Goal: Task Accomplishment & Management: Use online tool/utility

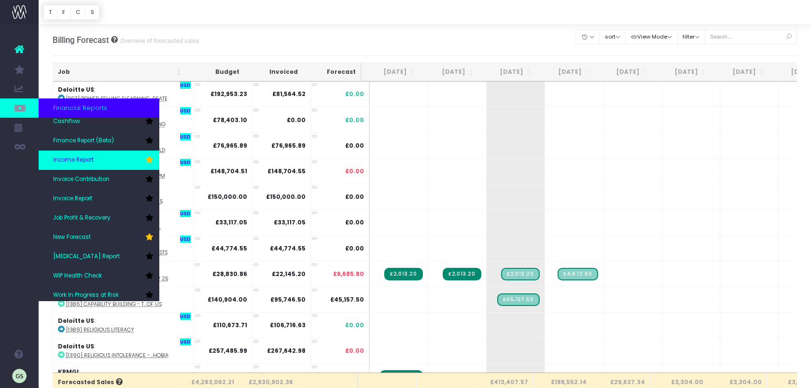
scroll to position [48, 0]
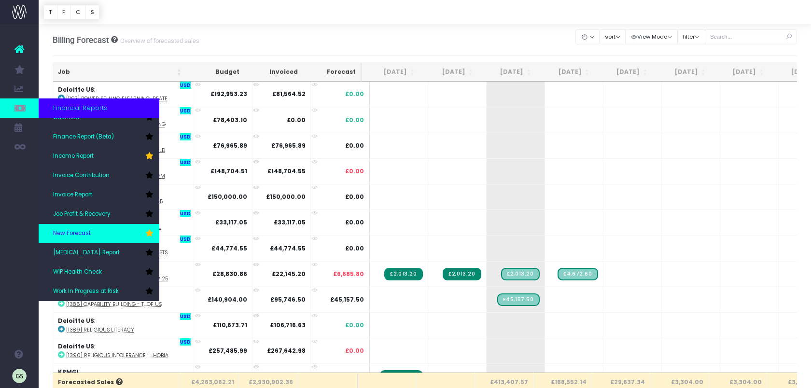
click at [108, 231] on link "New Forecast" at bounding box center [99, 233] width 121 height 19
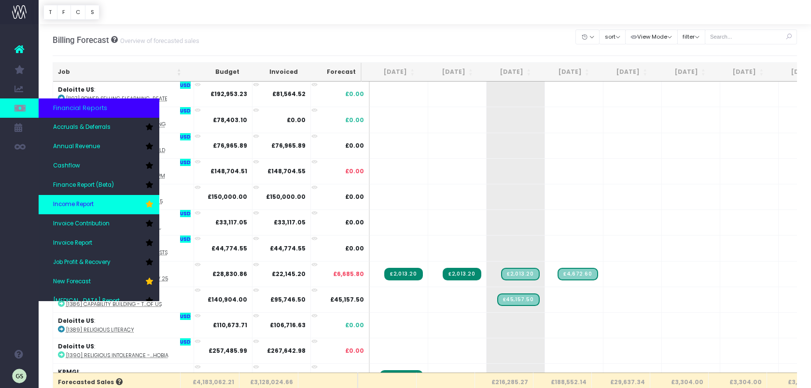
click at [100, 207] on link "Income Report" at bounding box center [99, 204] width 121 height 19
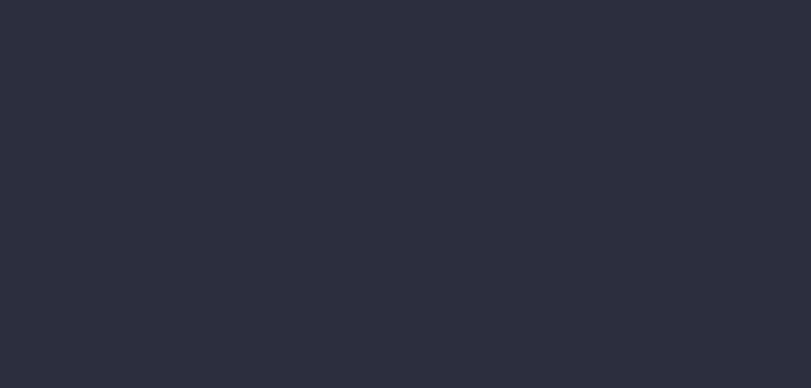
select select "job"
select select "billing"
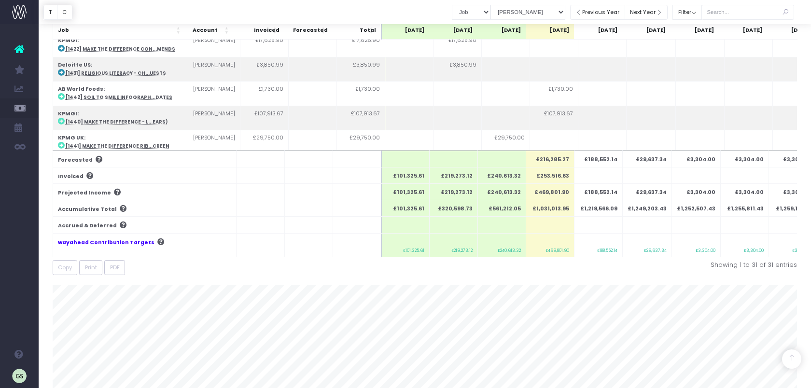
scroll to position [162, 0]
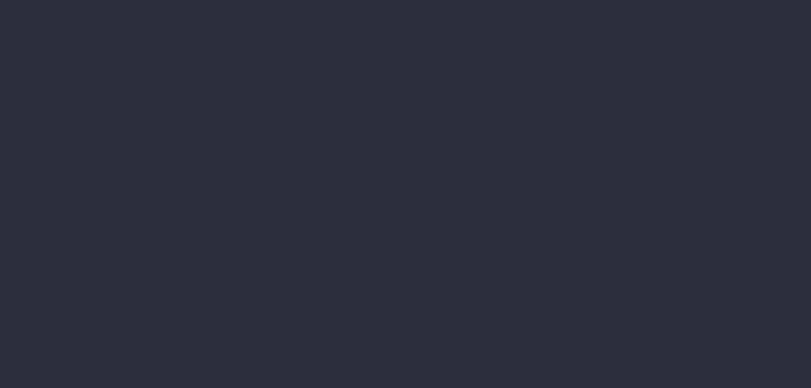
select select "job"
select select "billing"
select select "job"
select select "billing"
select select "job"
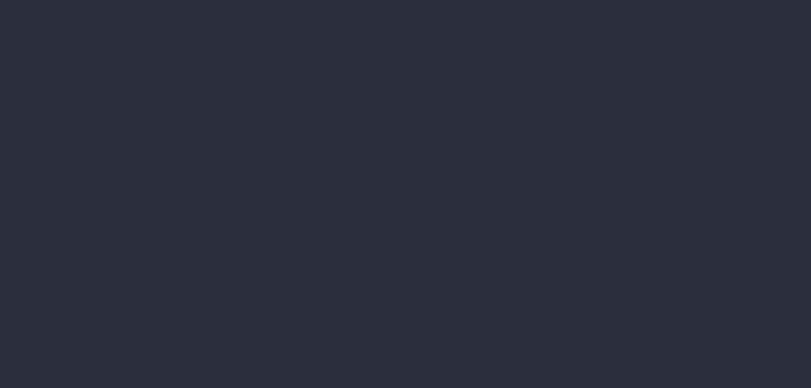
select select "billing"
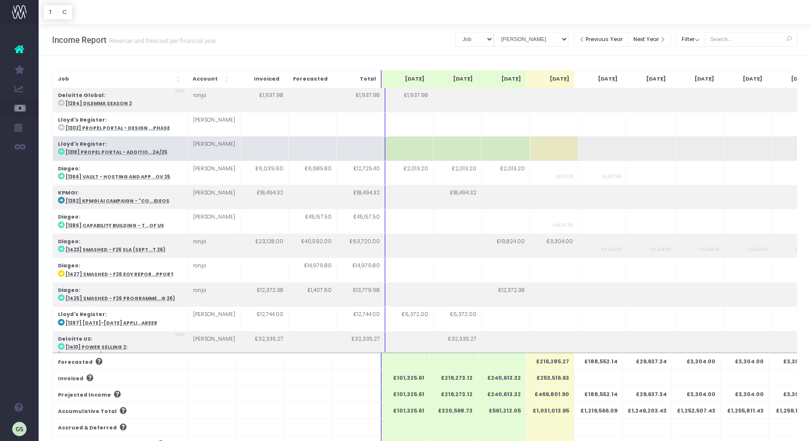
click at [558, 150] on td at bounding box center [554, 149] width 48 height 24
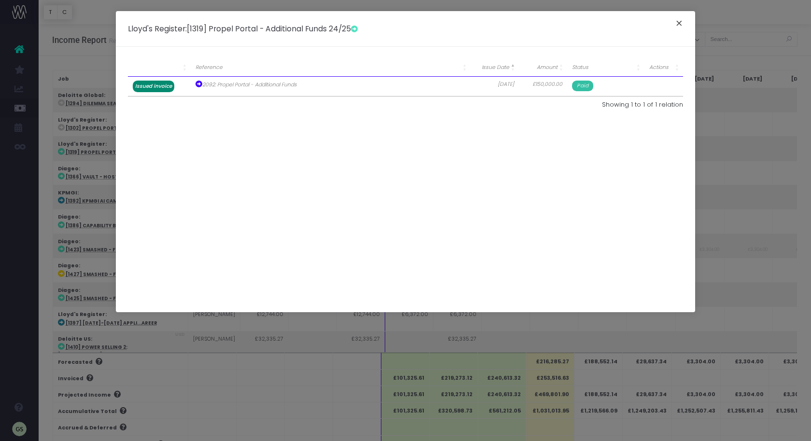
click at [678, 22] on button "×" at bounding box center [679, 24] width 20 height 15
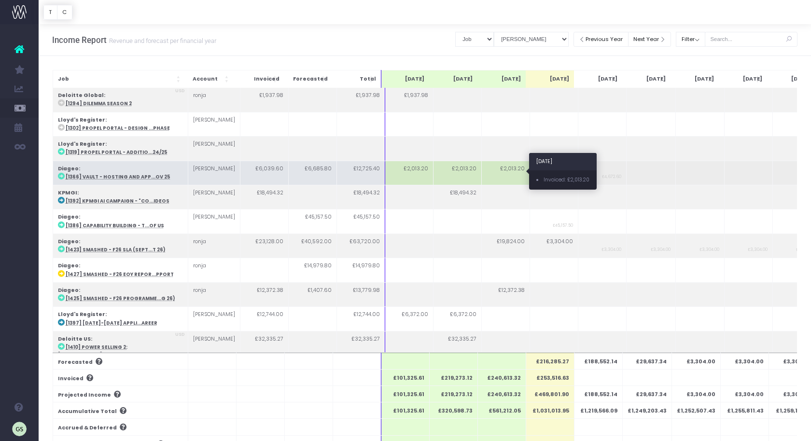
click at [510, 169] on td "£2,013.20" at bounding box center [505, 173] width 48 height 24
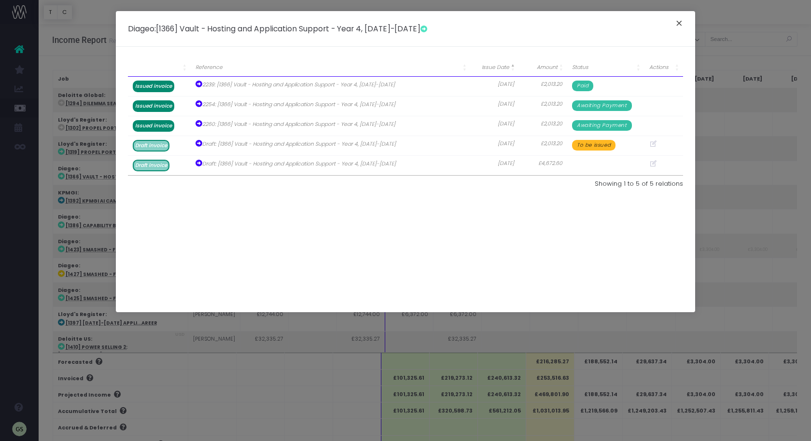
click at [680, 23] on button "×" at bounding box center [679, 24] width 20 height 15
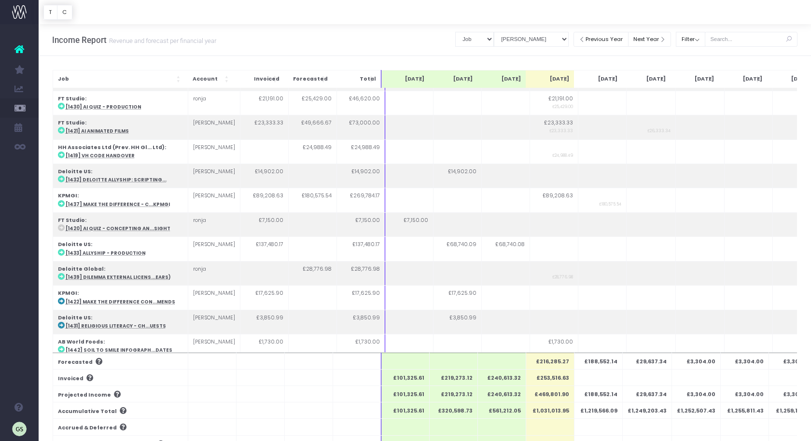
scroll to position [440, 0]
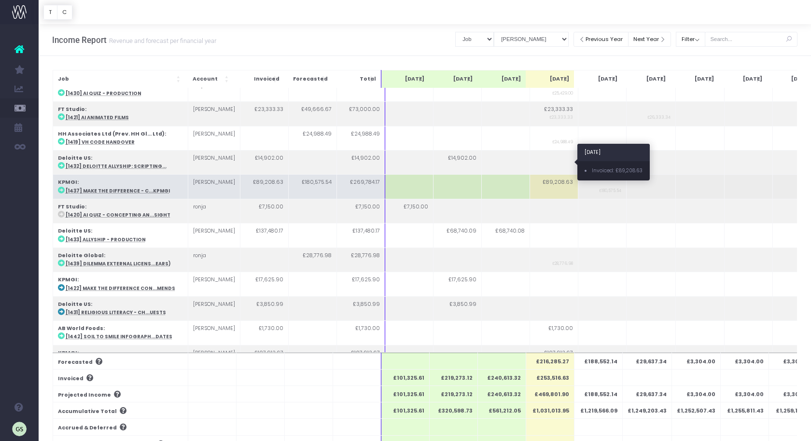
click at [550, 175] on td "£89,208.63" at bounding box center [554, 187] width 48 height 24
click at [555, 175] on td "£89,208.63" at bounding box center [554, 187] width 48 height 24
click at [554, 175] on td "£89,208.63" at bounding box center [554, 187] width 48 height 24
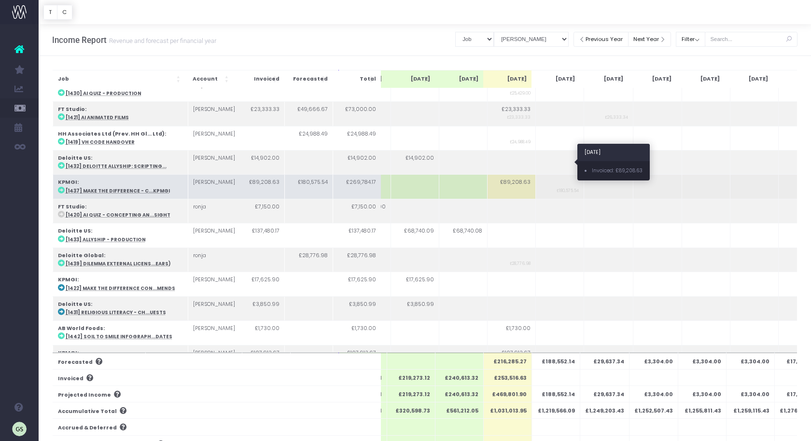
scroll to position [0, 0]
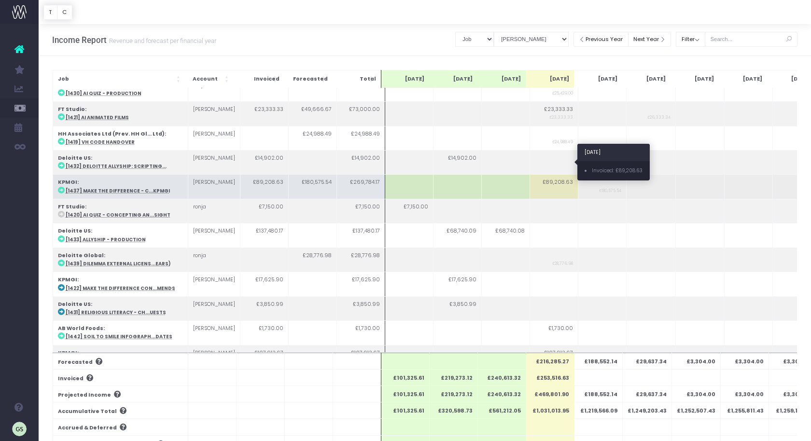
click at [553, 175] on td "£89,208.63" at bounding box center [554, 187] width 48 height 24
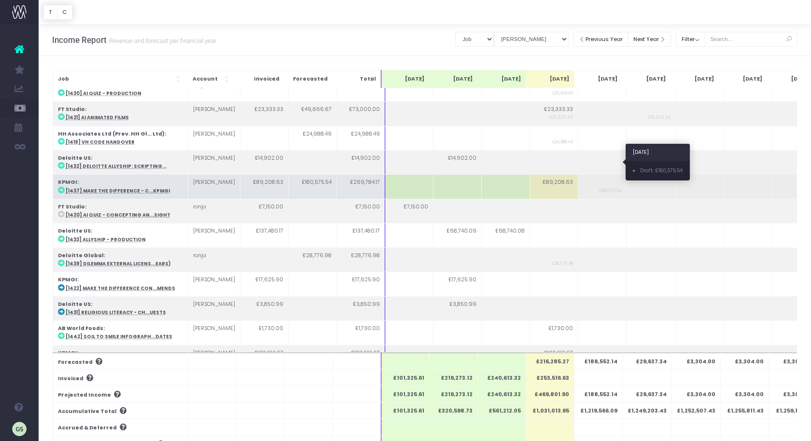
click at [608, 186] on small "£180,575.54" at bounding box center [610, 189] width 22 height 7
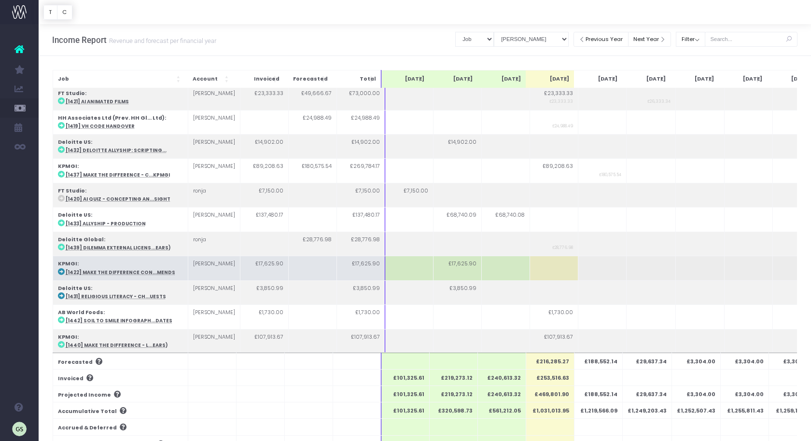
scroll to position [464, 0]
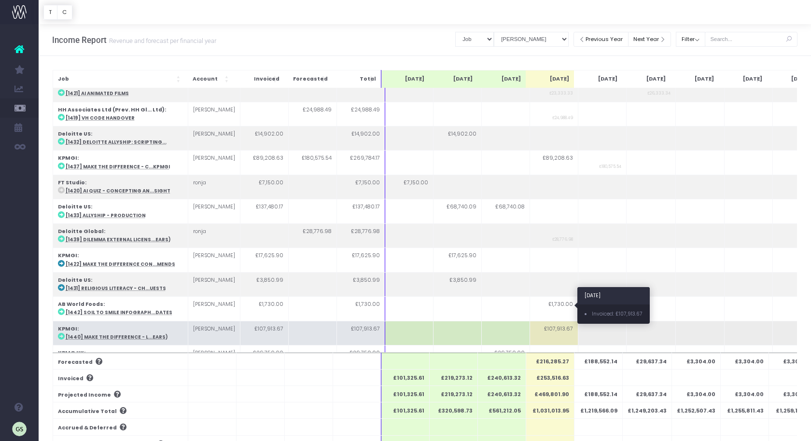
click at [551, 321] on td "£107,913.67" at bounding box center [554, 333] width 48 height 24
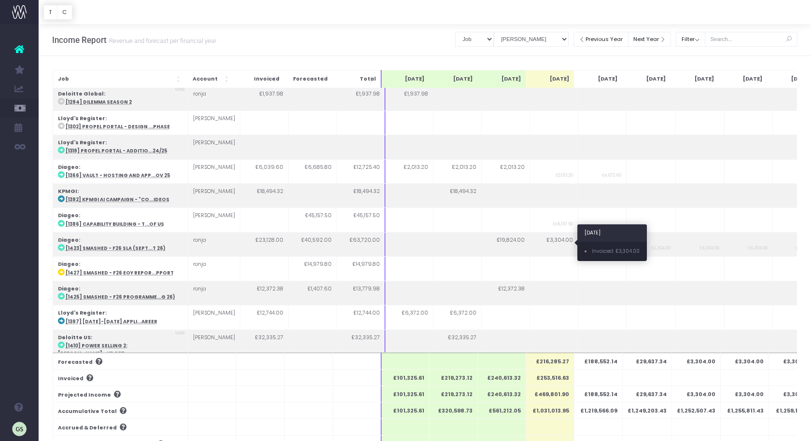
scroll to position [0, 0]
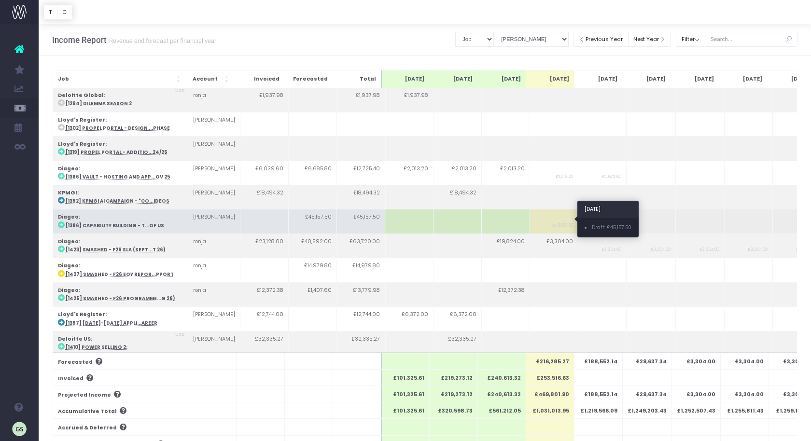
click at [557, 222] on small "£45,157.50" at bounding box center [563, 224] width 20 height 7
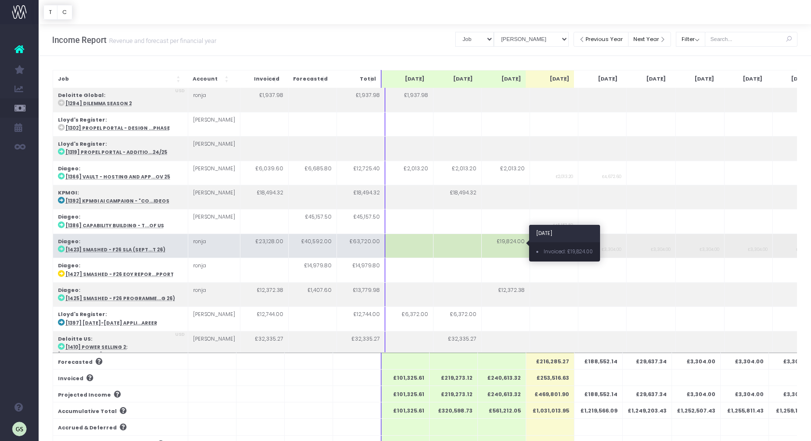
click at [501, 242] on td "£19,824.00" at bounding box center [505, 246] width 48 height 24
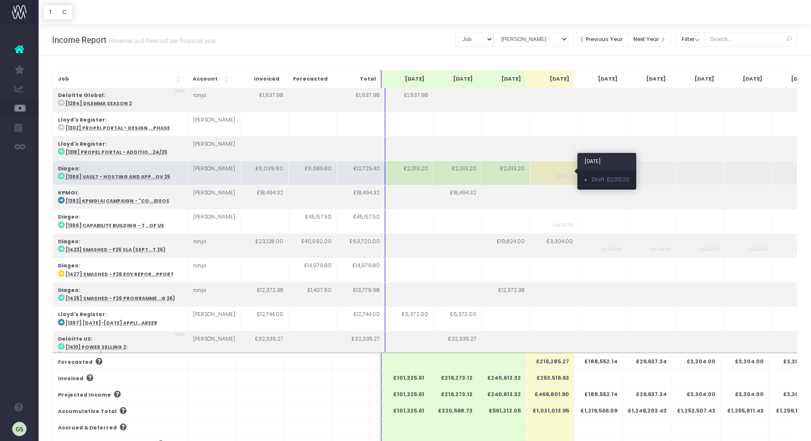
click at [556, 172] on small "£2,013.20" at bounding box center [564, 175] width 17 height 7
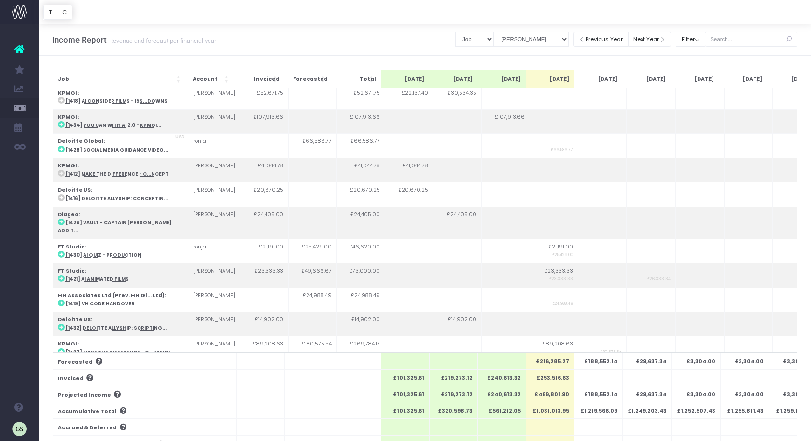
scroll to position [279, 0]
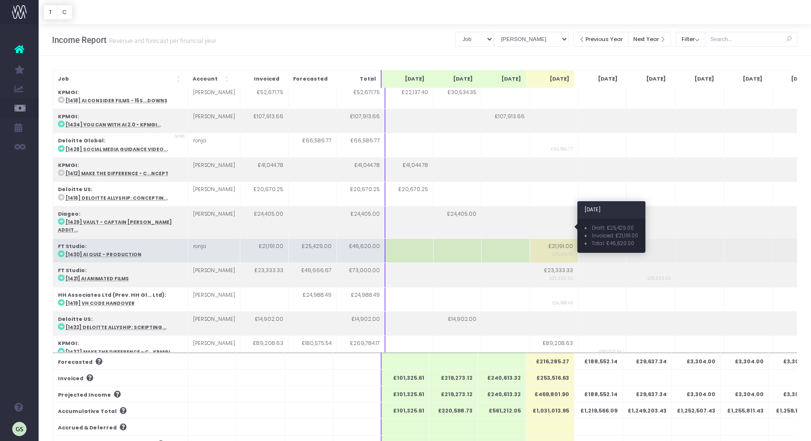
click at [553, 250] on small "£25,429.00" at bounding box center [562, 253] width 21 height 7
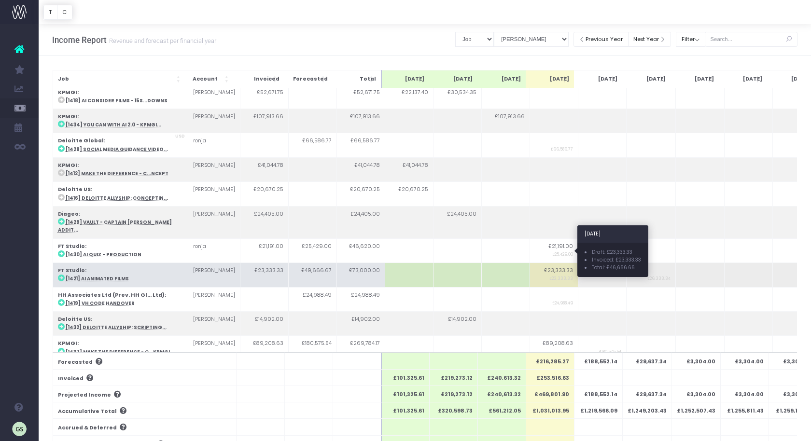
click at [555, 274] on small "£23,333.33" at bounding box center [561, 277] width 24 height 7
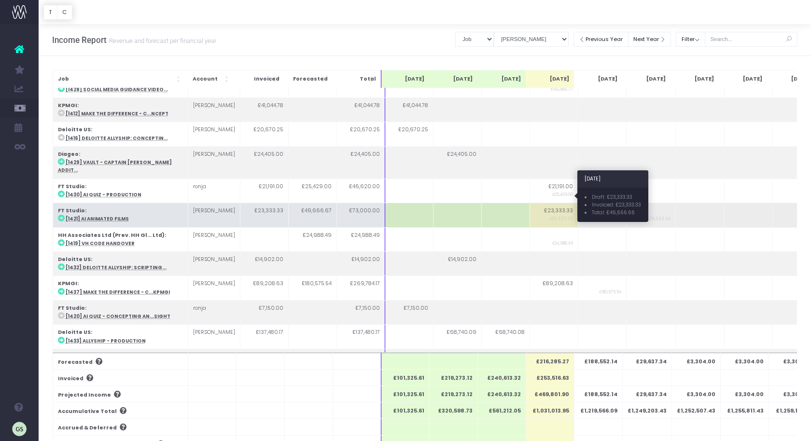
scroll to position [341, 0]
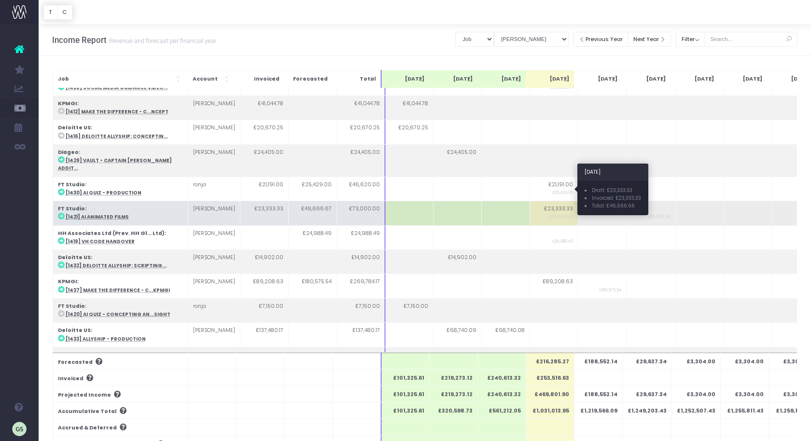
click at [558, 201] on td "£23,333.33 £23,333.33" at bounding box center [554, 213] width 48 height 24
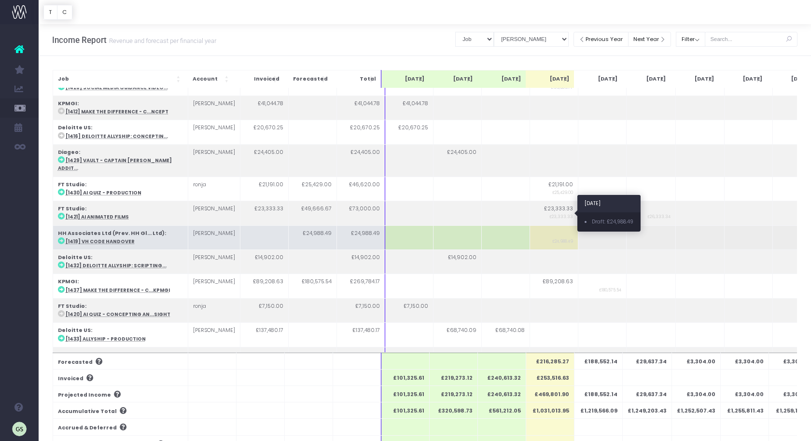
click at [560, 237] on small "£24,988.49" at bounding box center [562, 240] width 21 height 7
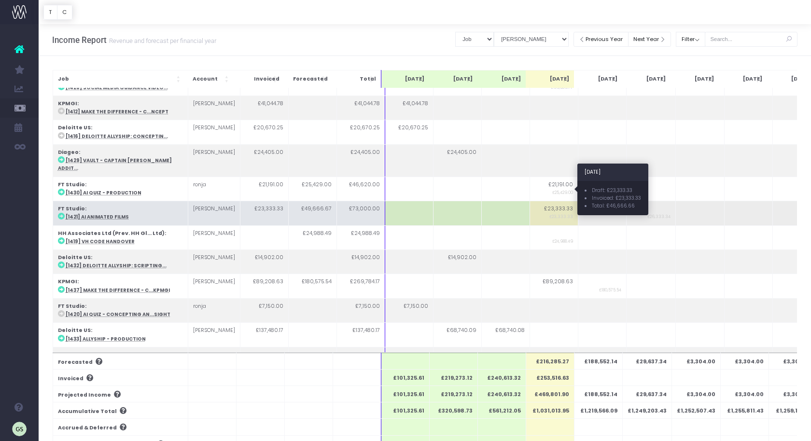
click at [560, 212] on small "£23,333.33" at bounding box center [561, 215] width 24 height 7
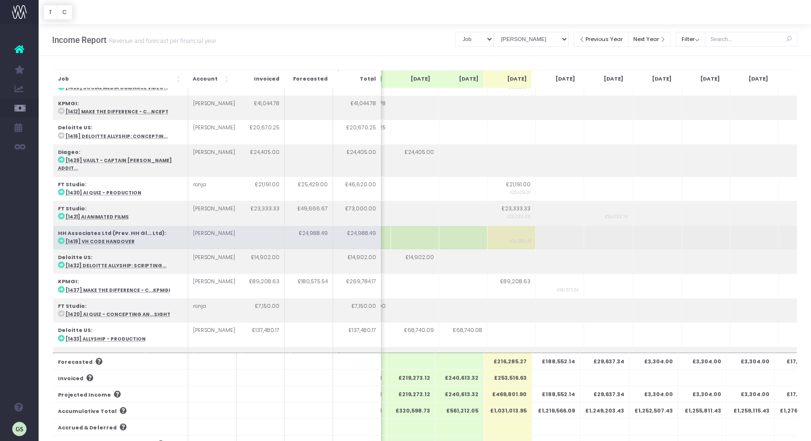
scroll to position [341, 47]
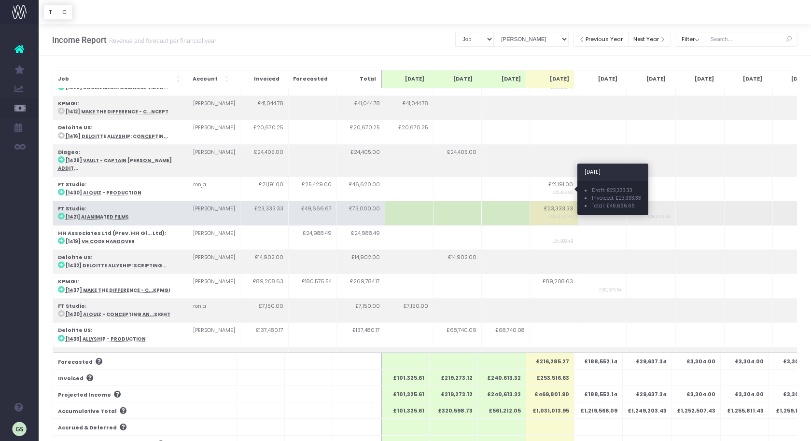
click at [549, 212] on small "£23,333.33" at bounding box center [561, 215] width 24 height 7
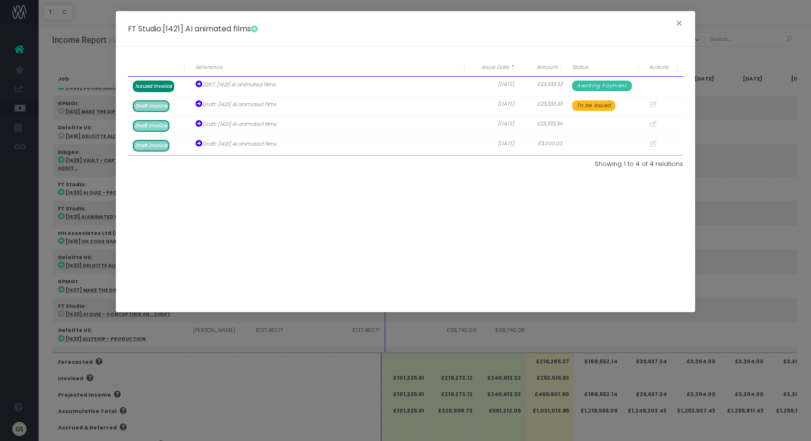
click at [709, 208] on div "FT Studio : [1421] AI animated films × Reference Issue Date Amount Status Actio…" at bounding box center [405, 220] width 811 height 441
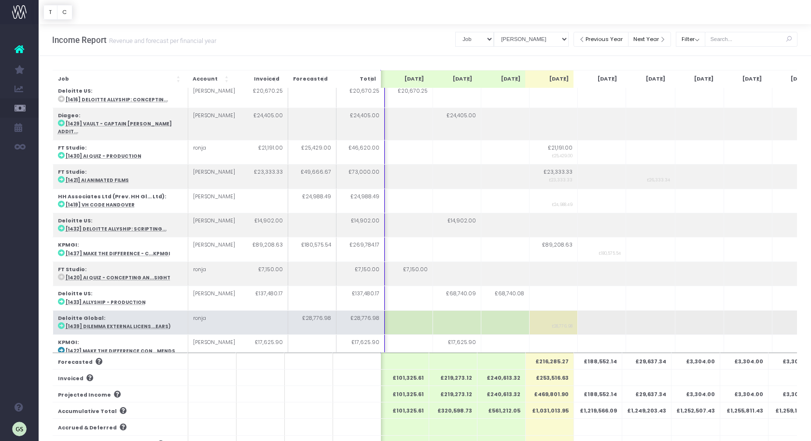
scroll to position [381, 0]
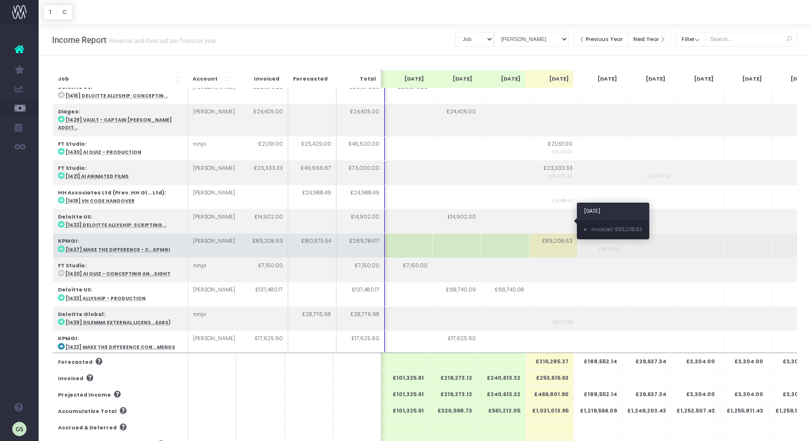
click at [556, 234] on td "£89,208.63" at bounding box center [553, 246] width 48 height 24
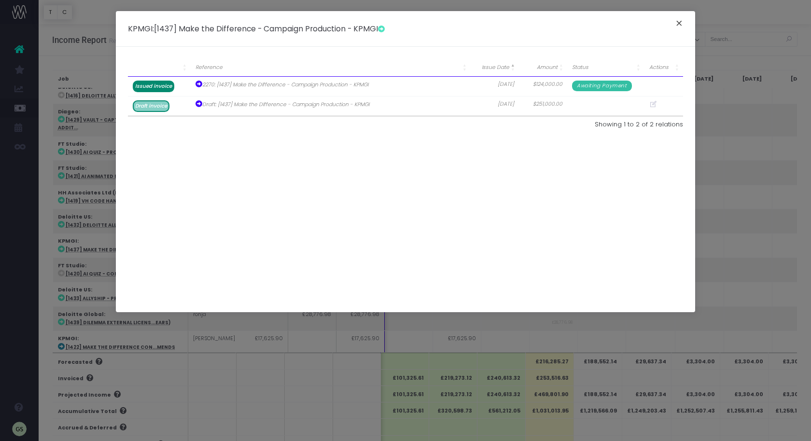
click at [680, 24] on button "×" at bounding box center [679, 24] width 20 height 15
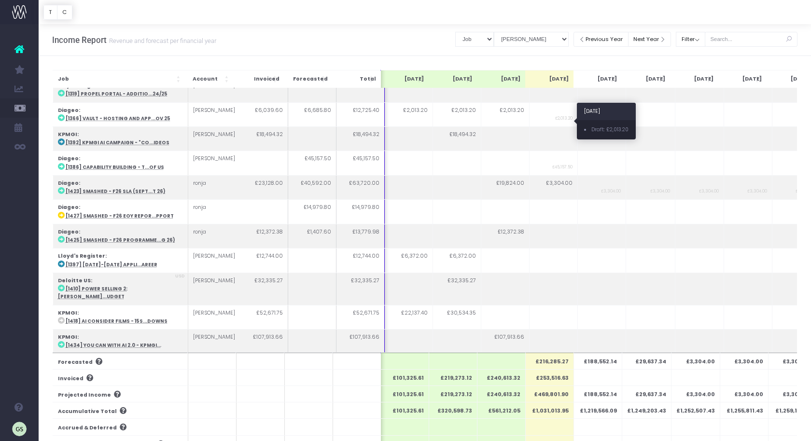
scroll to position [50, 0]
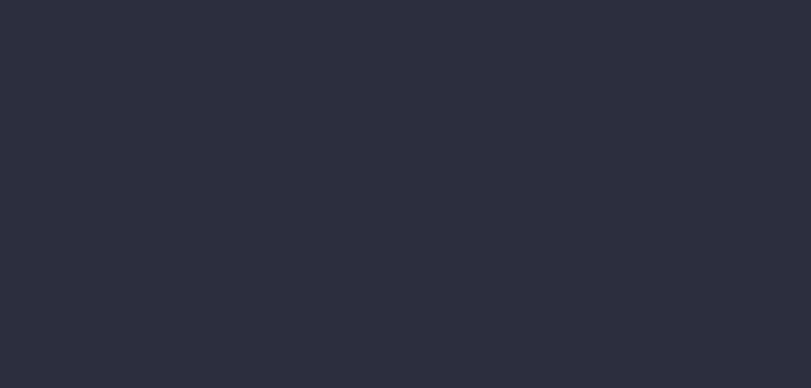
select select "job"
select select "billing"
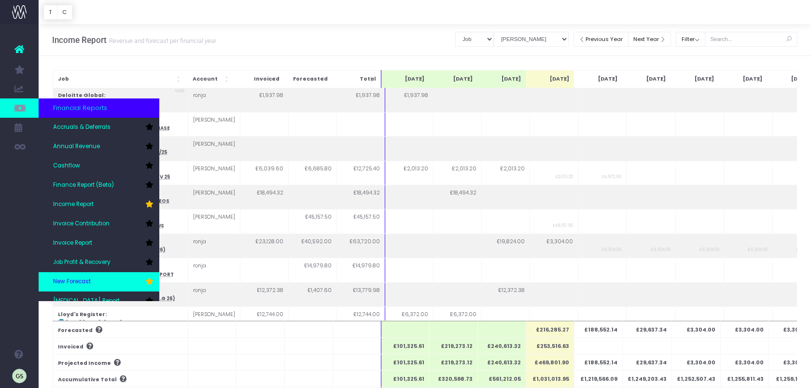
click at [101, 283] on link "New Forecast" at bounding box center [99, 281] width 121 height 19
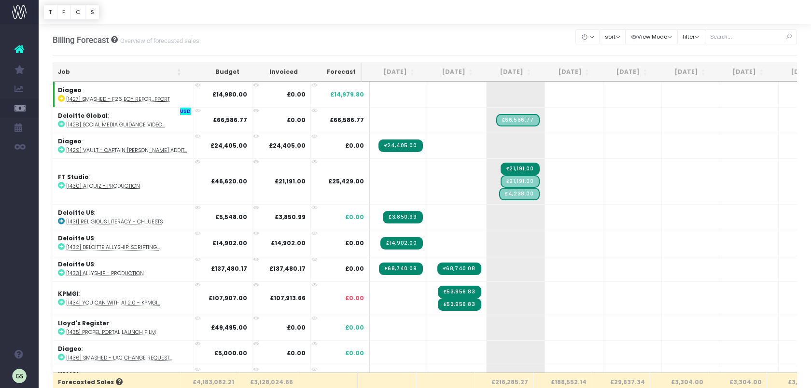
scroll to position [812, 0]
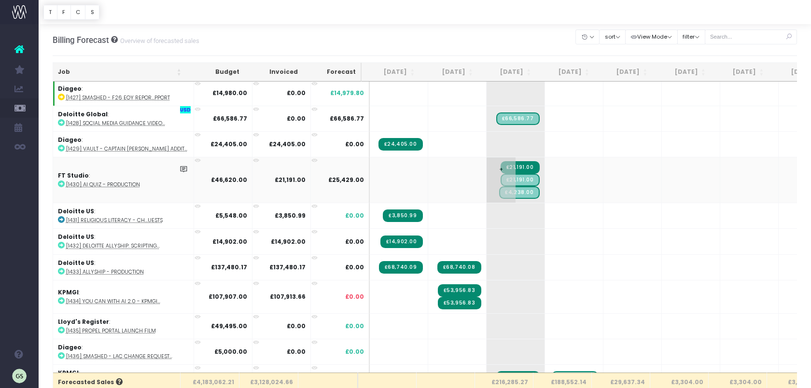
click at [492, 157] on span "+" at bounding box center [501, 179] width 29 height 45
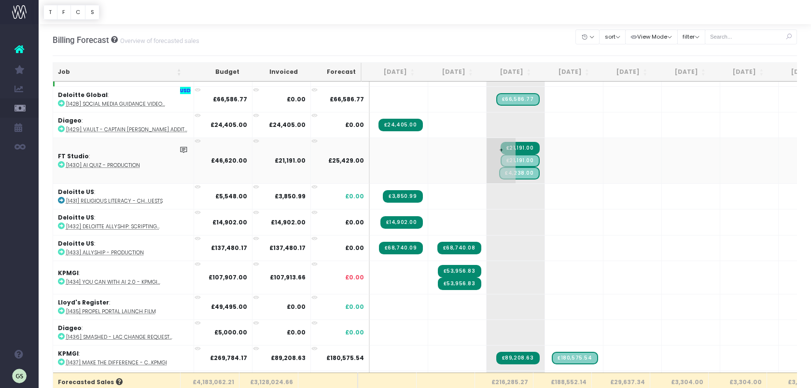
click at [491, 138] on span "+" at bounding box center [501, 160] width 29 height 45
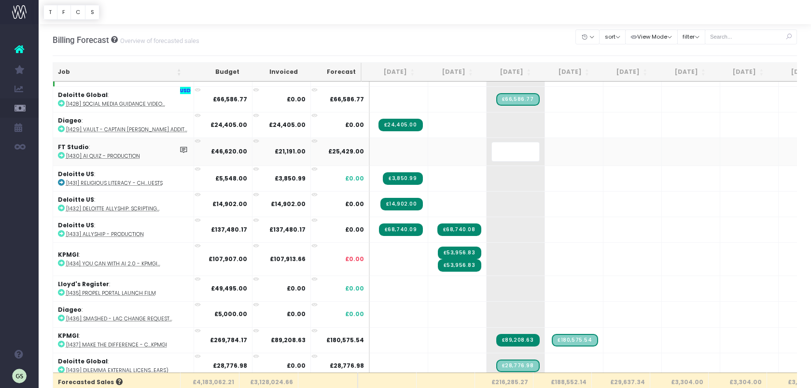
click at [541, 33] on div "Billing Forecast Overview of forecasted sales Clear Filters Hide Aug 2025 Sep 2…" at bounding box center [425, 40] width 745 height 32
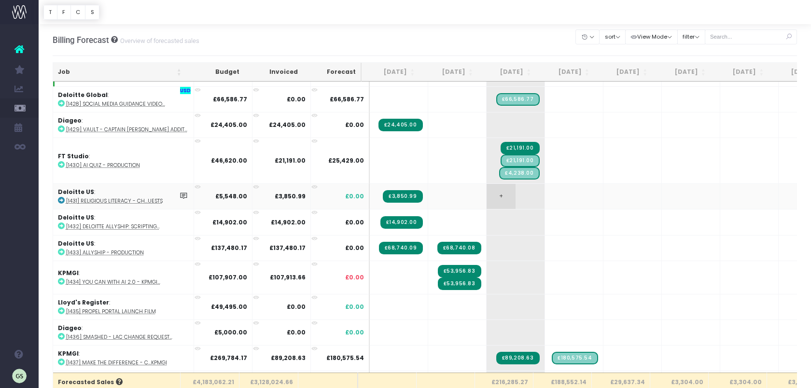
click at [492, 184] on span "+" at bounding box center [501, 196] width 29 height 25
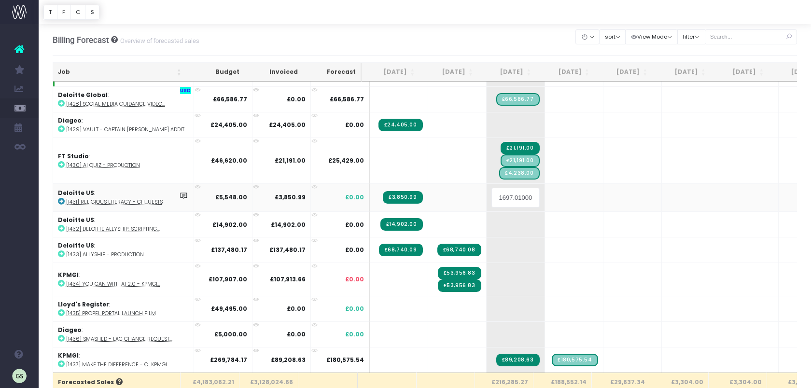
click at [492, 188] on input "1697.0100000000002" at bounding box center [515, 197] width 48 height 19
click at [560, 21] on div at bounding box center [425, 12] width 772 height 24
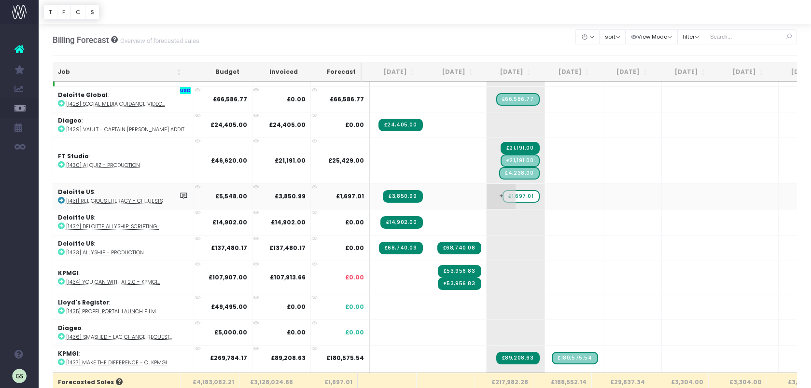
click at [524, 190] on span "£1,697.01" at bounding box center [521, 196] width 37 height 13
click at [492, 184] on span "+" at bounding box center [501, 196] width 29 height 25
click at [511, 190] on span "£1,697.01" at bounding box center [521, 196] width 37 height 13
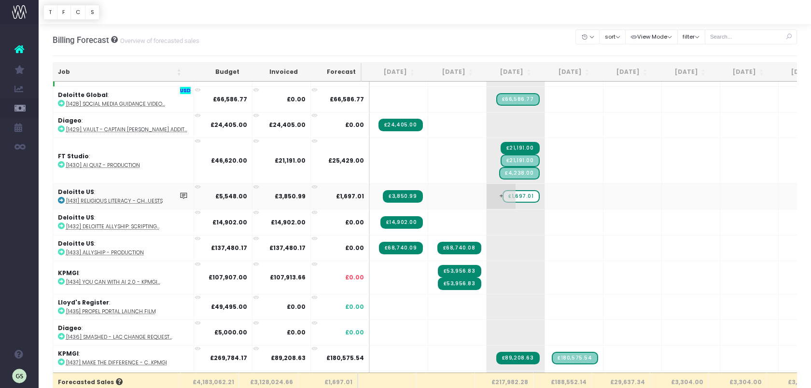
click at [505, 184] on span "+" at bounding box center [501, 196] width 29 height 25
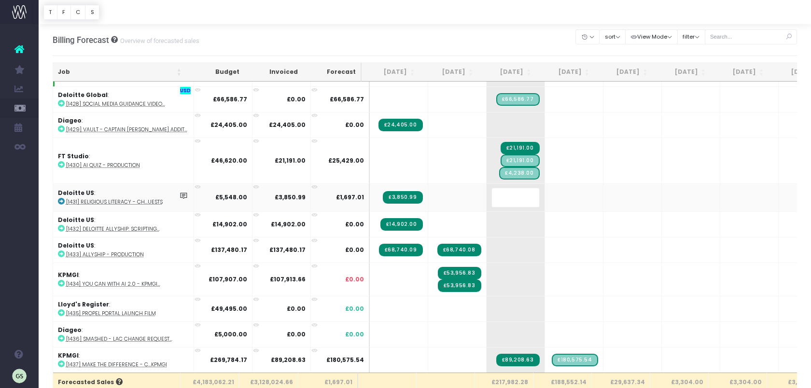
click at [544, 25] on div "Billing Forecast Overview of forecasted sales Clear Filters Hide Aug 2025 Sep 2…" at bounding box center [425, 40] width 745 height 32
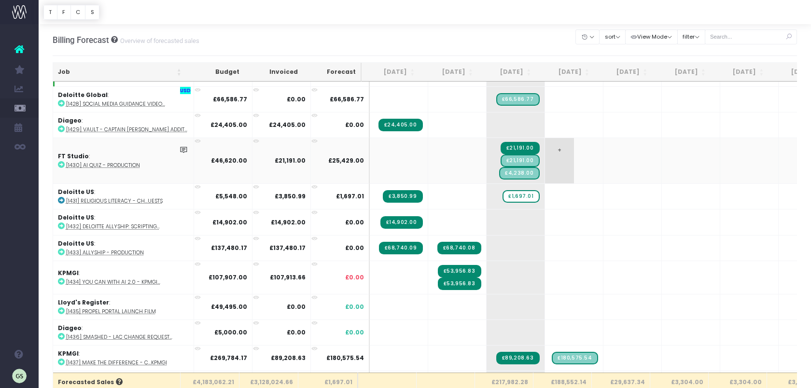
scroll to position [845, 0]
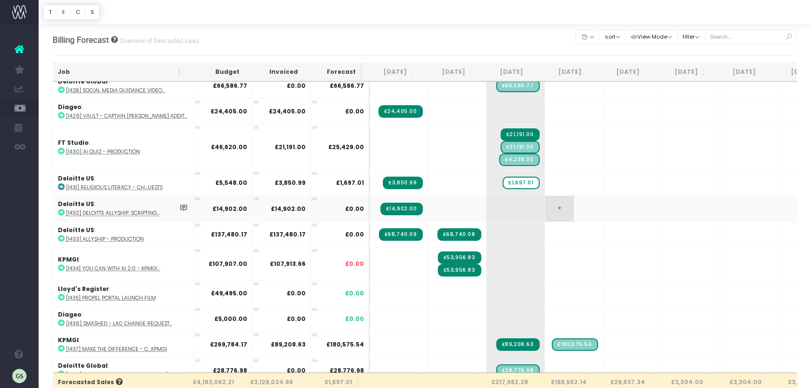
click at [545, 196] on span "+" at bounding box center [559, 208] width 29 height 25
click at [489, 170] on span "+" at bounding box center [501, 182] width 29 height 25
click at [491, 170] on span "+" at bounding box center [501, 182] width 29 height 25
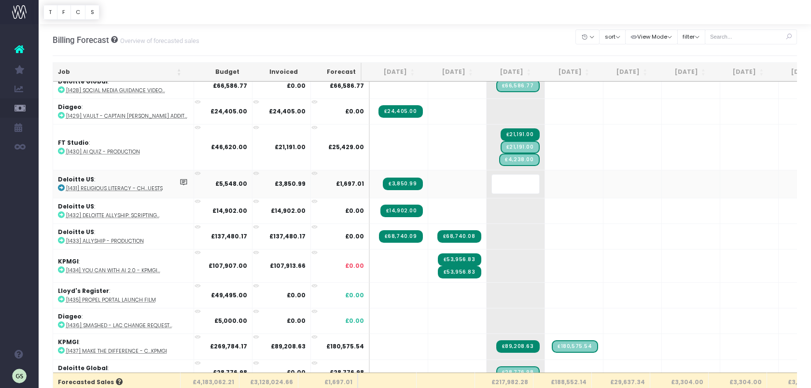
click at [503, 174] on input "text" at bounding box center [515, 183] width 48 height 19
click at [509, 29] on div "Billing Forecast Overview of forecasted sales Clear Filters Hide Aug 2025 Sep 2…" at bounding box center [425, 40] width 745 height 32
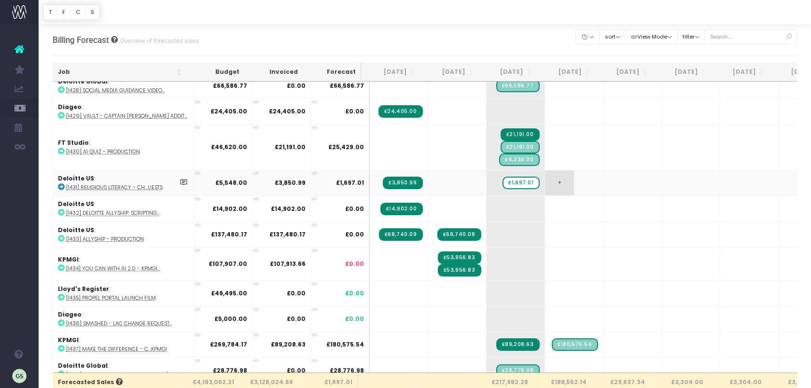
click at [551, 170] on span "+" at bounding box center [559, 182] width 29 height 25
click at [541, 22] on div at bounding box center [425, 12] width 772 height 24
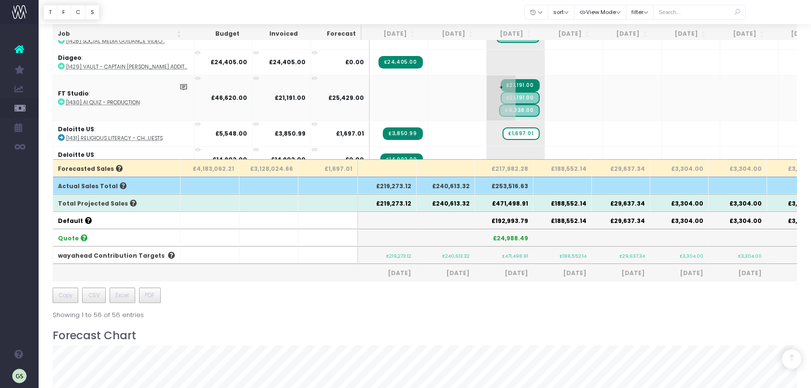
scroll to position [676, 0]
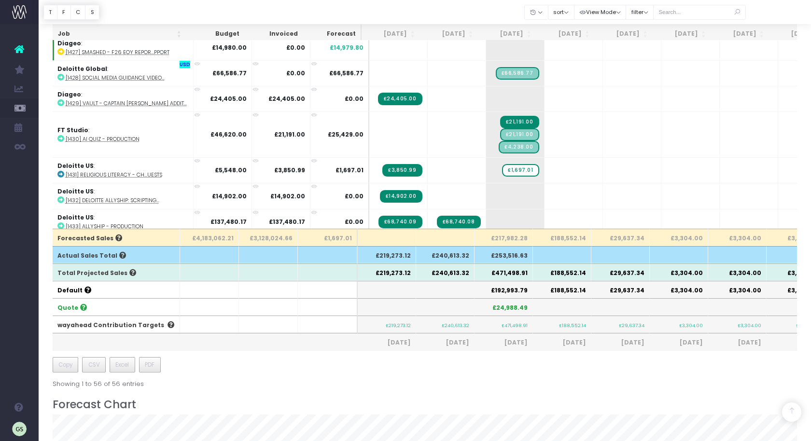
scroll to position [0, 0]
click at [518, 164] on span "£1,697.01" at bounding box center [520, 170] width 37 height 13
click at [528, 164] on span "£1,697.01" at bounding box center [520, 170] width 37 height 13
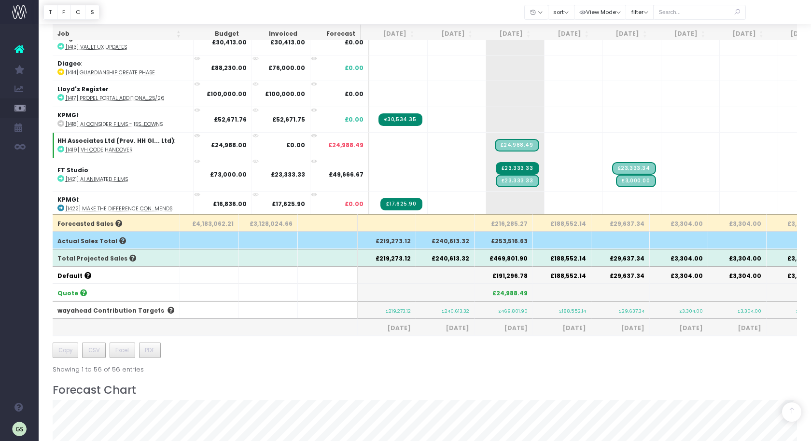
scroll to position [370, 0]
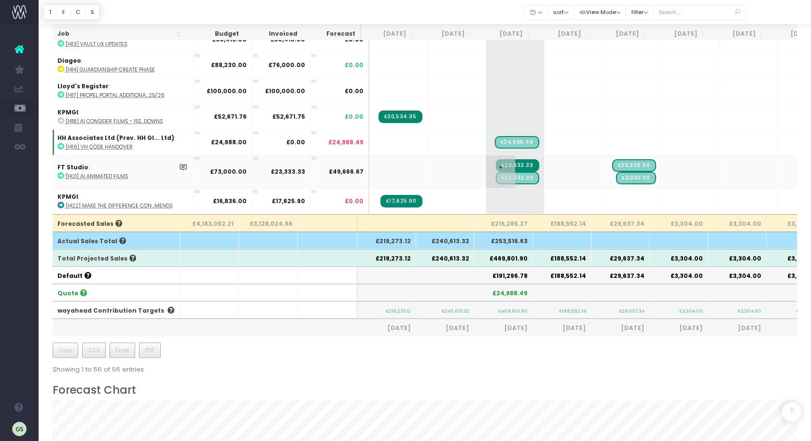
click at [532, 164] on td "+ £23,333.33 £23,333.33" at bounding box center [515, 171] width 58 height 33
click at [527, 159] on span "£23,333.33" at bounding box center [517, 165] width 43 height 13
click at [514, 172] on span "£23,333.33" at bounding box center [517, 178] width 43 height 13
click at [525, 161] on span "£23,333.33" at bounding box center [517, 165] width 43 height 13
click at [638, 159] on span "£23,333.34" at bounding box center [634, 165] width 44 height 13
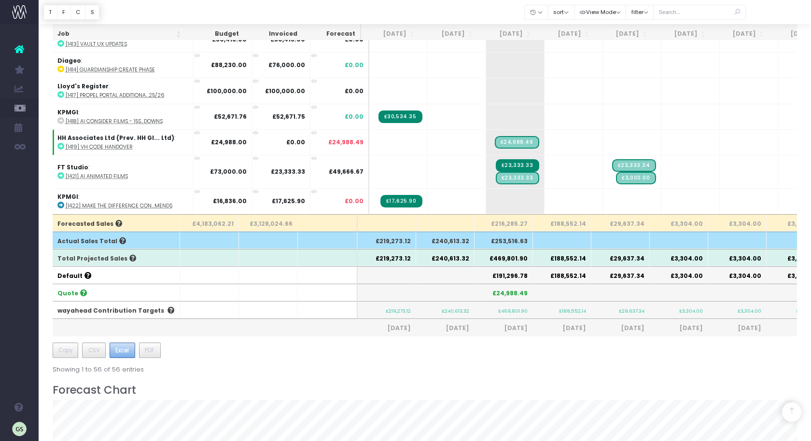
click at [125, 347] on span "Excel" at bounding box center [122, 350] width 14 height 9
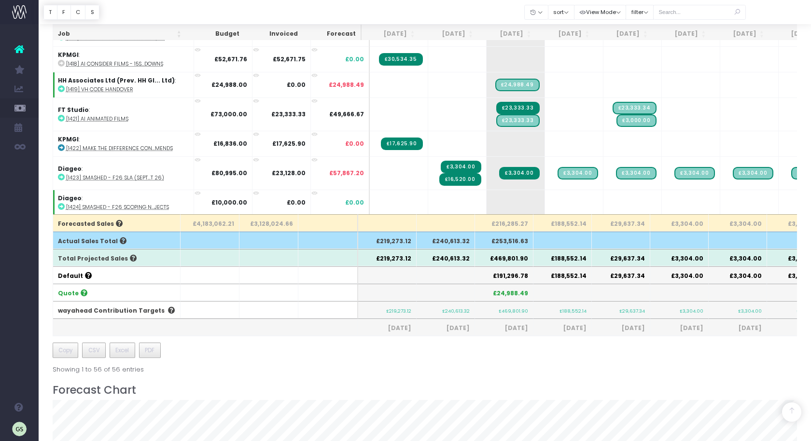
scroll to position [428, 0]
click at [532, 82] on td "+ £24,988.49" at bounding box center [516, 84] width 58 height 26
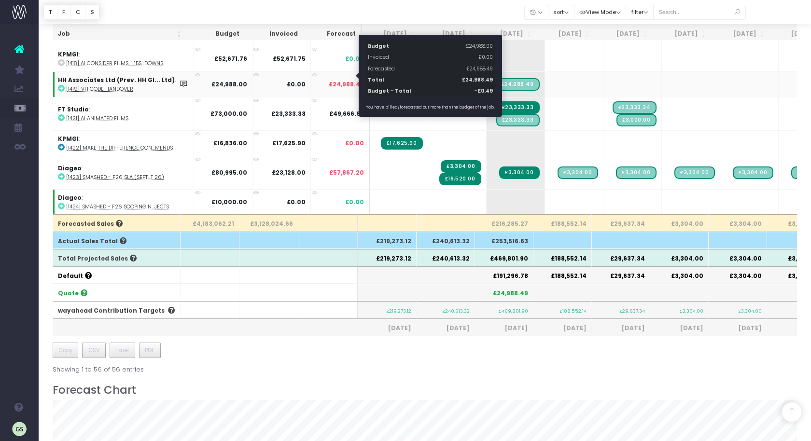
click at [340, 80] on span "£24,988.49" at bounding box center [346, 84] width 35 height 9
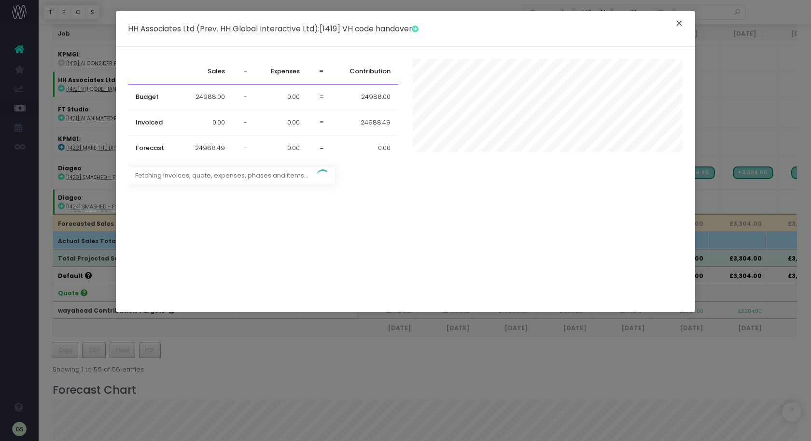
click at [681, 26] on button "×" at bounding box center [679, 24] width 20 height 15
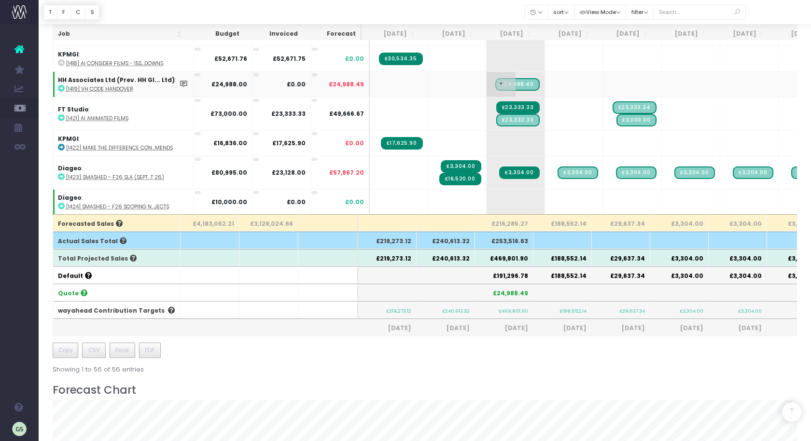
click at [528, 78] on span "£24,988.49" at bounding box center [517, 84] width 44 height 13
click at [521, 78] on span "£24,988.49" at bounding box center [517, 84] width 44 height 13
click at [517, 79] on span "£24,988.49" at bounding box center [517, 84] width 44 height 13
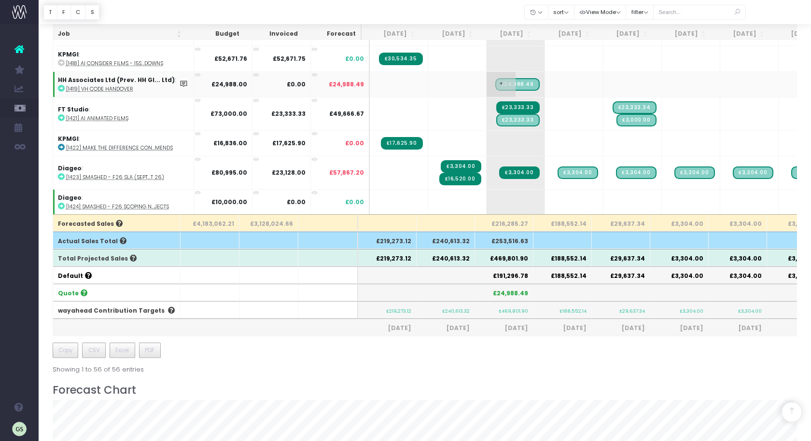
click at [493, 75] on span "+" at bounding box center [501, 84] width 29 height 25
click at [490, 74] on span "+" at bounding box center [501, 84] width 29 height 25
click at [491, 74] on span "+" at bounding box center [501, 84] width 29 height 25
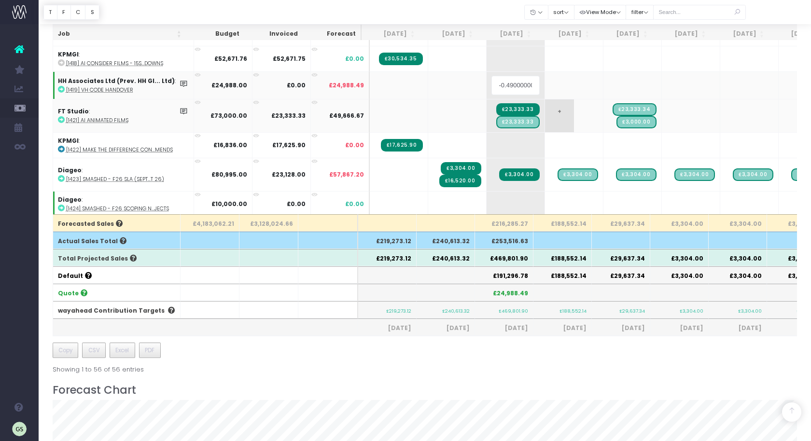
click at [574, 109] on body "Oh my... this is bad. wayahead wasn't able to load this page. Please contact su…" at bounding box center [405, 22] width 811 height 441
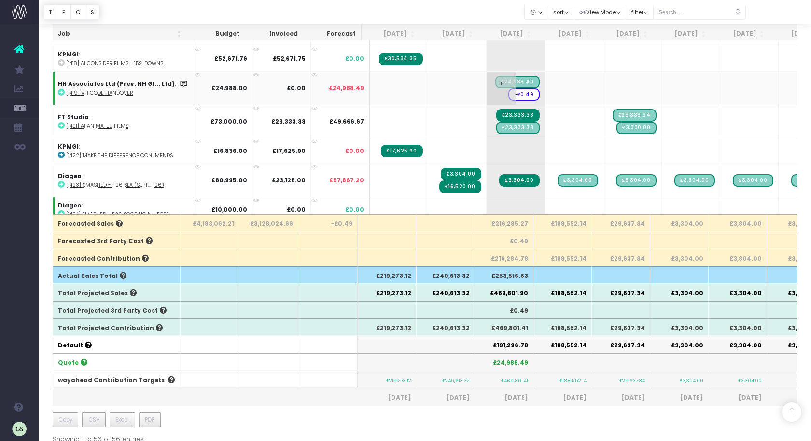
click at [522, 88] on span "-£0.49" at bounding box center [523, 94] width 31 height 13
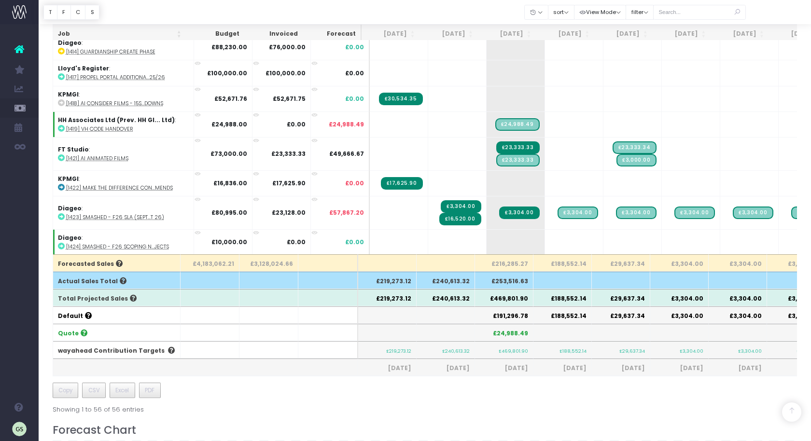
scroll to position [161, 0]
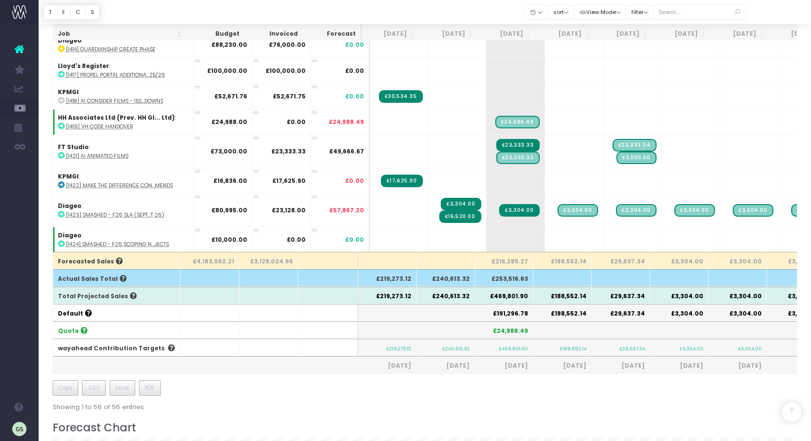
click at [573, 260] on th "£188,552.14" at bounding box center [562, 260] width 58 height 17
click at [509, 262] on th "£216,285.27" at bounding box center [504, 260] width 58 height 17
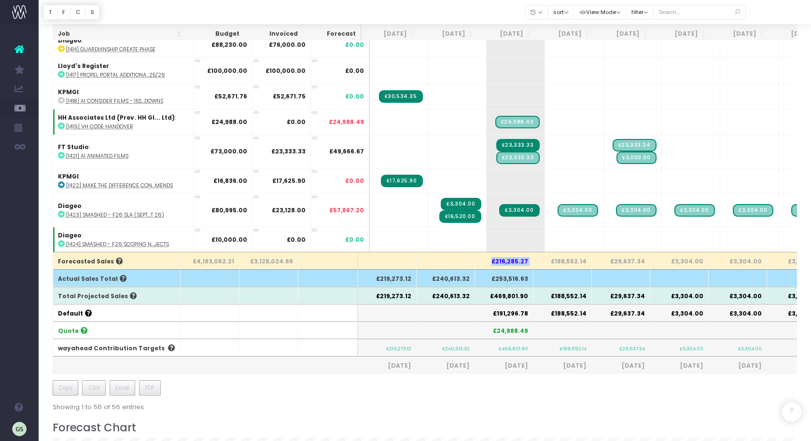
click at [509, 262] on th "£216,285.27" at bounding box center [504, 260] width 58 height 17
click at [512, 258] on th "£216,285.27" at bounding box center [504, 260] width 58 height 17
click at [518, 204] on span "£3,304.00" at bounding box center [519, 210] width 40 height 13
click at [523, 204] on span "£3,304.00" at bounding box center [519, 210] width 40 height 13
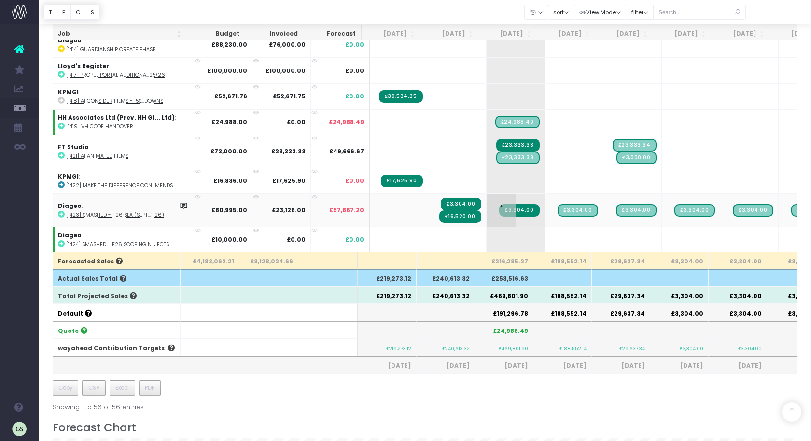
click at [523, 204] on span "£3,304.00" at bounding box center [519, 210] width 40 height 13
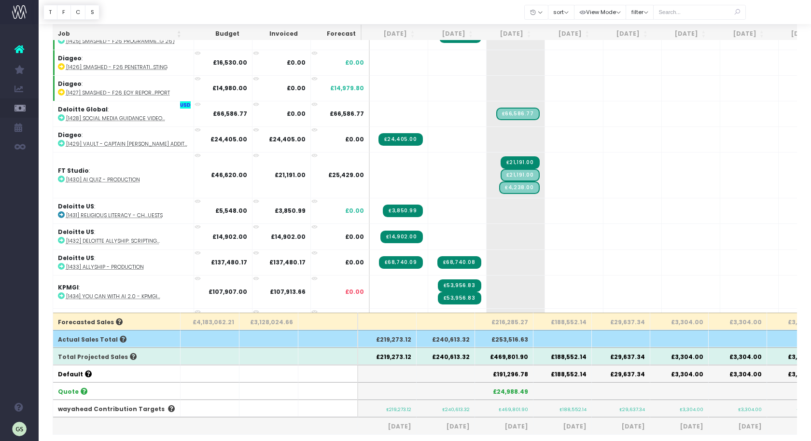
scroll to position [713, 0]
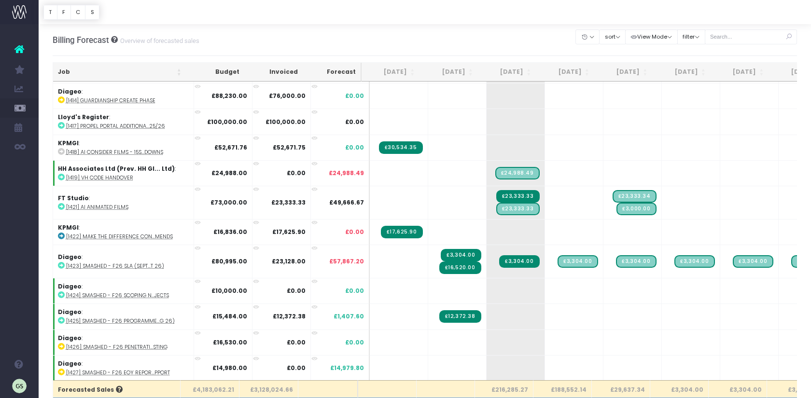
scroll to position [537, 0]
click at [524, 255] on span "£3,304.00" at bounding box center [519, 261] width 40 height 13
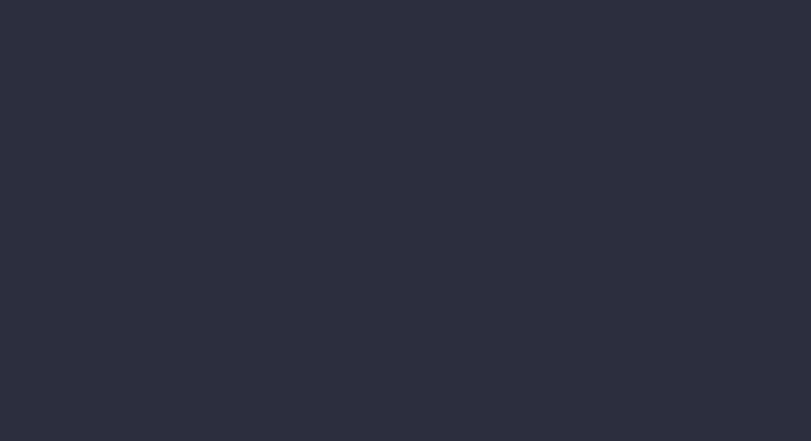
select select "job"
select select "billing"
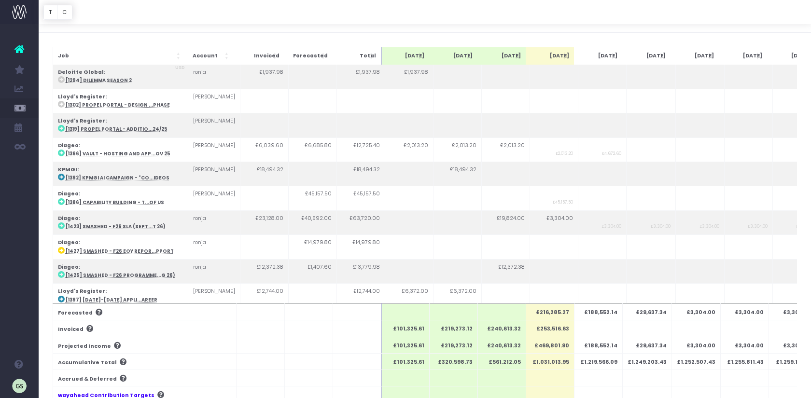
scroll to position [28, 0]
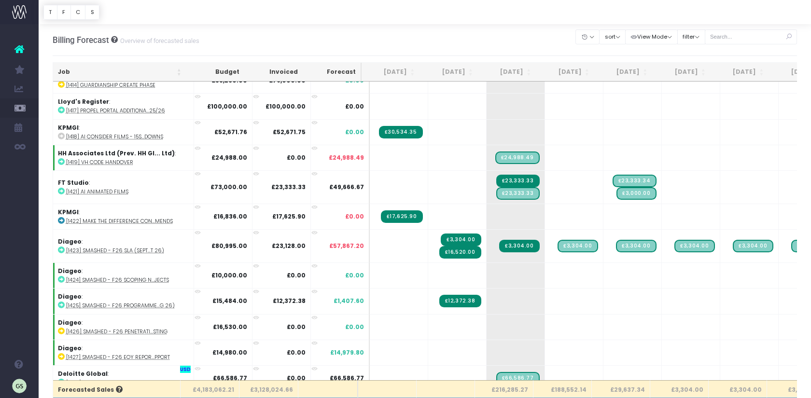
scroll to position [548, 0]
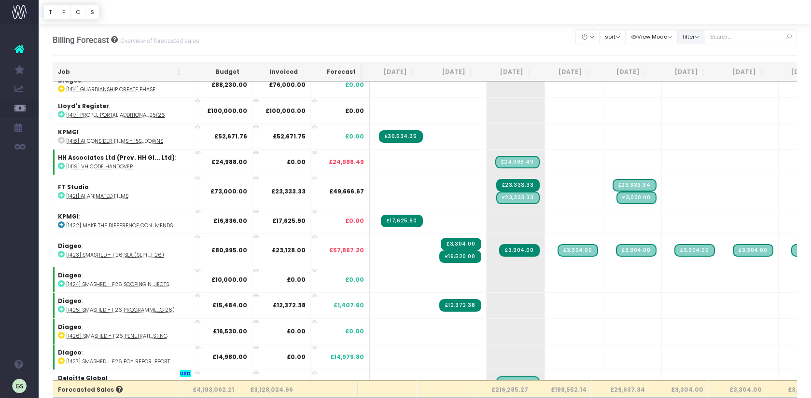
click at [705, 33] on button "filter" at bounding box center [691, 36] width 28 height 15
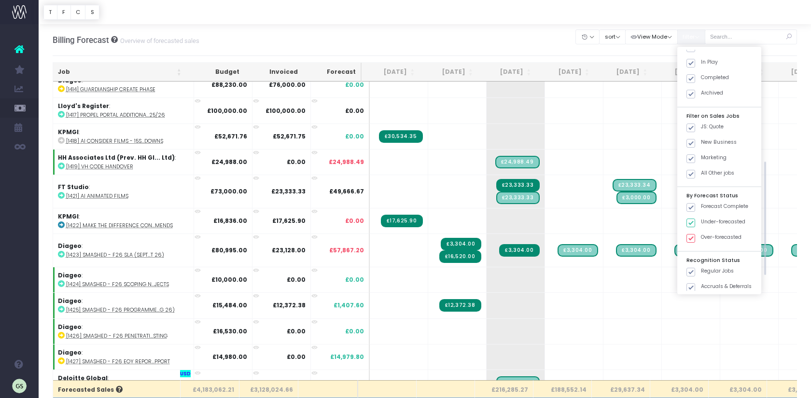
scroll to position [274, 0]
click at [695, 139] on span at bounding box center [690, 139] width 9 height 9
click at [707, 139] on input "New Business" at bounding box center [704, 137] width 6 height 6
checkbox input "false"
click at [695, 154] on span at bounding box center [690, 154] width 9 height 9
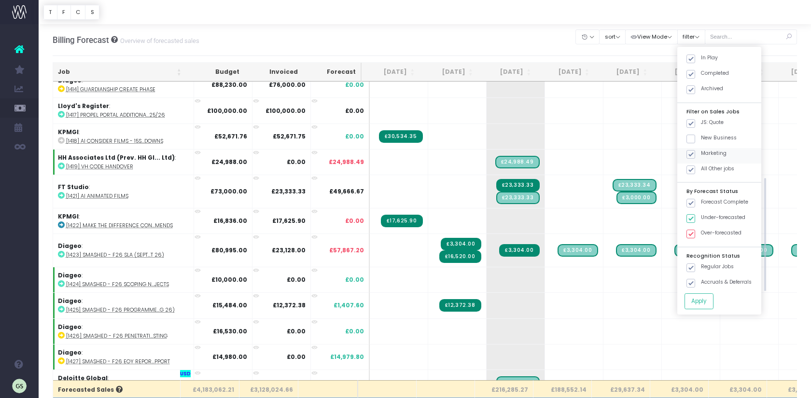
click at [704, 154] on input "Marketing" at bounding box center [704, 153] width 6 height 6
checkbox input "false"
click at [695, 170] on span at bounding box center [690, 170] width 9 height 9
click at [705, 170] on input "All Other jobs" at bounding box center [704, 168] width 6 height 6
checkbox input "false"
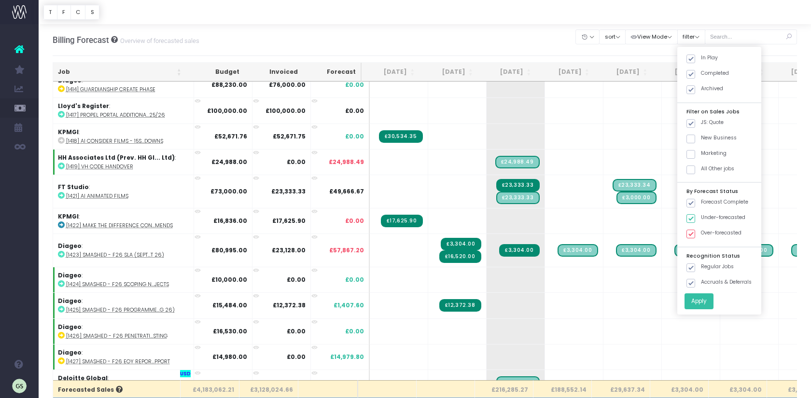
click at [711, 302] on button "Apply" at bounding box center [699, 302] width 29 height 16
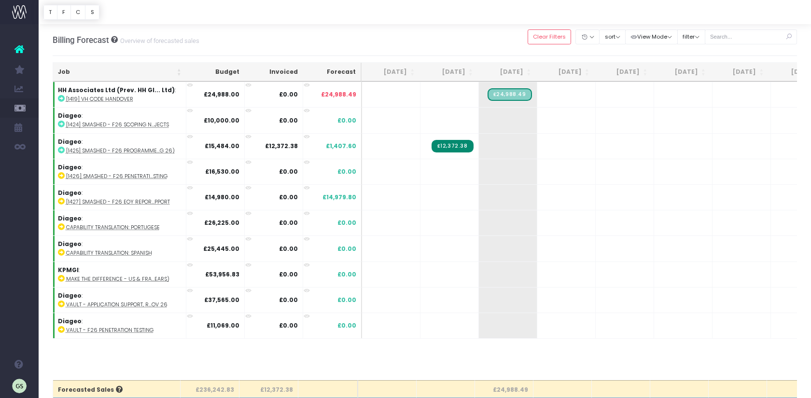
scroll to position [0, 0]
click at [705, 38] on button "filter" at bounding box center [691, 36] width 28 height 15
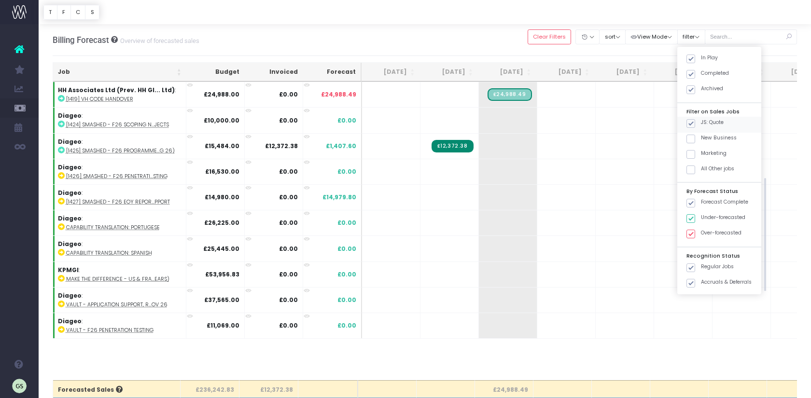
click at [709, 122] on label "JS: Quote" at bounding box center [704, 123] width 37 height 8
click at [707, 122] on input "JS: Quote" at bounding box center [704, 122] width 6 height 6
click at [709, 122] on label "JS: Quote" at bounding box center [704, 123] width 37 height 8
click at [707, 122] on input "JS: Quote" at bounding box center [704, 122] width 6 height 6
checkbox input "true"
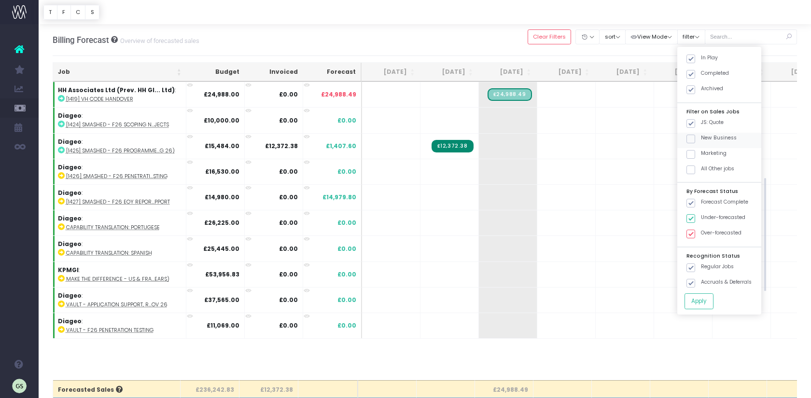
click at [695, 136] on span at bounding box center [690, 139] width 9 height 9
click at [703, 136] on input "New Business" at bounding box center [704, 137] width 6 height 6
checkbox input "true"
click at [695, 172] on span at bounding box center [690, 170] width 9 height 9
click at [704, 171] on input "All Other jobs" at bounding box center [704, 168] width 6 height 6
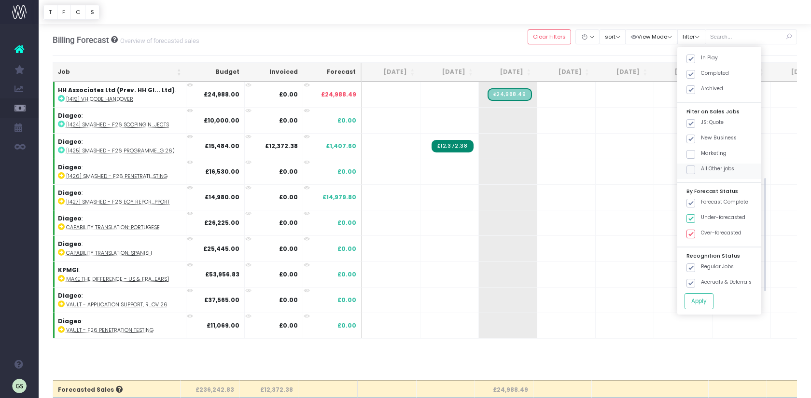
checkbox input "true"
click at [695, 119] on span at bounding box center [690, 123] width 9 height 9
click at [706, 119] on input "JS: Quote" at bounding box center [704, 122] width 6 height 6
checkbox input "false"
click at [695, 136] on span at bounding box center [690, 139] width 9 height 9
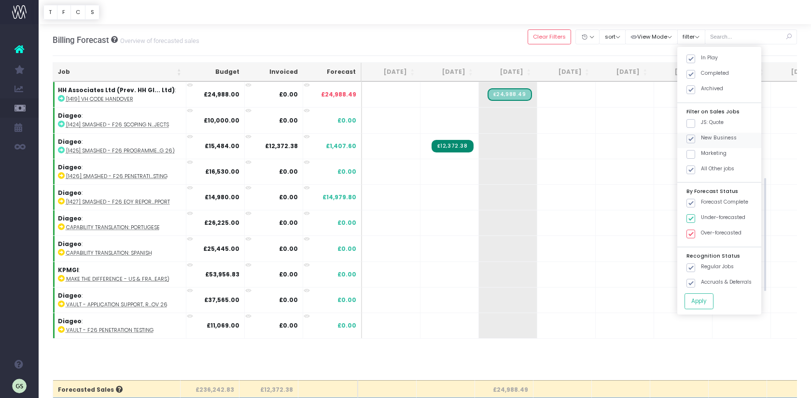
click at [703, 136] on input "New Business" at bounding box center [704, 137] width 6 height 6
checkbox input "false"
click at [714, 299] on button "Apply" at bounding box center [699, 302] width 29 height 16
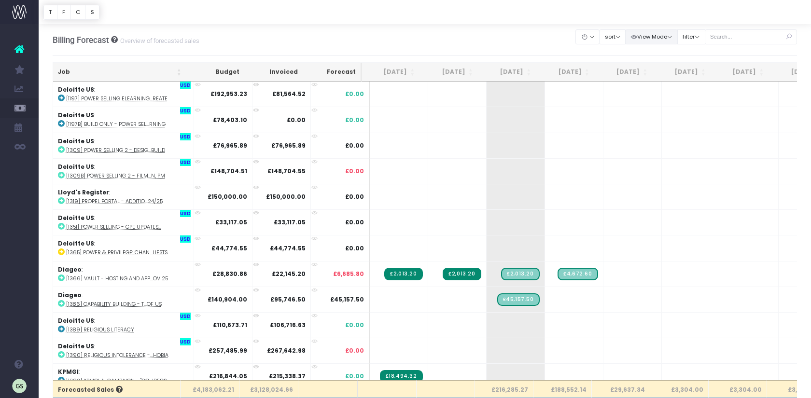
click at [678, 40] on button "View Mode" at bounding box center [651, 36] width 53 height 15
click at [705, 33] on button "filter" at bounding box center [691, 36] width 28 height 15
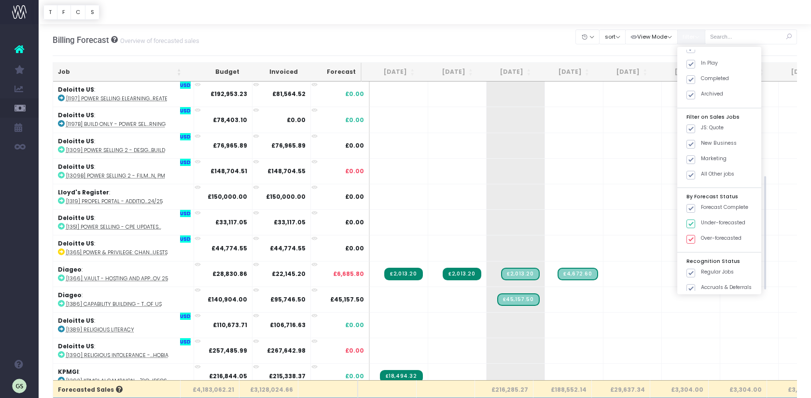
scroll to position [269, 0]
click at [695, 174] on span at bounding box center [690, 174] width 9 height 9
click at [703, 174] on input "All Other jobs" at bounding box center [704, 172] width 6 height 6
checkbox input "false"
click at [703, 163] on div "Marketing" at bounding box center [719, 160] width 84 height 15
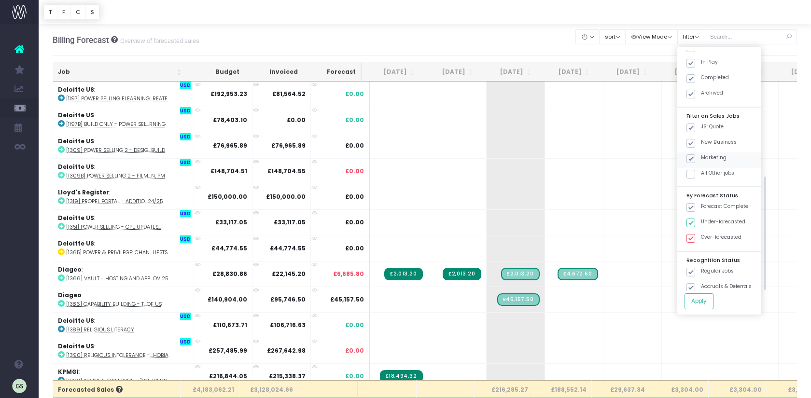
click at [695, 154] on span at bounding box center [690, 158] width 9 height 9
click at [705, 154] on input "Marketing" at bounding box center [704, 157] width 6 height 6
checkbox input "false"
click at [695, 141] on span at bounding box center [690, 143] width 9 height 9
click at [705, 141] on input "New Business" at bounding box center [704, 142] width 6 height 6
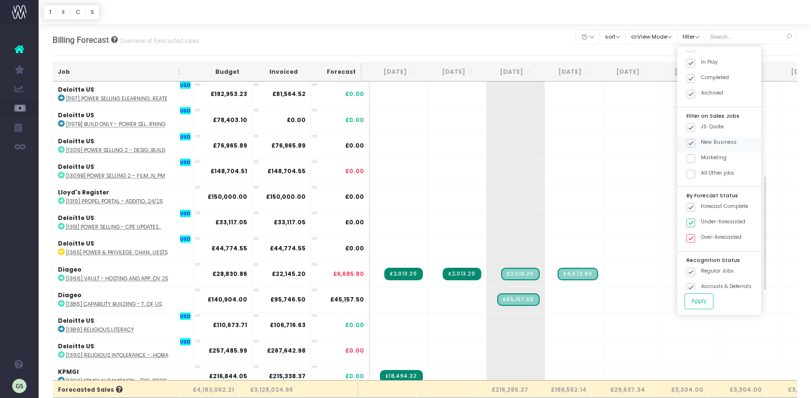
checkbox input "false"
click at [714, 303] on button "Apply" at bounding box center [699, 302] width 29 height 16
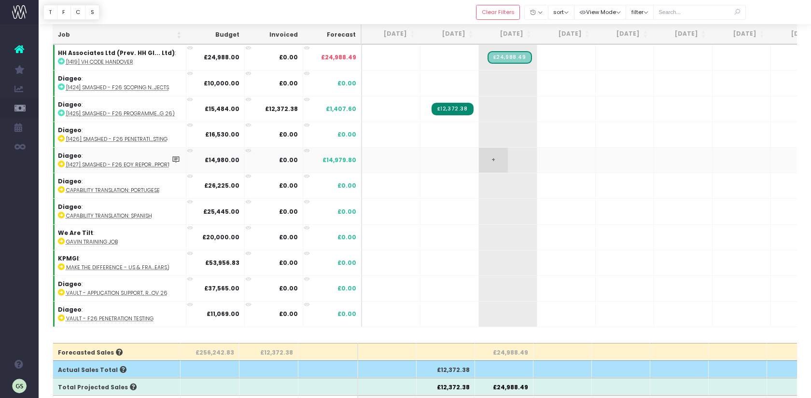
scroll to position [0, 0]
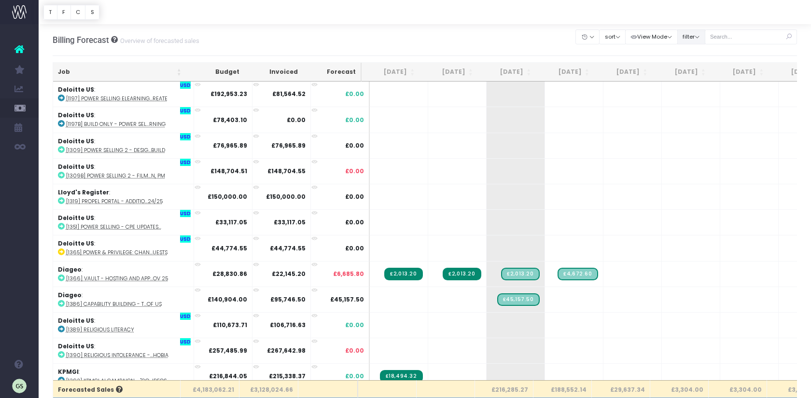
click at [705, 33] on button "filter" at bounding box center [691, 36] width 28 height 15
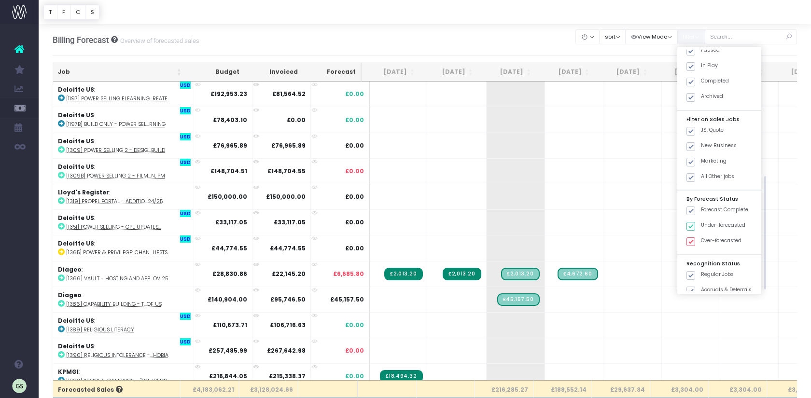
scroll to position [274, 0]
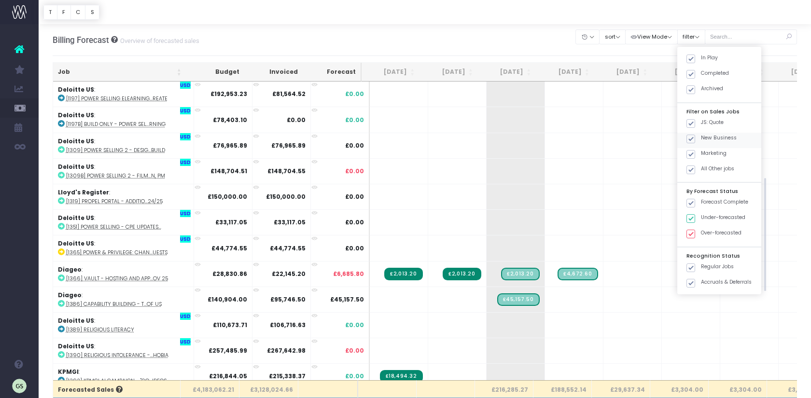
click at [695, 136] on span at bounding box center [690, 139] width 9 height 9
click at [705, 136] on input "New Business" at bounding box center [704, 137] width 6 height 6
checkbox input "false"
click at [695, 150] on span at bounding box center [690, 154] width 9 height 9
click at [704, 150] on input "Marketing" at bounding box center [704, 153] width 6 height 6
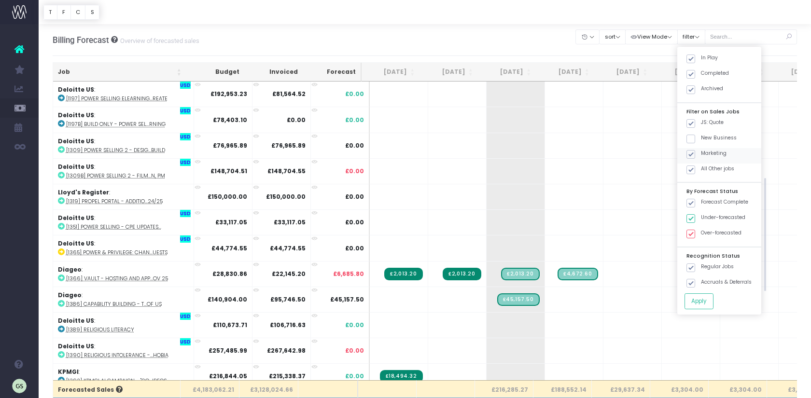
checkbox input "false"
click at [695, 167] on span at bounding box center [690, 170] width 9 height 9
click at [705, 167] on input "All Other jobs" at bounding box center [704, 168] width 6 height 6
checkbox input "false"
click at [712, 302] on button "Apply" at bounding box center [699, 302] width 29 height 16
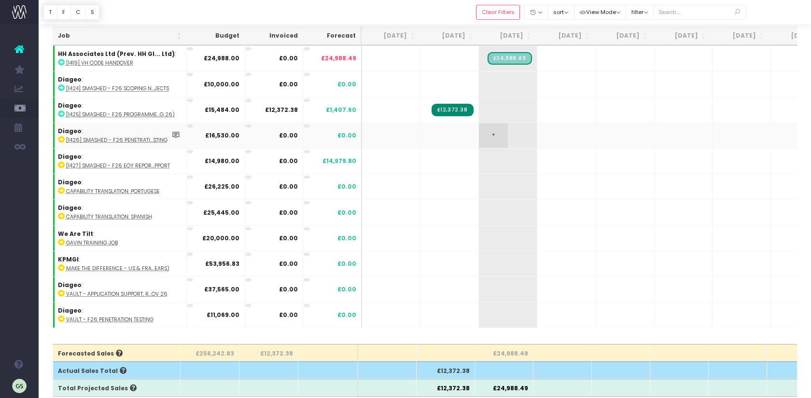
scroll to position [0, 0]
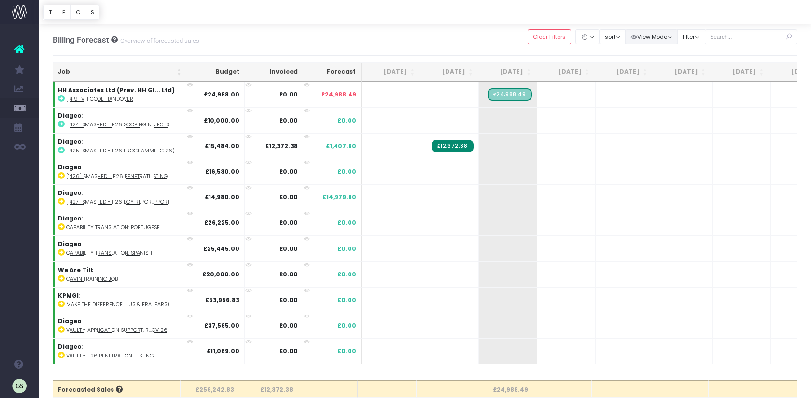
click at [678, 37] on button "View Mode" at bounding box center [651, 36] width 53 height 15
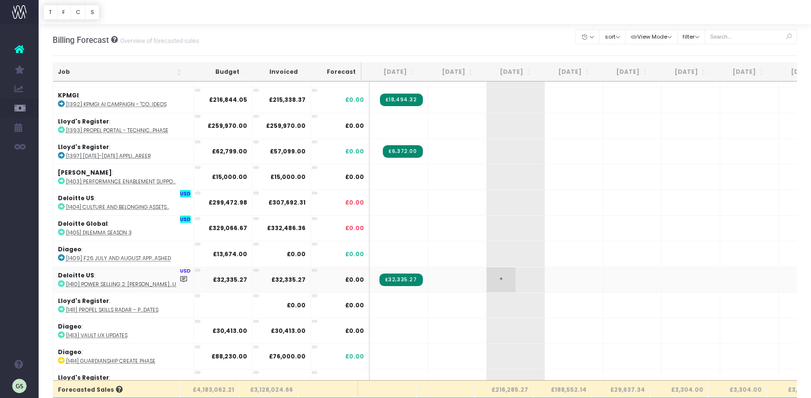
scroll to position [1161, 0]
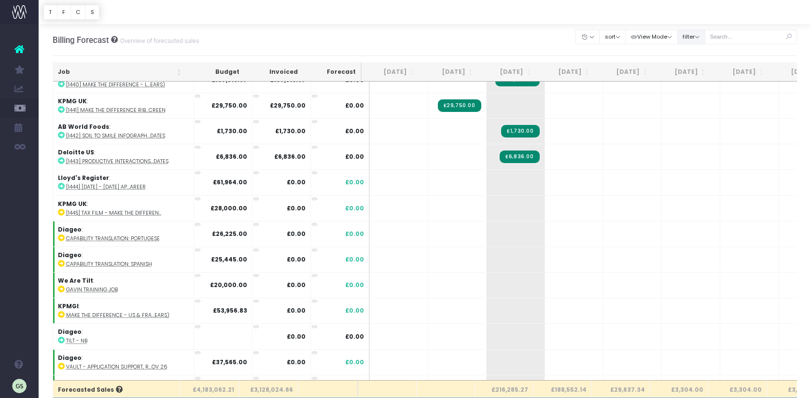
click at [705, 34] on button "filter" at bounding box center [691, 36] width 28 height 15
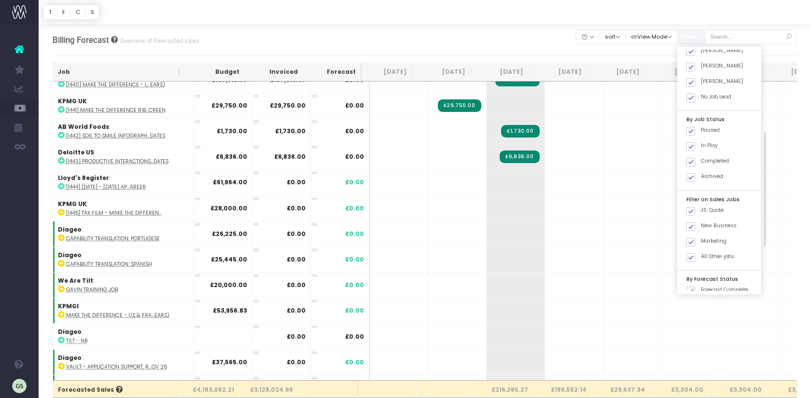
scroll to position [191, 0]
click at [695, 221] on span at bounding box center [690, 222] width 9 height 9
click at [704, 221] on input "New Business" at bounding box center [704, 220] width 6 height 6
checkbox input "false"
click at [695, 235] on span at bounding box center [690, 237] width 9 height 9
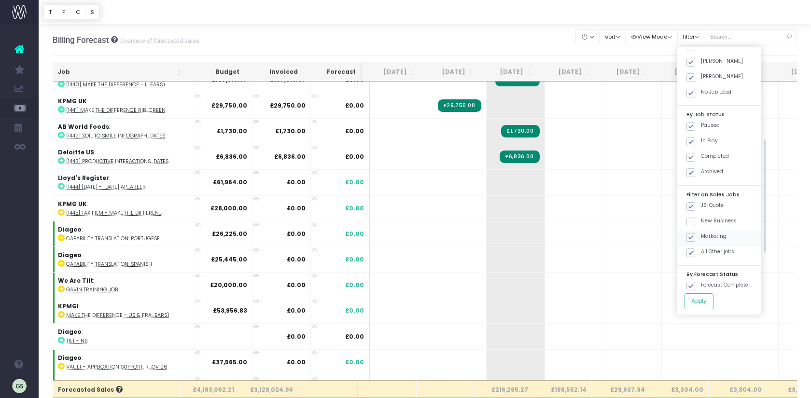
click at [704, 235] on input "Marketing" at bounding box center [704, 236] width 6 height 6
checkbox input "false"
click at [695, 249] on span at bounding box center [690, 253] width 9 height 9
click at [704, 249] on input "All Other jobs" at bounding box center [704, 251] width 6 height 6
click at [712, 302] on button "Apply" at bounding box center [699, 302] width 29 height 16
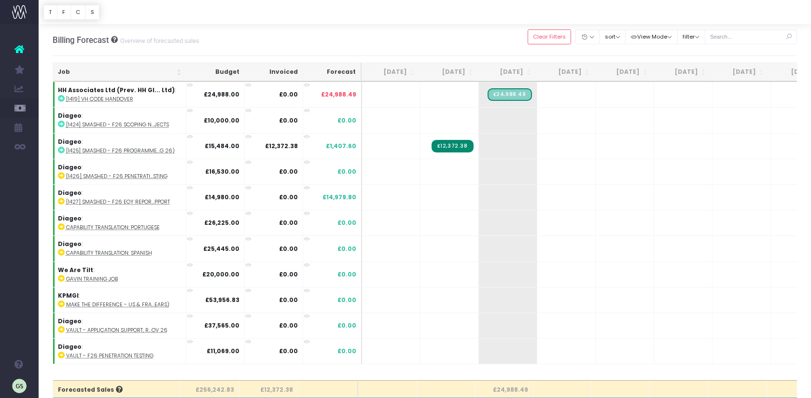
scroll to position [0, 0]
click at [384, 263] on td at bounding box center [391, 275] width 58 height 26
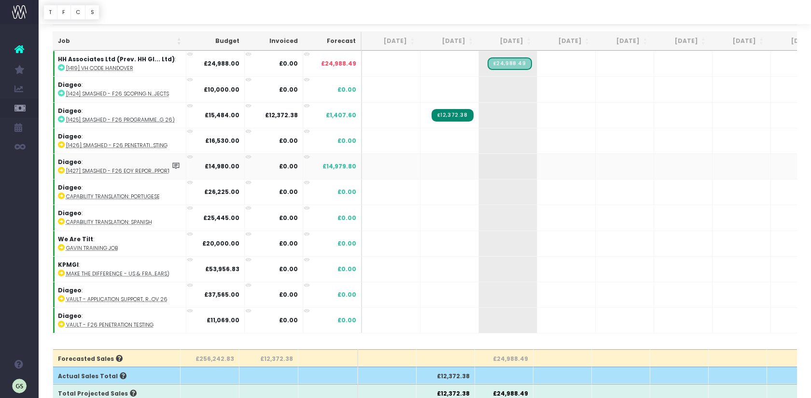
scroll to position [31, 0]
click at [176, 239] on icon at bounding box center [176, 242] width 8 height 8
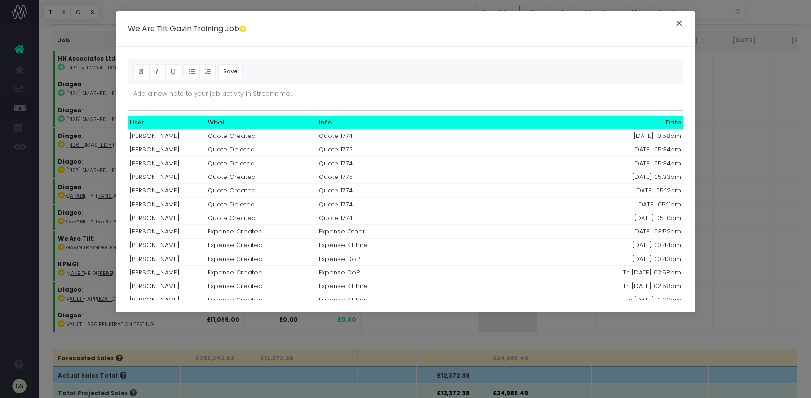
click at [682, 22] on button "×" at bounding box center [679, 24] width 20 height 15
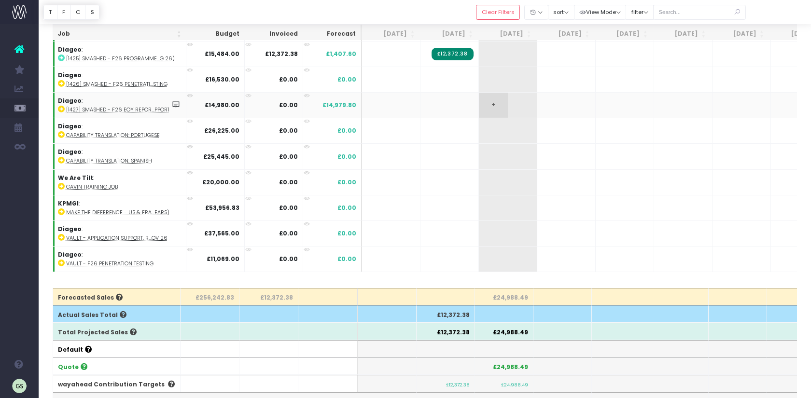
scroll to position [96, 0]
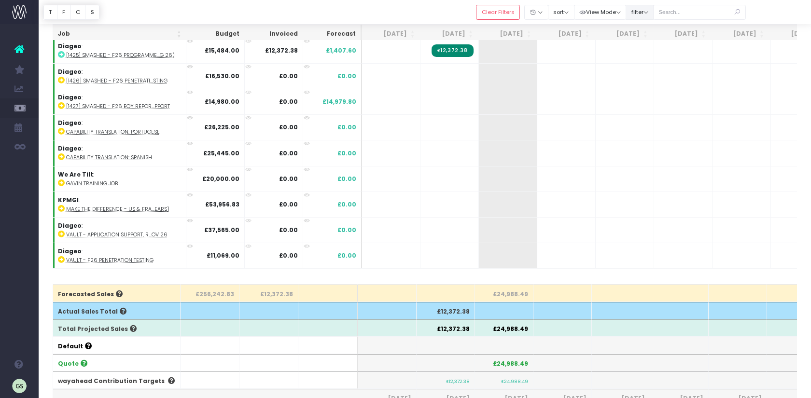
click at [654, 14] on button "filter" at bounding box center [640, 12] width 28 height 15
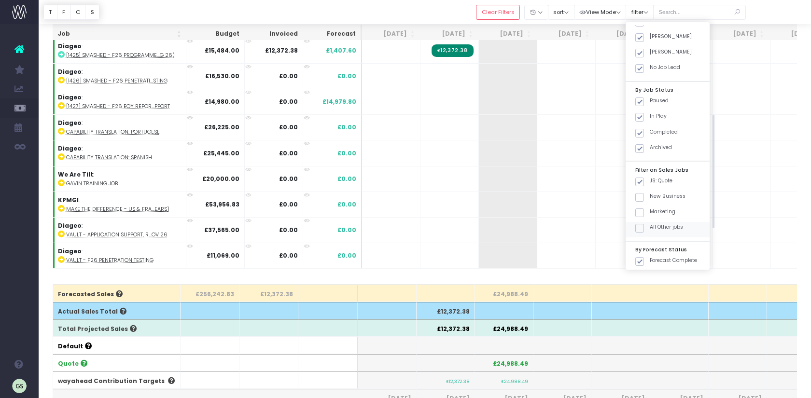
click at [644, 224] on span at bounding box center [639, 228] width 9 height 9
click at [655, 224] on input "All Other jobs" at bounding box center [653, 227] width 6 height 6
checkbox input "true"
click at [644, 178] on span at bounding box center [639, 182] width 9 height 9
click at [656, 178] on input "JS: Quote" at bounding box center [653, 180] width 6 height 6
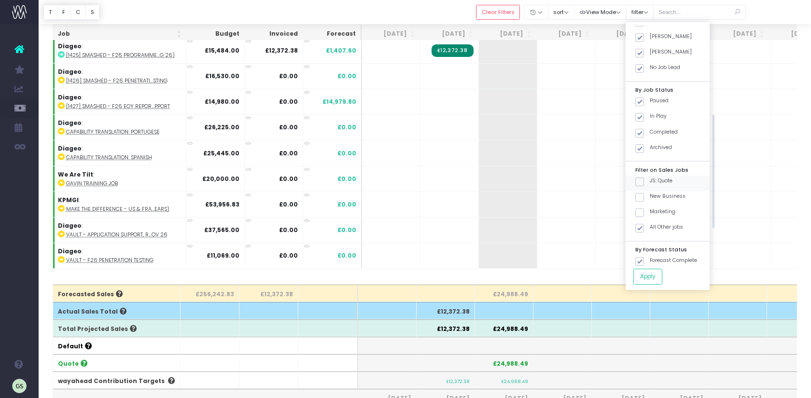
click at [644, 178] on span at bounding box center [639, 182] width 9 height 9
click at [653, 178] on input "JS: Quote" at bounding box center [653, 180] width 6 height 6
checkbox input "true"
click at [644, 198] on span at bounding box center [639, 197] width 9 height 9
click at [653, 198] on input "New Business" at bounding box center [653, 196] width 6 height 6
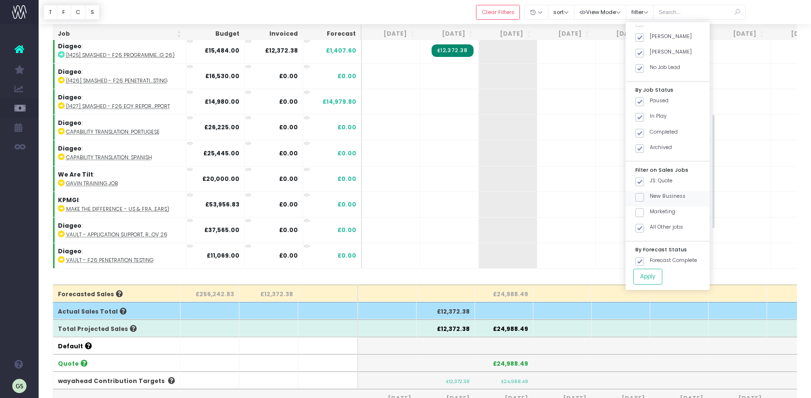
checkbox input "true"
click at [644, 210] on span at bounding box center [639, 213] width 9 height 9
click at [653, 210] on input "Marketing" at bounding box center [653, 211] width 6 height 6
checkbox input "true"
click at [659, 275] on button "Apply" at bounding box center [647, 277] width 29 height 16
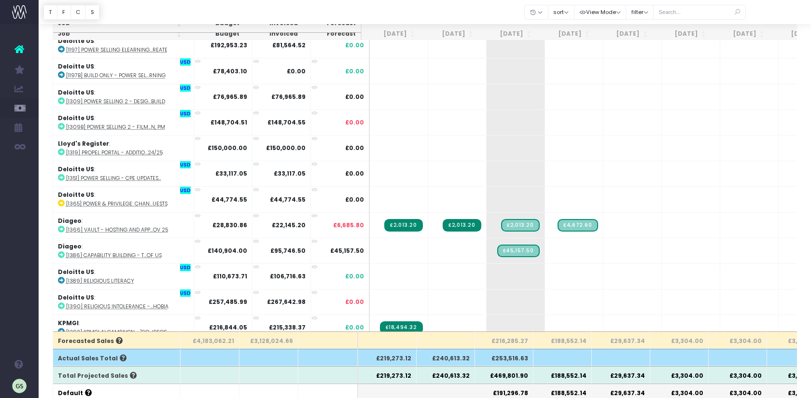
scroll to position [0, 0]
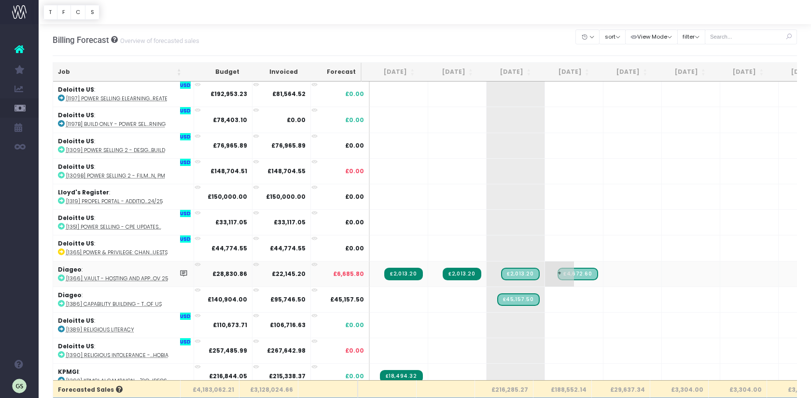
click at [550, 271] on span "+" at bounding box center [559, 274] width 29 height 25
click at [549, 298] on span "+" at bounding box center [559, 299] width 29 height 25
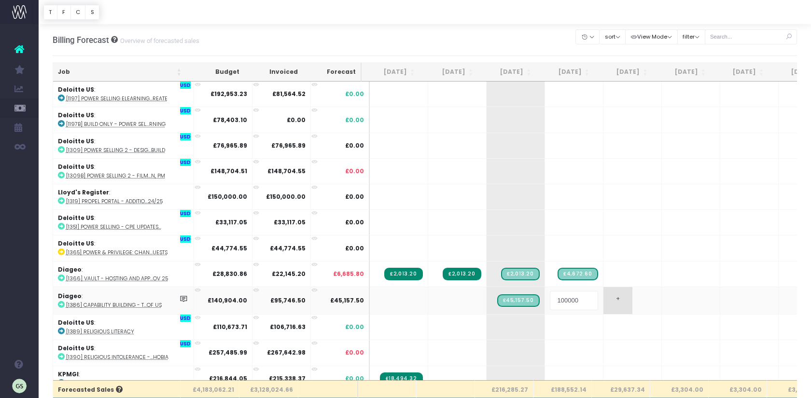
type input "1000000"
click at [576, 333] on body "Oh my... this is bad. wayahead wasn't able to load this page. Please contact su…" at bounding box center [405, 199] width 811 height 398
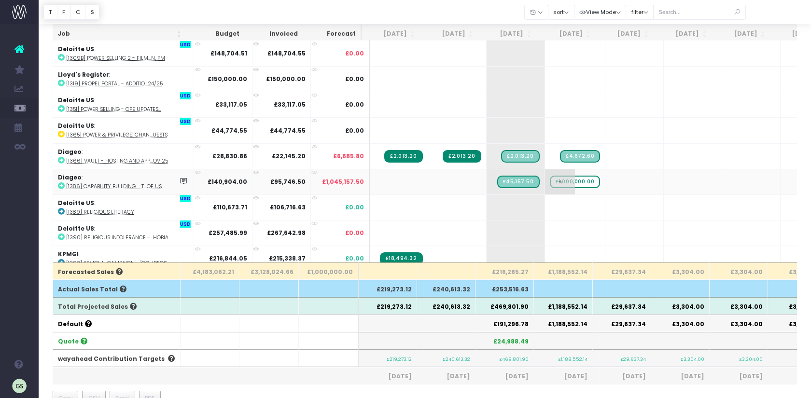
click at [586, 181] on span "£1,000,000.00" at bounding box center [575, 182] width 51 height 13
click at [581, 180] on span "£1,000,000.00" at bounding box center [575, 182] width 51 height 13
click at [522, 10] on div at bounding box center [425, 12] width 772 height 24
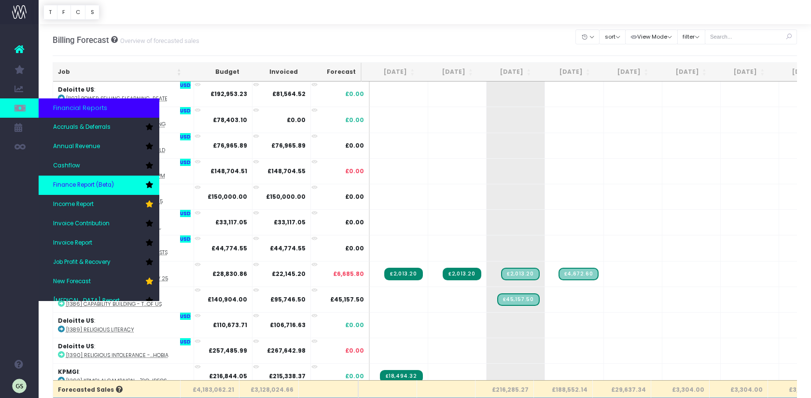
scroll to position [8, 0]
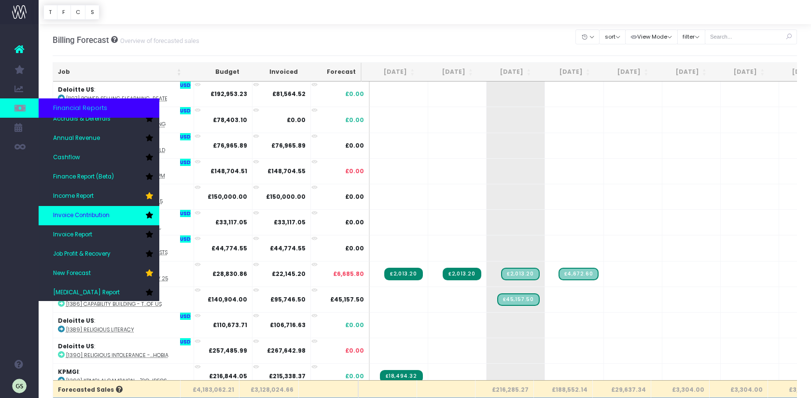
click at [100, 216] on span "Invoice Contribution" at bounding box center [81, 215] width 56 height 9
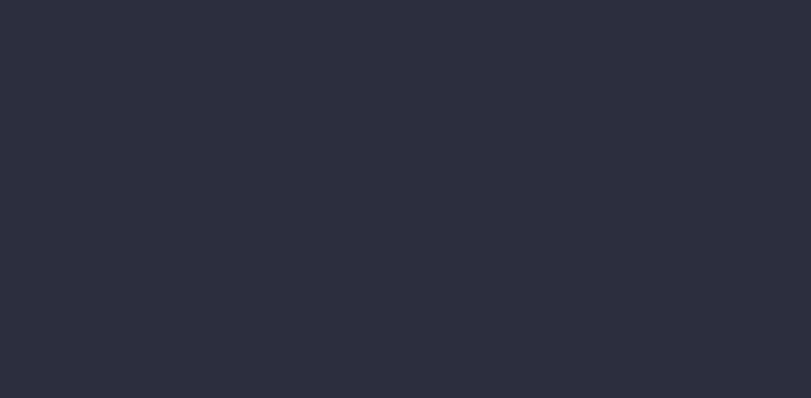
select select "job"
select select "billing"
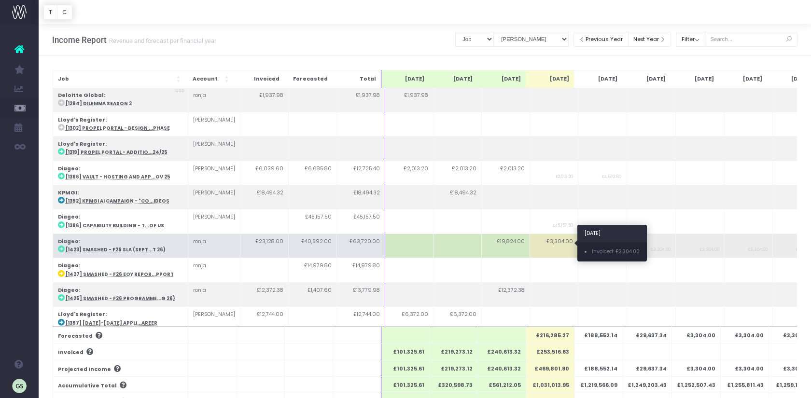
click at [557, 238] on td "£3,304.00" at bounding box center [554, 246] width 48 height 24
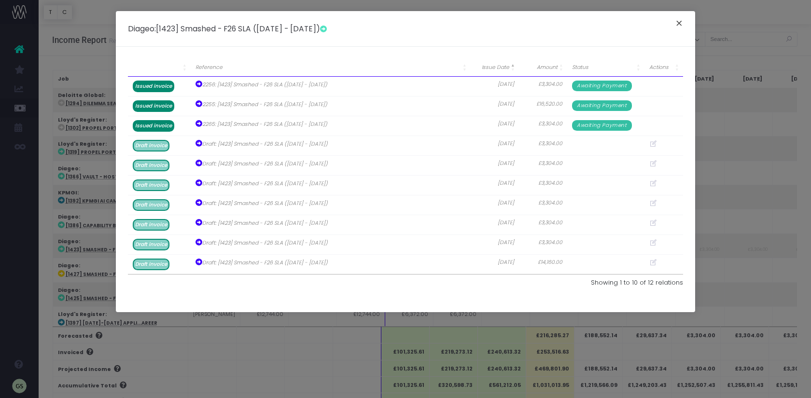
click at [681, 19] on button "×" at bounding box center [679, 24] width 20 height 15
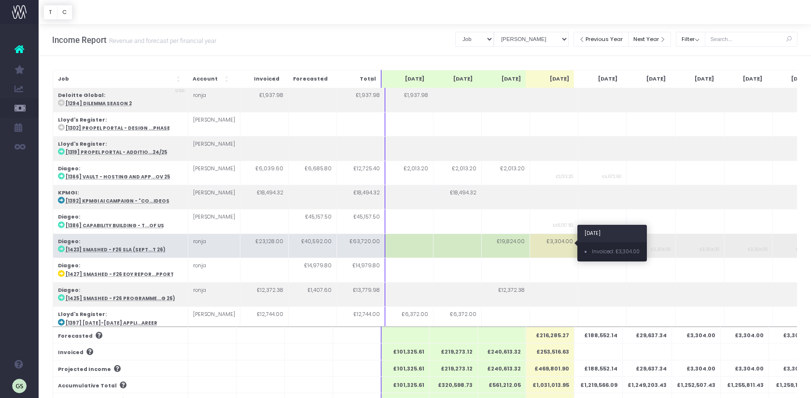
click at [562, 243] on td "£3,304.00" at bounding box center [554, 246] width 48 height 24
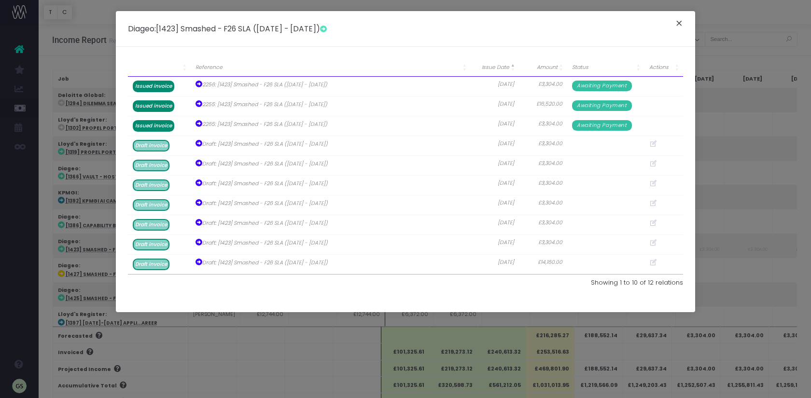
click at [682, 21] on button "×" at bounding box center [679, 24] width 20 height 15
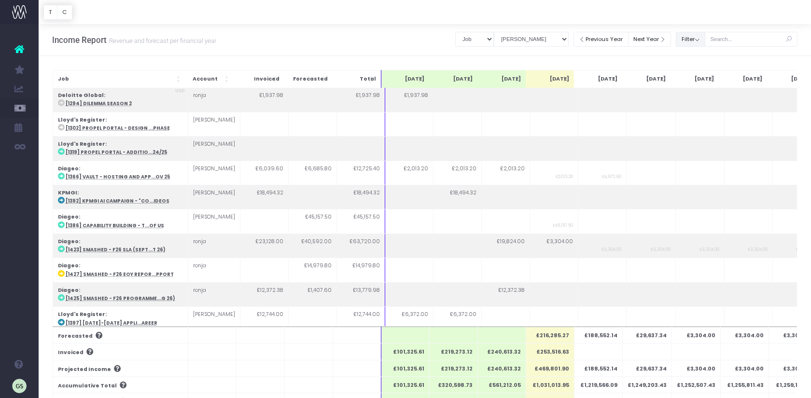
click at [705, 39] on button "Filter" at bounding box center [690, 39] width 29 height 15
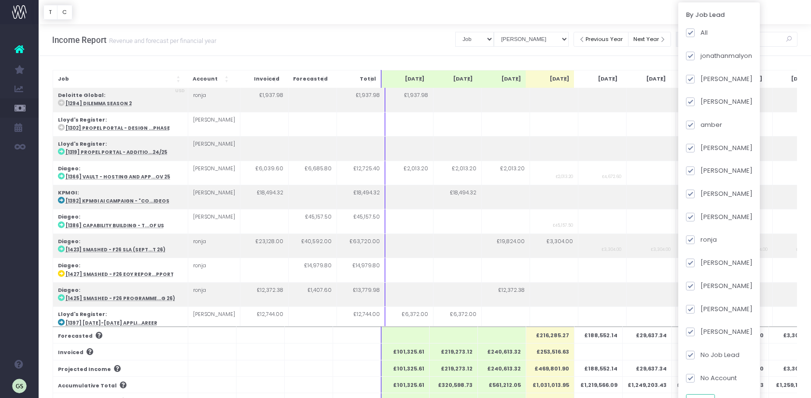
click at [414, 37] on div "Income Report Revenue and forecast per financial year Clear Filters Summary by …" at bounding box center [425, 40] width 772 height 32
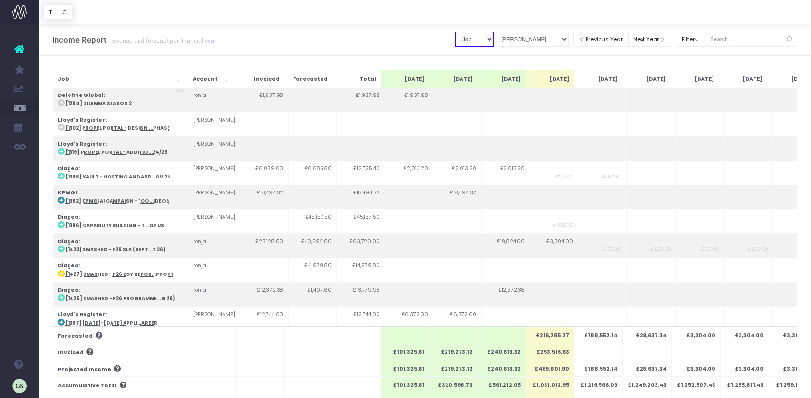
click at [494, 39] on select "Summary by Job Client Job Lead Job Type Branch" at bounding box center [474, 39] width 39 height 15
select select "companyName"
click at [465, 32] on select "Summary by Job Client Job Lead Job Type Branch" at bounding box center [474, 39] width 39 height 15
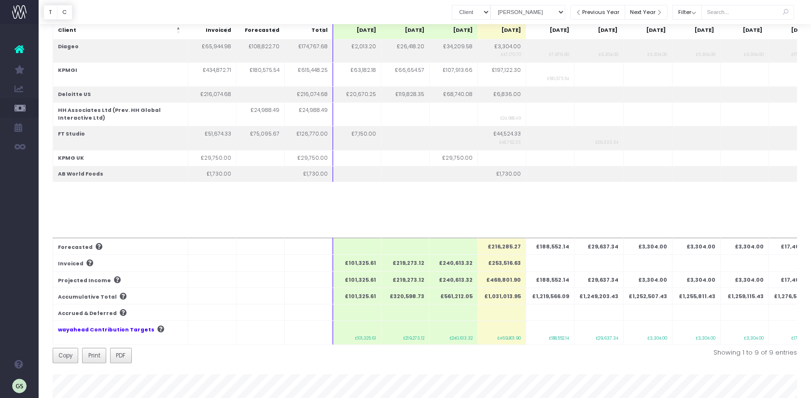
click at [507, 309] on th at bounding box center [501, 313] width 48 height 16
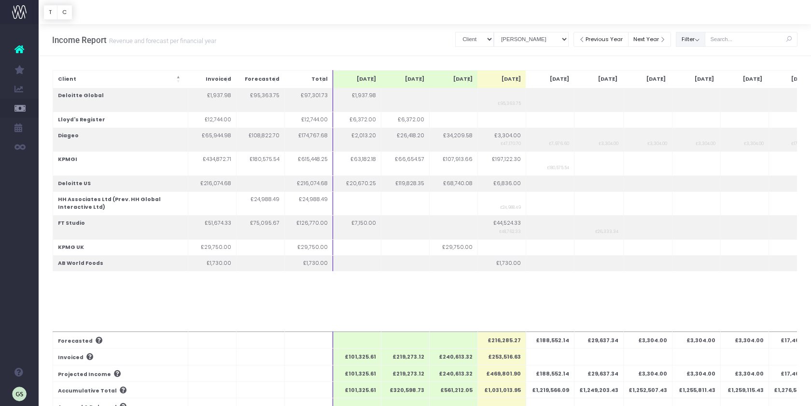
click at [705, 40] on button "Filter" at bounding box center [690, 39] width 29 height 15
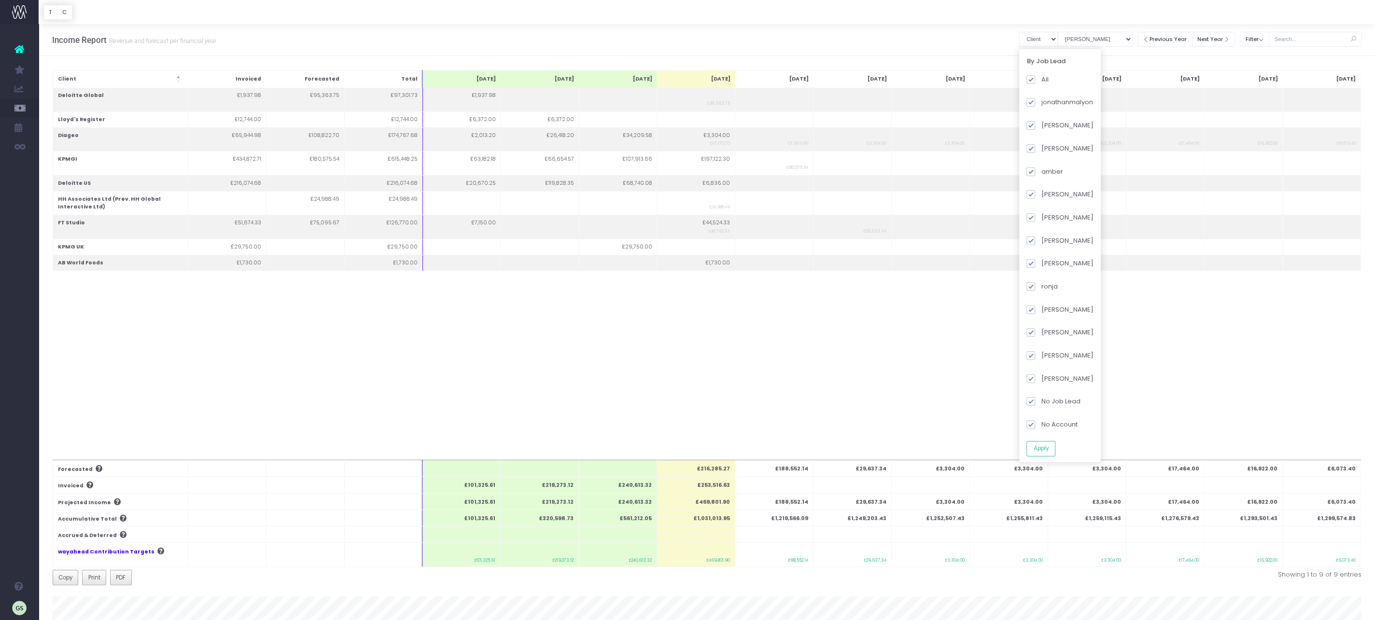
click at [811, 56] on div "Client Invoiced Forecasted Total Jul 25 Aug 25 Sep 25 Oct 25 Nov 25 Dec 25 Jan …" at bounding box center [707, 496] width 1336 height 881
click at [811, 38] on select "View Mode Billings Revenue Recognition" at bounding box center [1095, 39] width 75 height 15
click at [811, 38] on button "Filter" at bounding box center [1254, 39] width 29 height 15
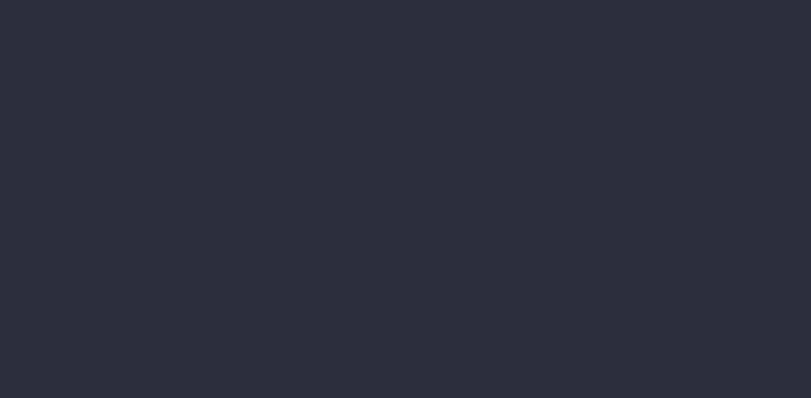
select select "job"
select select "billing"
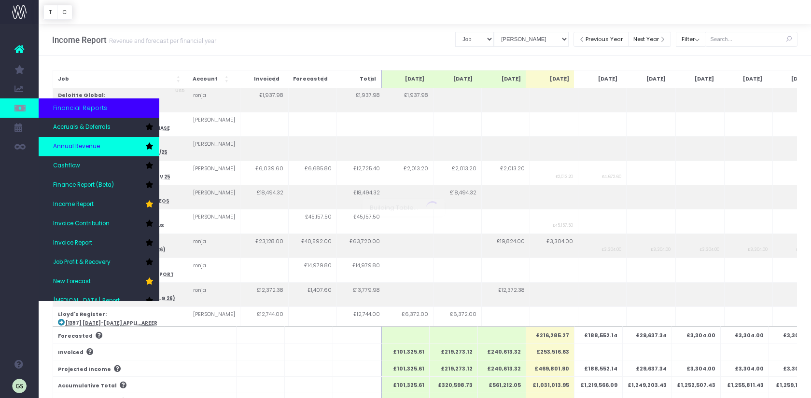
click at [101, 144] on link "Annual Revenue" at bounding box center [99, 146] width 121 height 19
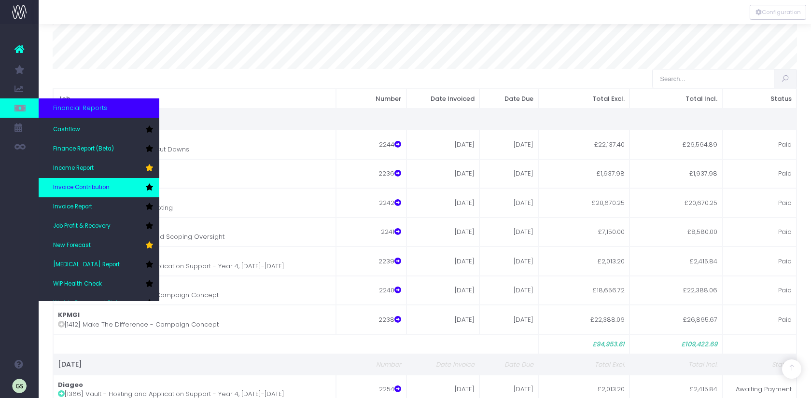
scroll to position [48, 0]
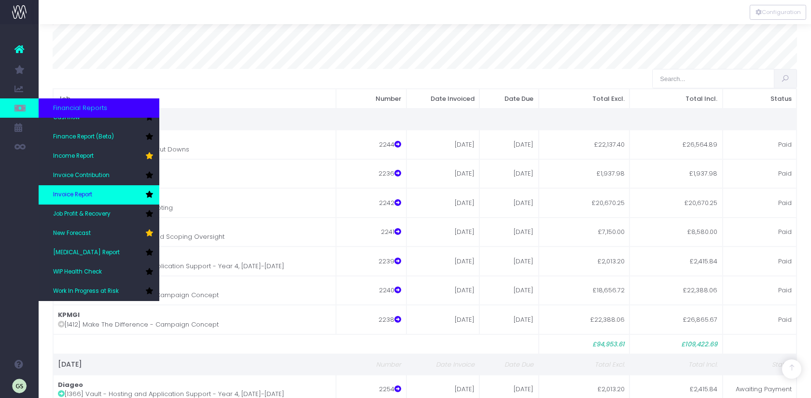
click at [112, 197] on link "Invoice Report" at bounding box center [99, 194] width 121 height 19
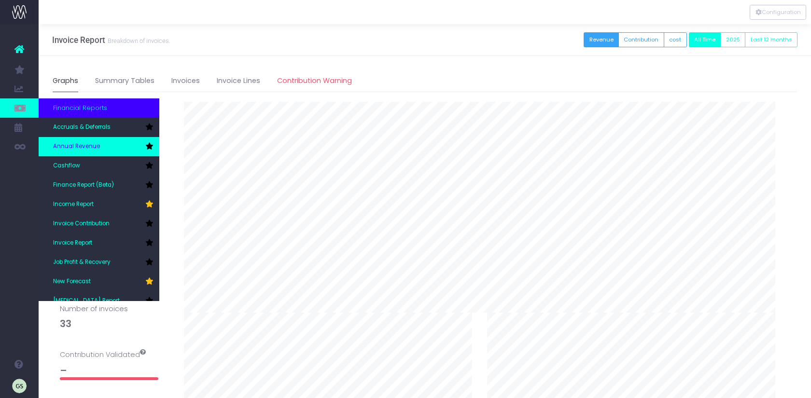
click at [84, 144] on span "Annual Revenue" at bounding box center [76, 146] width 47 height 9
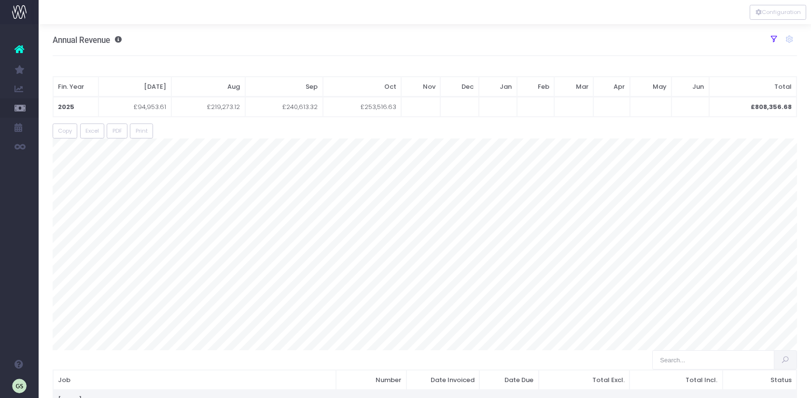
click at [772, 41] on icon at bounding box center [774, 39] width 9 height 9
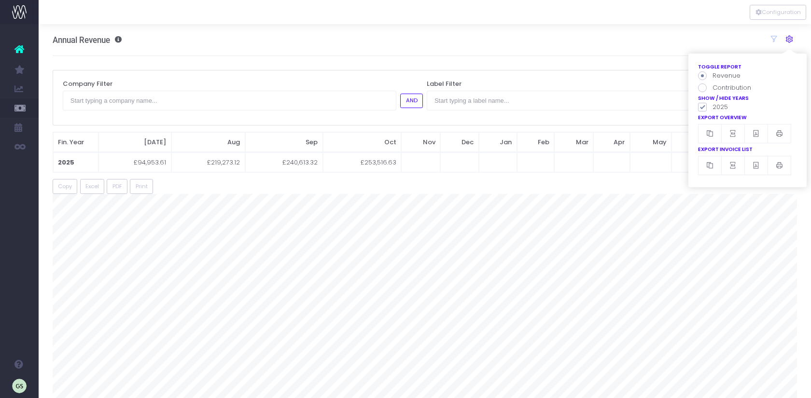
click at [788, 40] on icon at bounding box center [789, 39] width 9 height 9
click at [774, 39] on icon at bounding box center [774, 39] width 9 height 9
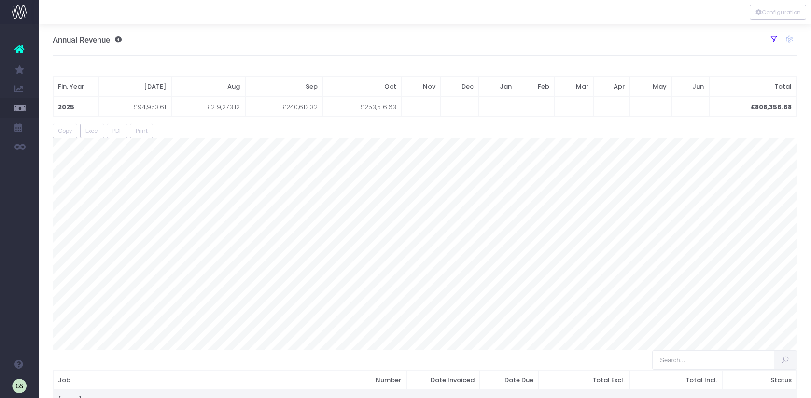
click at [774, 39] on icon at bounding box center [774, 39] width 9 height 9
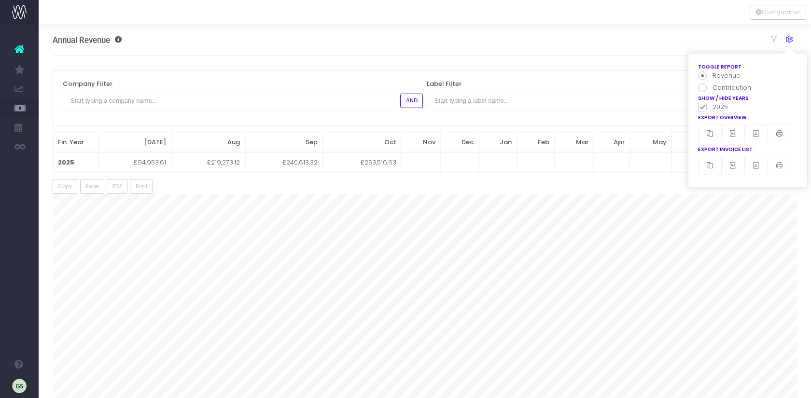
click at [793, 39] on icon at bounding box center [789, 39] width 9 height 9
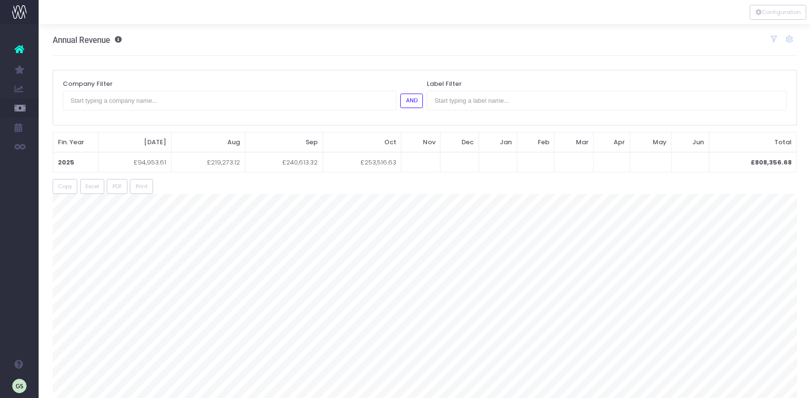
click at [263, 53] on div "Annual Revenue Toggle report Revenue Contribution Show / Hide Years 2025 Export…" at bounding box center [425, 40] width 745 height 32
click at [775, 42] on icon at bounding box center [774, 39] width 9 height 9
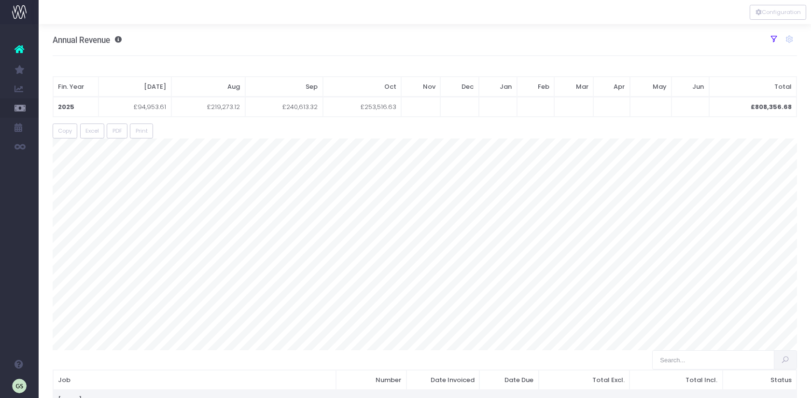
click at [775, 42] on icon at bounding box center [774, 39] width 9 height 9
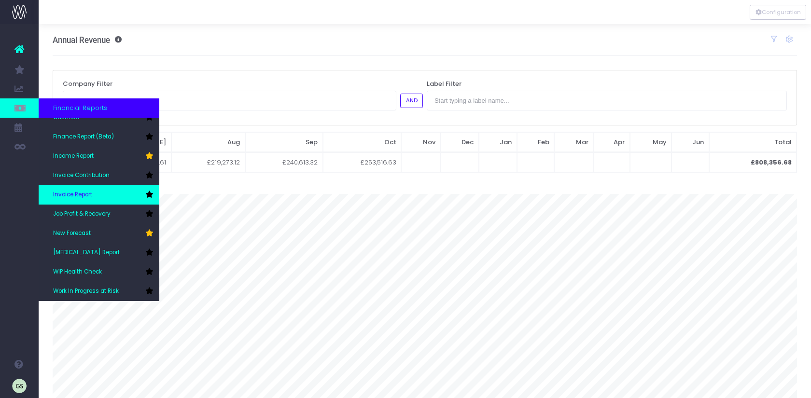
scroll to position [4, 0]
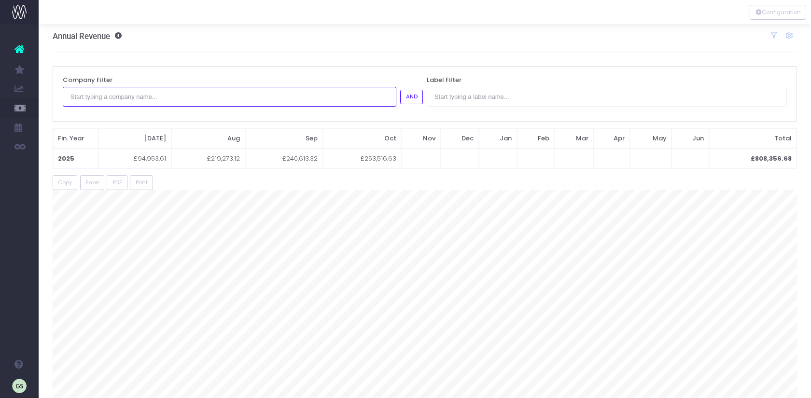
click at [266, 100] on input "text" at bounding box center [230, 96] width 334 height 19
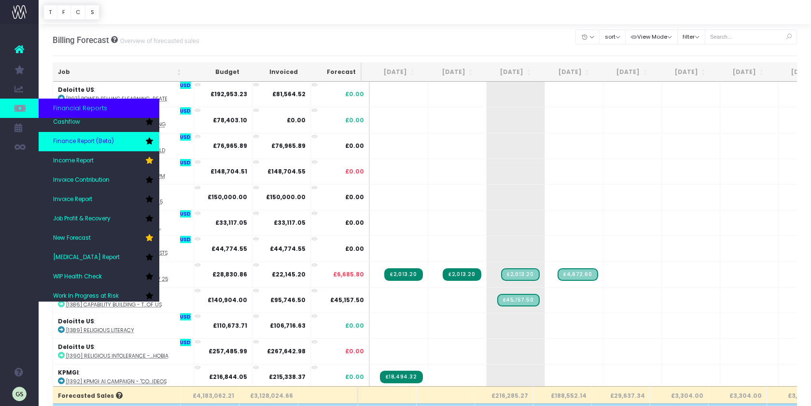
scroll to position [48, 0]
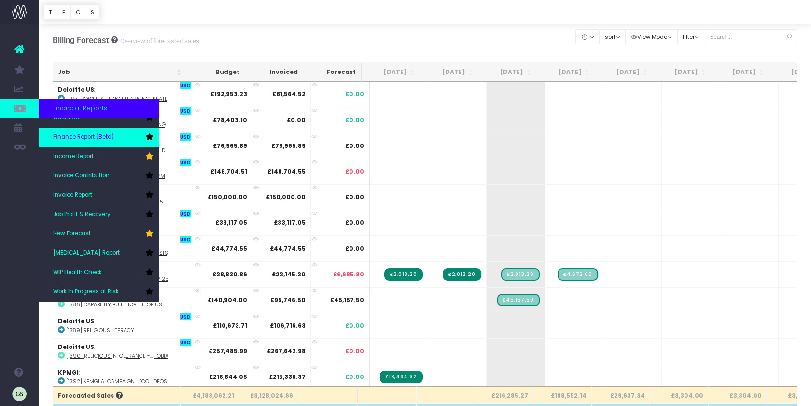
click at [98, 180] on link "Invoice Contribution" at bounding box center [99, 175] width 121 height 19
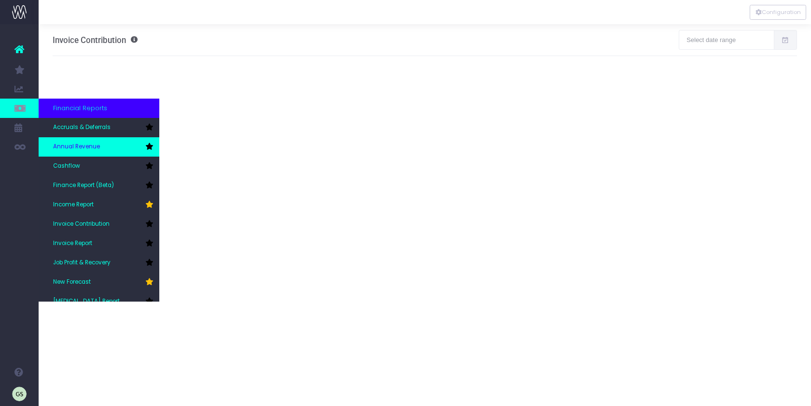
click at [81, 148] on span "Annual Revenue" at bounding box center [76, 146] width 47 height 9
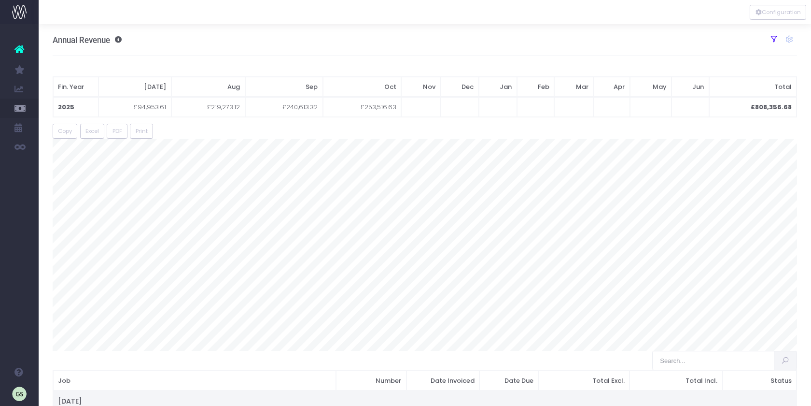
click at [772, 42] on icon at bounding box center [774, 39] width 9 height 9
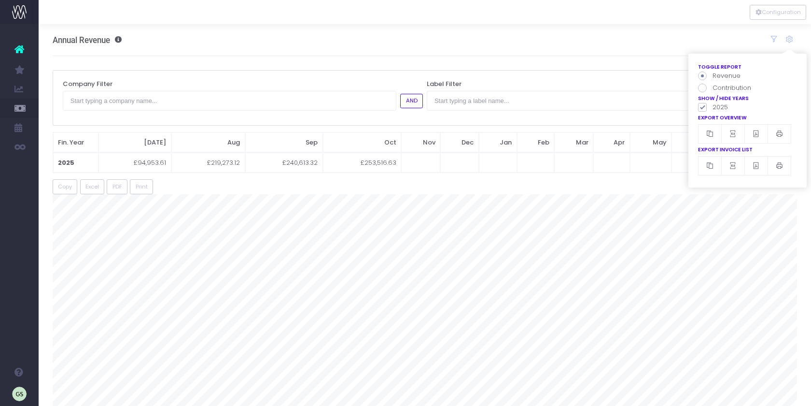
click at [701, 108] on span at bounding box center [702, 107] width 9 height 9
click at [713, 108] on input "2025" at bounding box center [716, 105] width 6 height 6
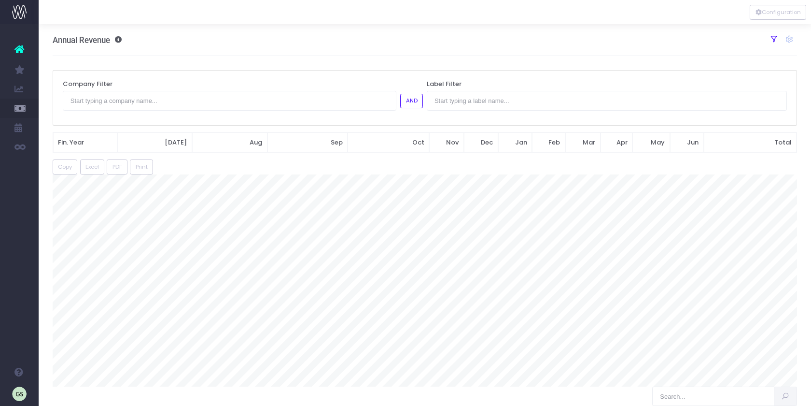
click at [773, 42] on icon at bounding box center [774, 39] width 9 height 9
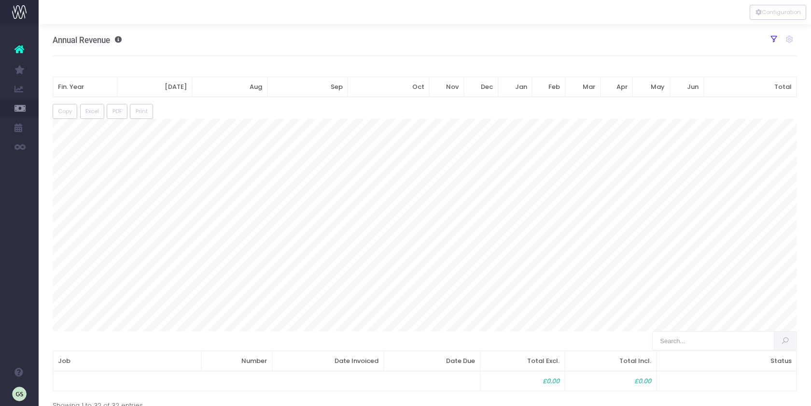
click at [773, 42] on icon at bounding box center [774, 39] width 9 height 9
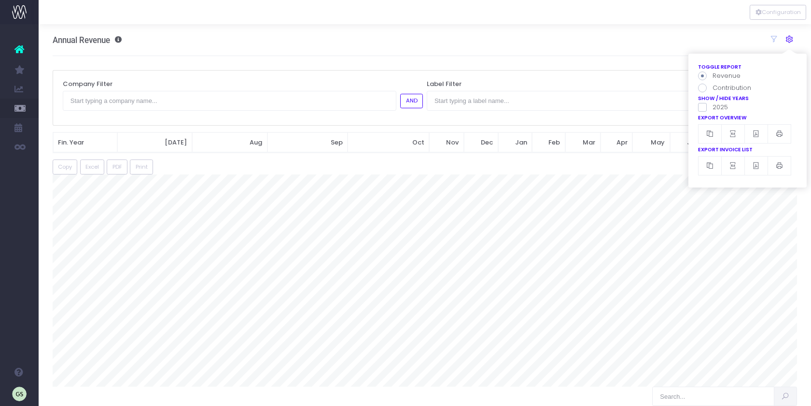
click at [794, 39] on link at bounding box center [789, 40] width 11 height 11
click at [705, 106] on span at bounding box center [702, 107] width 9 height 9
click at [713, 106] on input "2025" at bounding box center [716, 105] width 6 height 6
checkbox input "true"
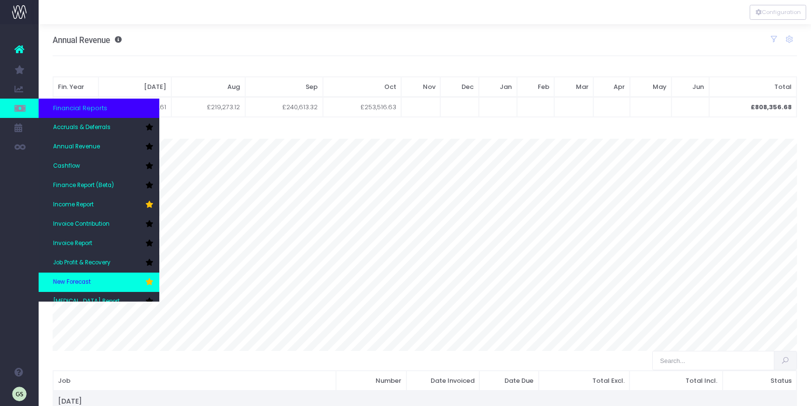
click at [110, 278] on link "New Forecast" at bounding box center [99, 281] width 121 height 19
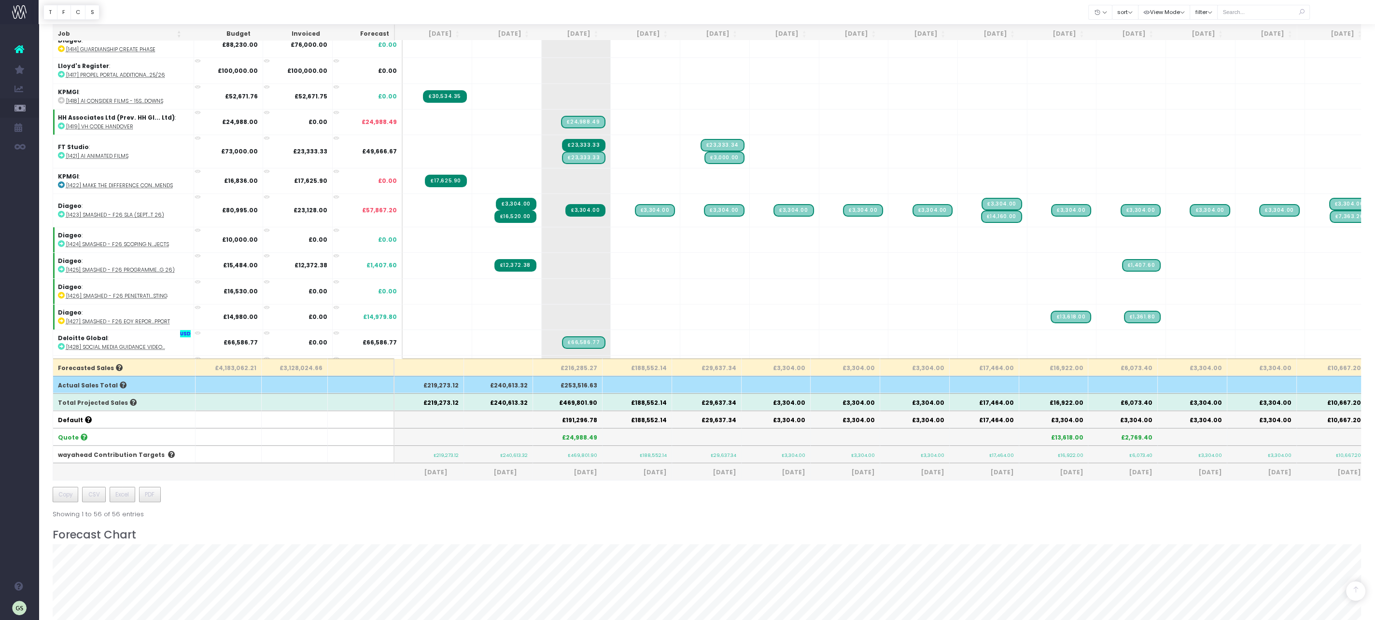
scroll to position [373, 0]
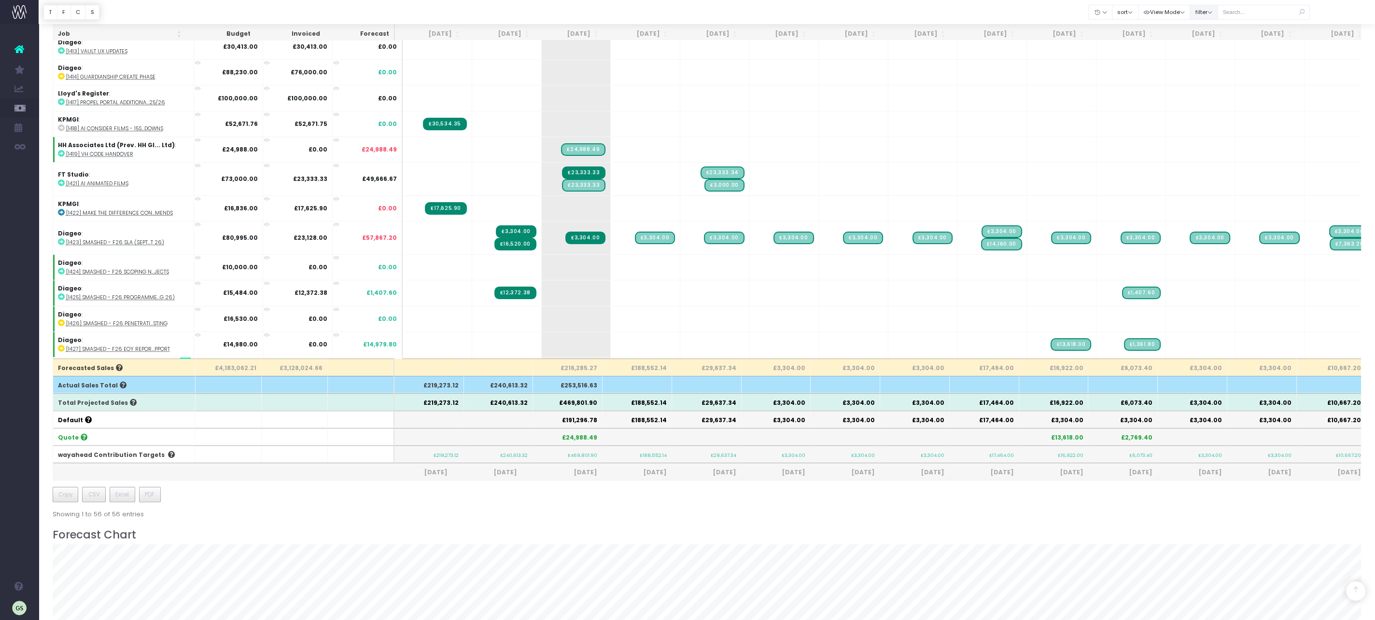
click at [811, 15] on button "filter" at bounding box center [1203, 12] width 28 height 15
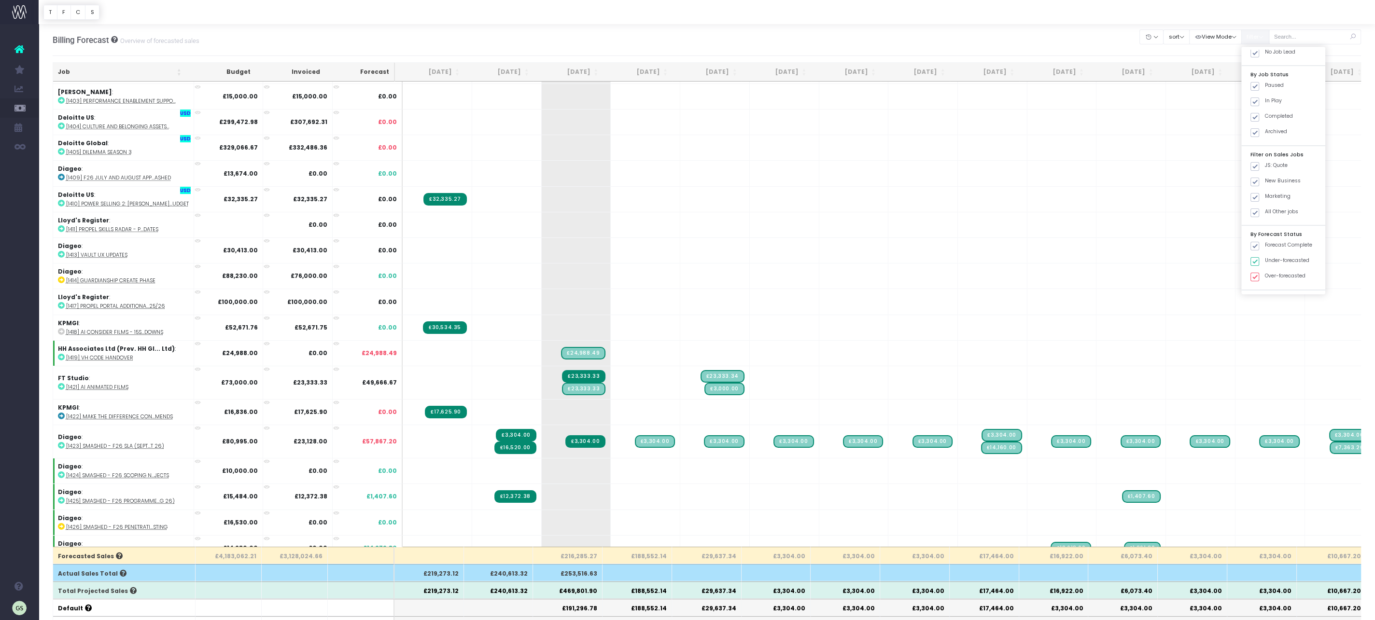
scroll to position [363, 0]
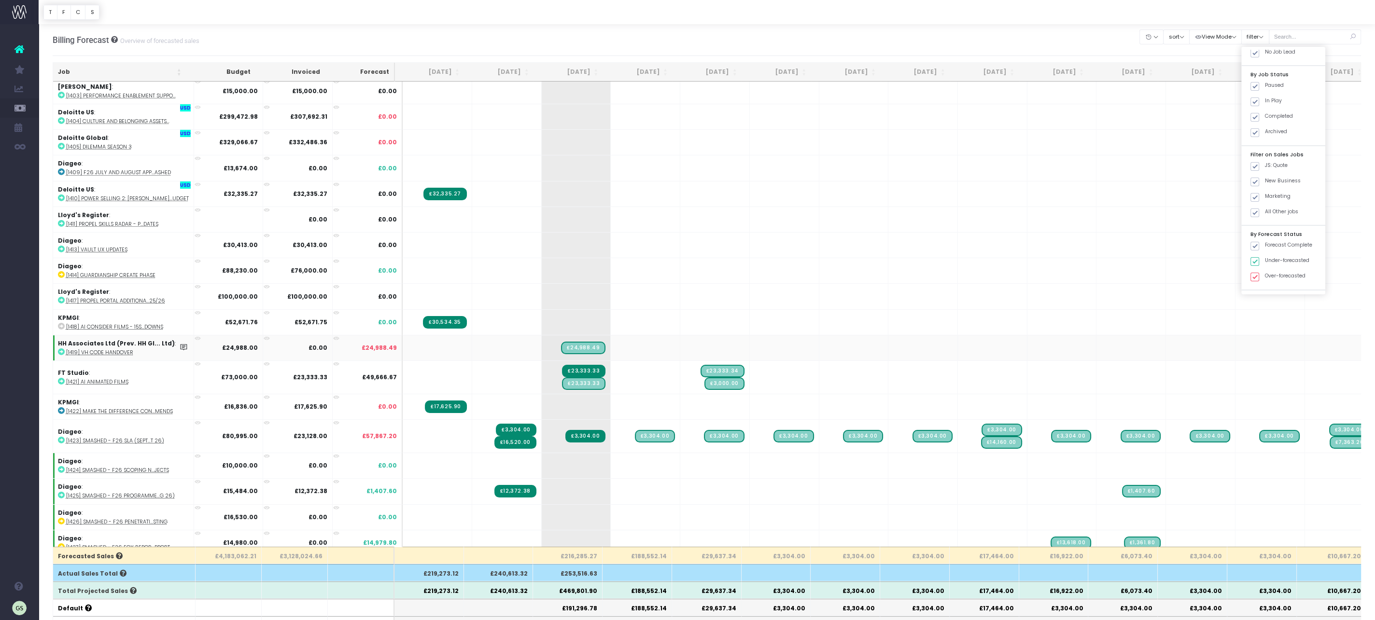
click at [61, 349] on icon at bounding box center [61, 352] width 7 height 7
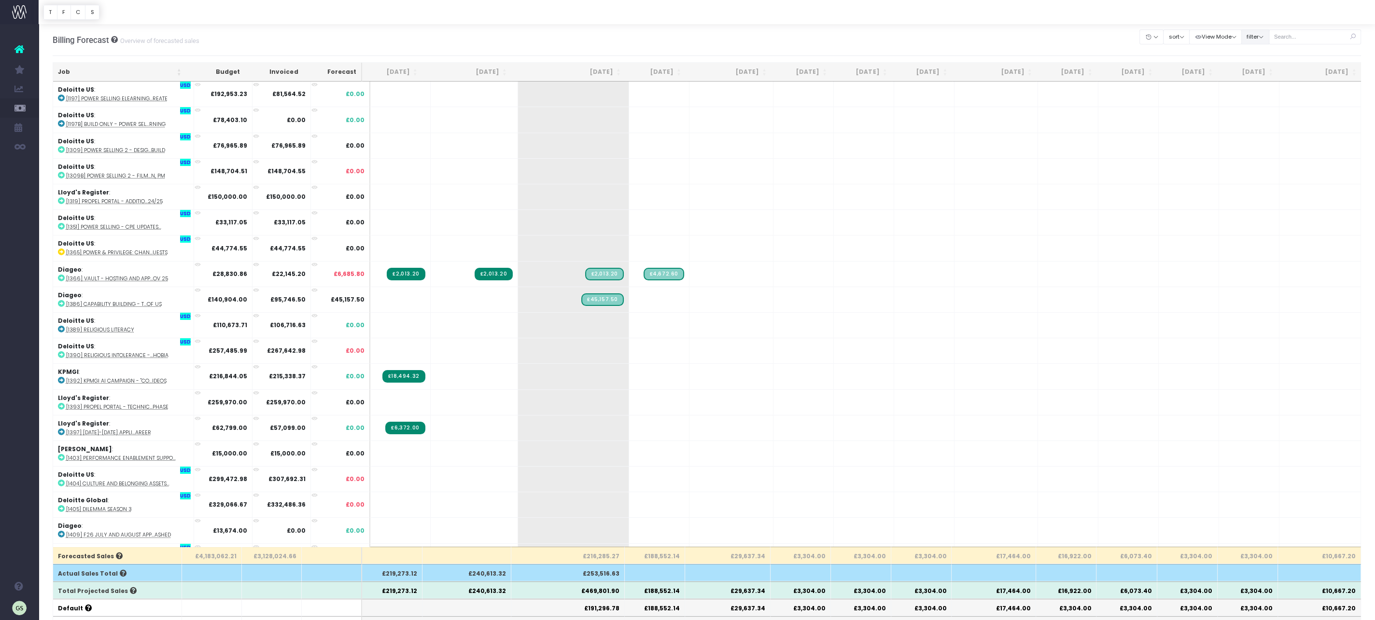
click at [1269, 38] on button "filter" at bounding box center [1255, 36] width 28 height 15
click at [1259, 218] on span at bounding box center [1254, 218] width 9 height 9
click at [1268, 218] on input "New Business" at bounding box center [1268, 216] width 6 height 6
checkbox input "false"
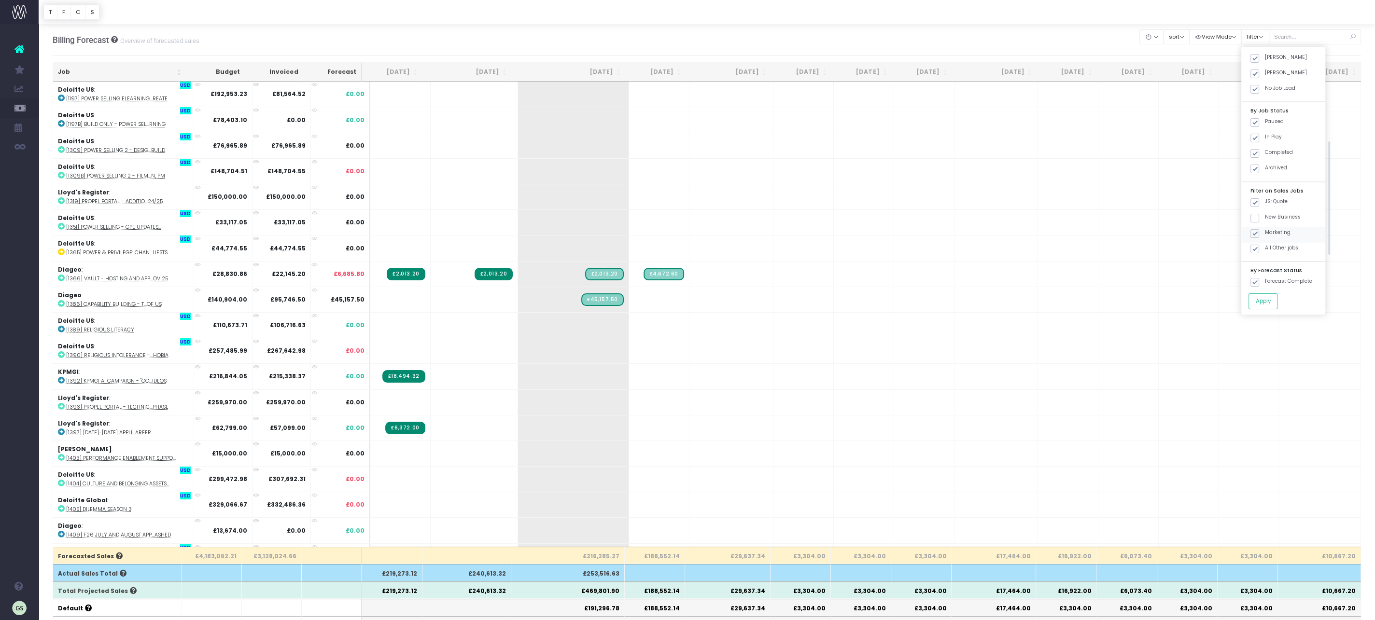
click at [1259, 234] on span at bounding box center [1254, 233] width 9 height 9
click at [1268, 234] on input "Marketing" at bounding box center [1268, 232] width 6 height 6
checkbox input "false"
click at [1259, 245] on span at bounding box center [1254, 249] width 9 height 9
click at [1268, 245] on input "All Other jobs" at bounding box center [1268, 247] width 6 height 6
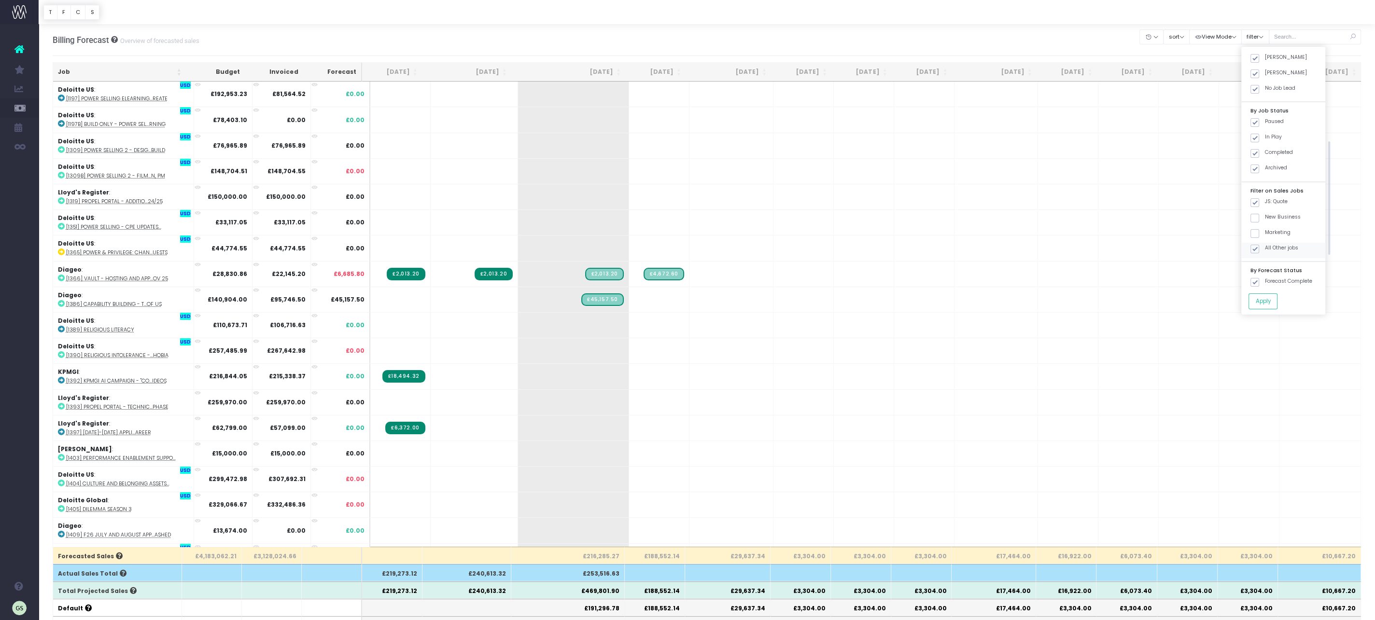
checkbox input "false"
click at [1277, 303] on button "Apply" at bounding box center [1262, 302] width 29 height 16
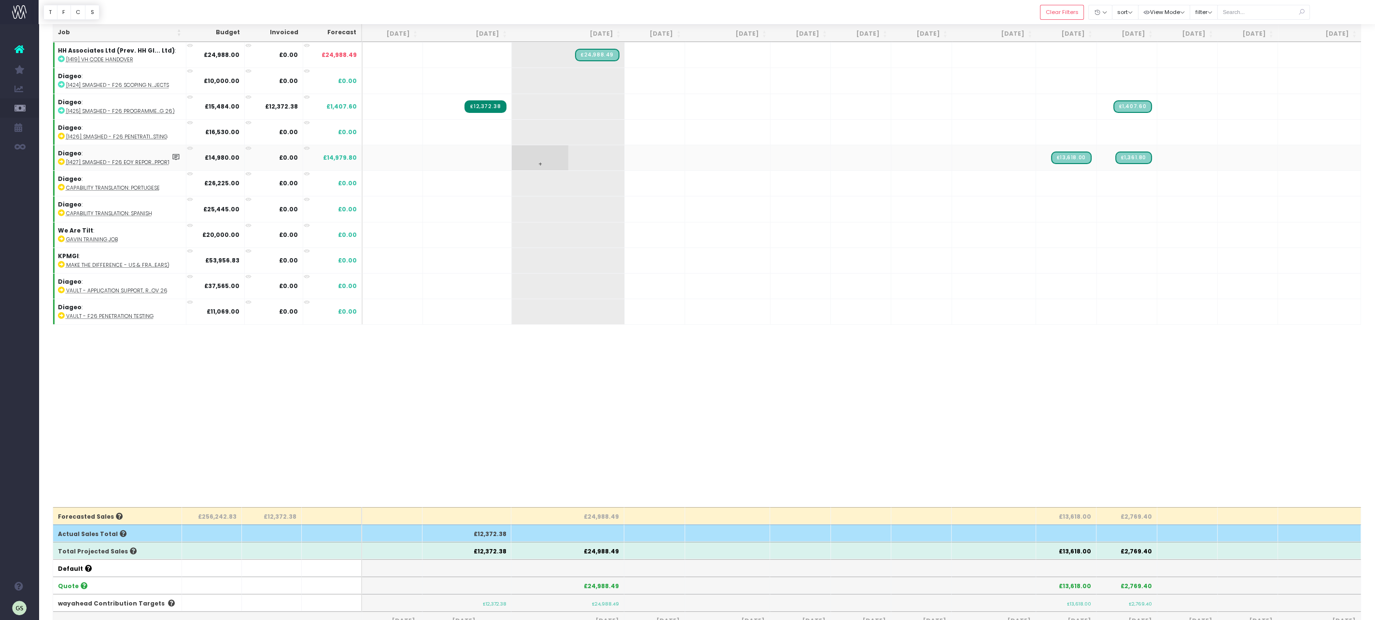
scroll to position [0, 0]
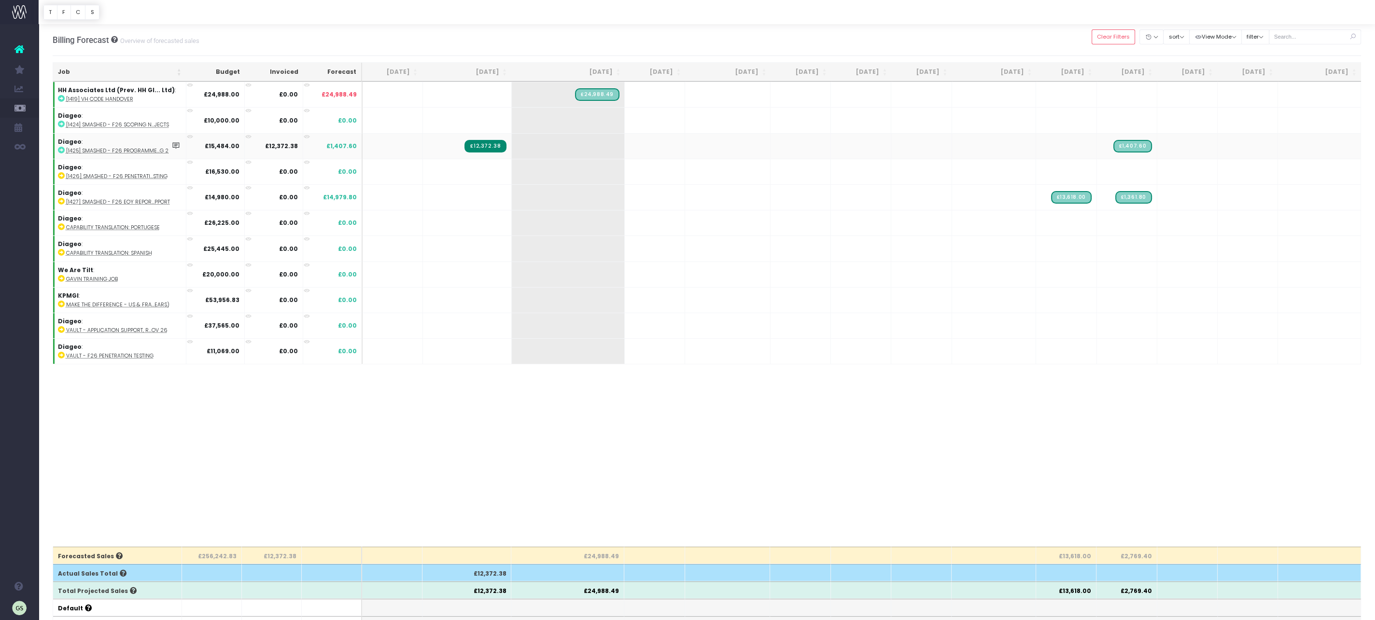
click at [62, 147] on icon at bounding box center [61, 150] width 7 height 7
click at [1269, 37] on button "filter" at bounding box center [1255, 36] width 28 height 15
click at [1259, 181] on span at bounding box center [1254, 181] width 9 height 9
click at [1271, 181] on input "JS: Quote" at bounding box center [1268, 180] width 6 height 6
click at [1259, 181] on span at bounding box center [1254, 181] width 9 height 9
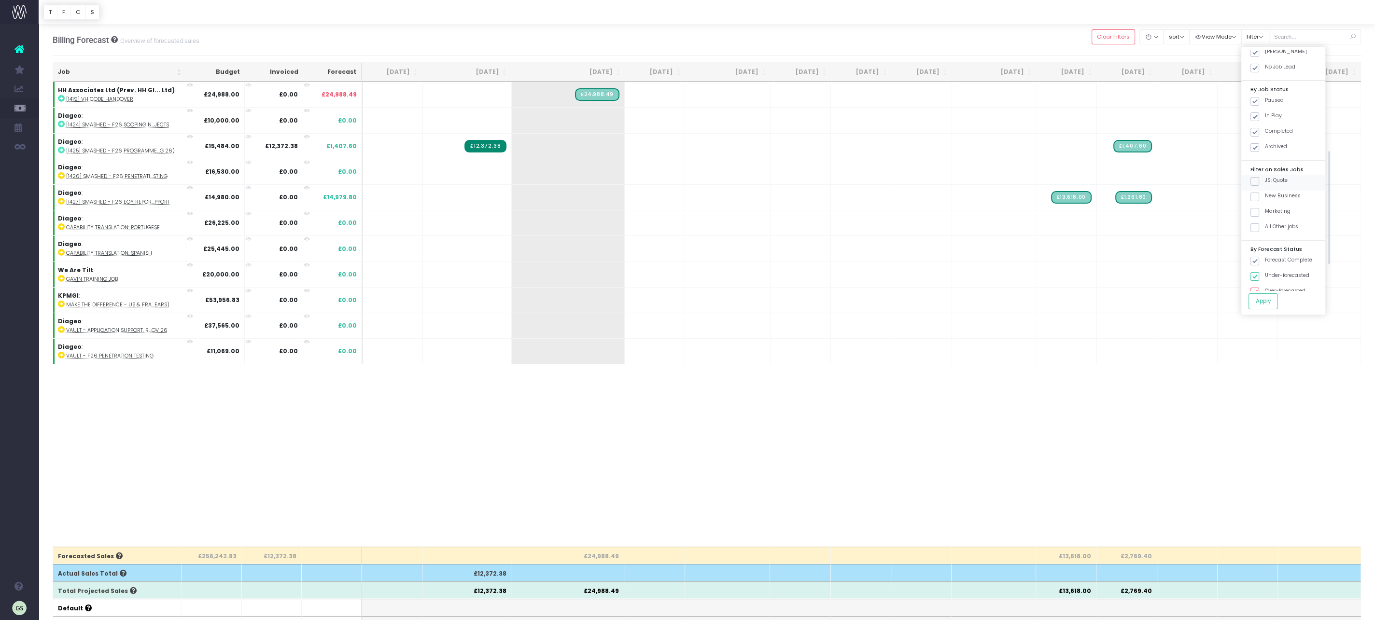
click at [1271, 181] on input "JS: Quote" at bounding box center [1268, 180] width 6 height 6
click at [1259, 181] on span at bounding box center [1254, 181] width 9 height 9
click at [1271, 181] on input "JS: Quote" at bounding box center [1268, 180] width 6 height 6
click at [1259, 181] on span at bounding box center [1254, 181] width 9 height 9
click at [1271, 181] on input "JS: Quote" at bounding box center [1268, 180] width 6 height 6
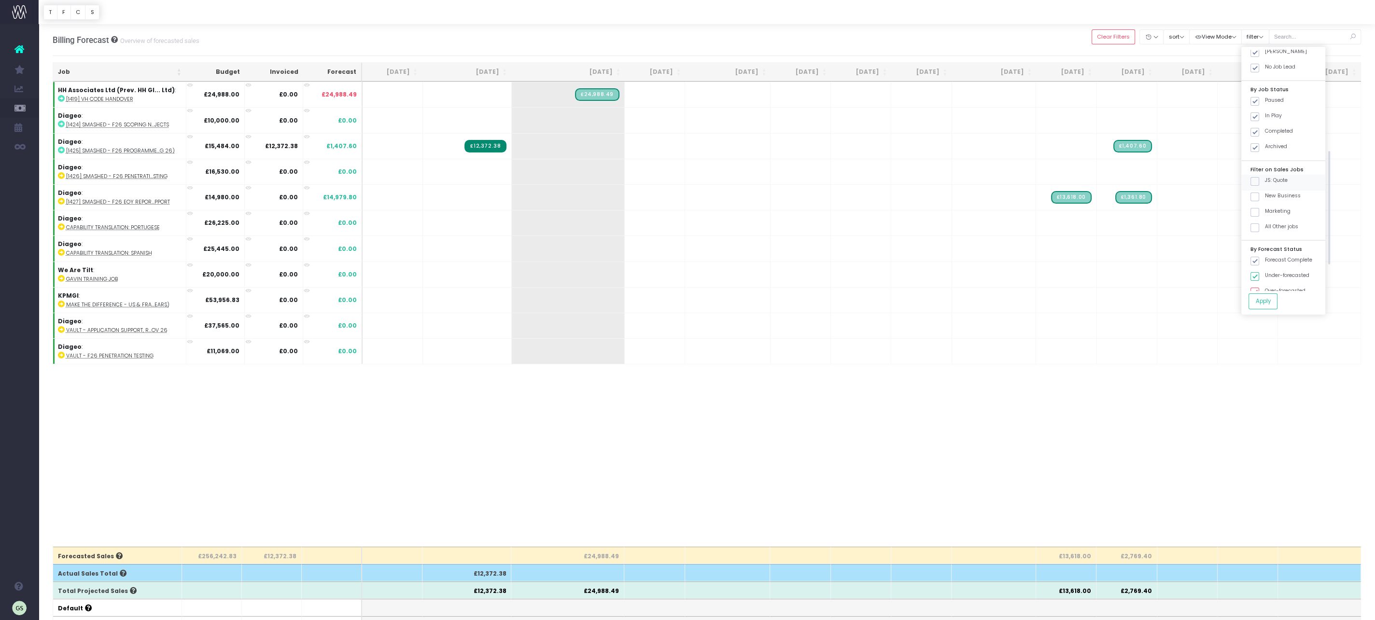
checkbox input "true"
click at [1259, 195] on span at bounding box center [1254, 197] width 9 height 9
click at [1268, 195] on input "New Business" at bounding box center [1268, 195] width 6 height 6
checkbox input "true"
click at [1268, 215] on div "Marketing" at bounding box center [1283, 213] width 84 height 15
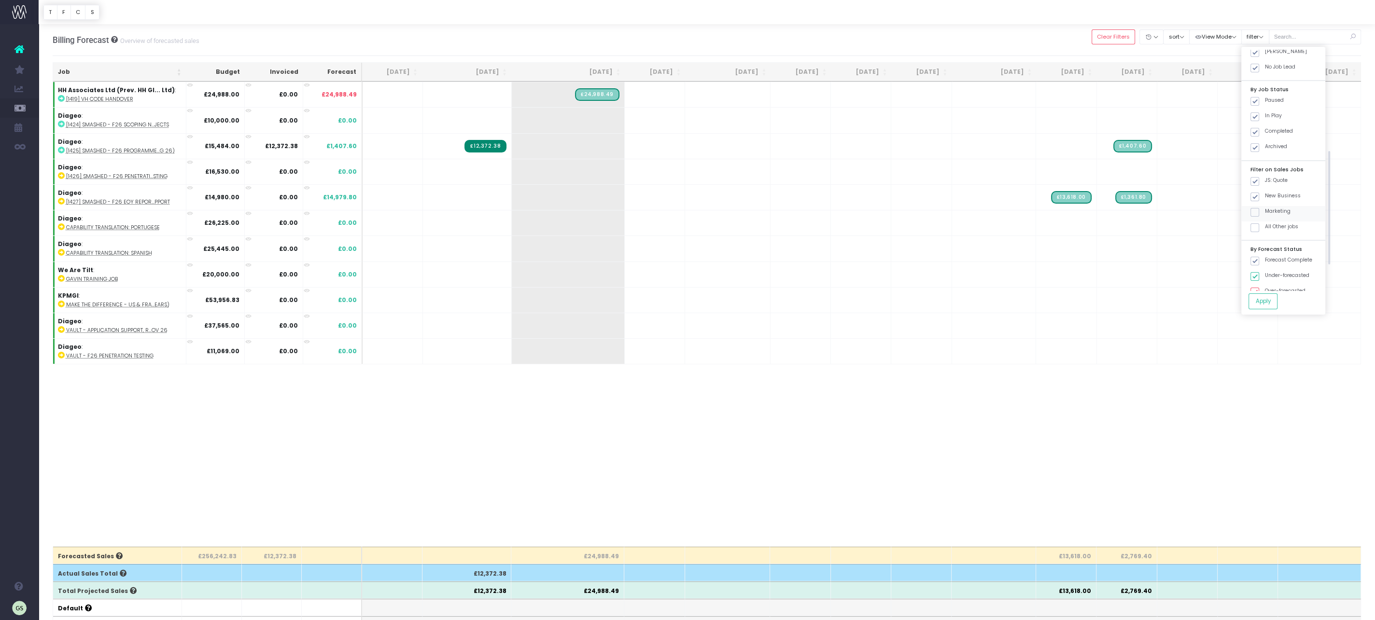
click at [1259, 212] on span at bounding box center [1254, 212] width 9 height 9
click at [1268, 212] on input "Marketing" at bounding box center [1268, 211] width 6 height 6
checkbox input "true"
click at [1259, 224] on span at bounding box center [1254, 228] width 9 height 9
click at [1267, 224] on input "All Other jobs" at bounding box center [1268, 226] width 6 height 6
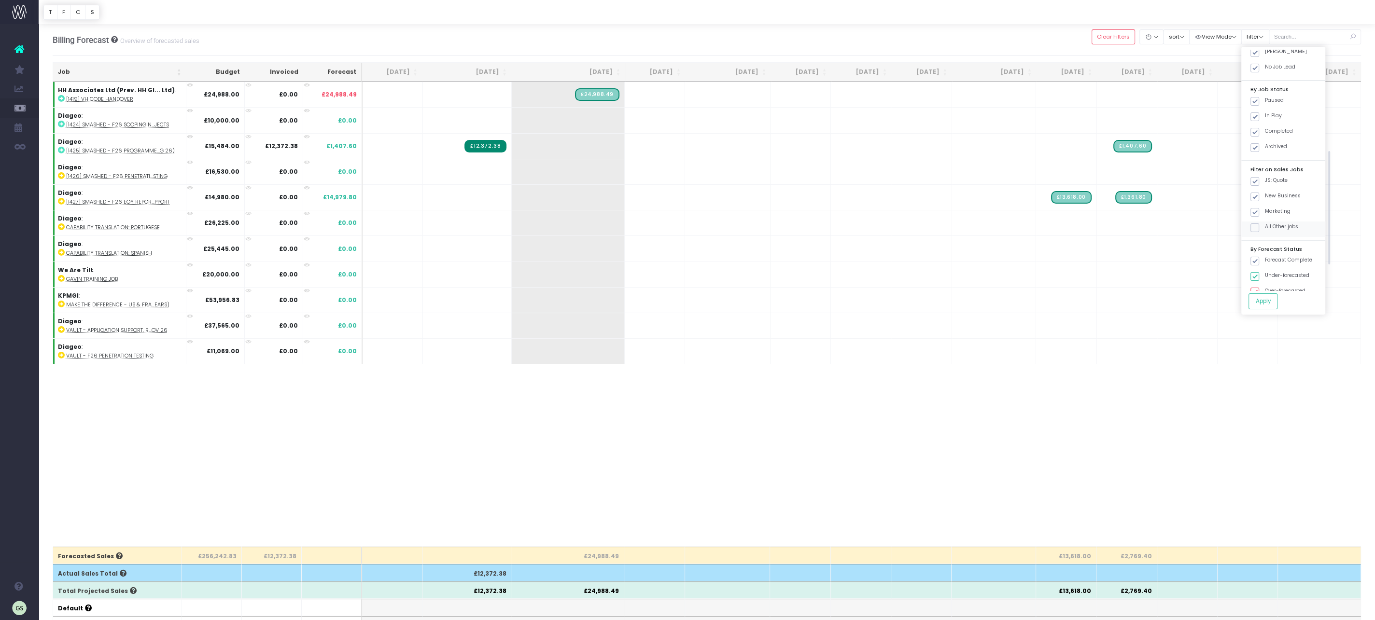
checkbox input "true"
click at [1277, 300] on button "Apply" at bounding box center [1262, 302] width 29 height 16
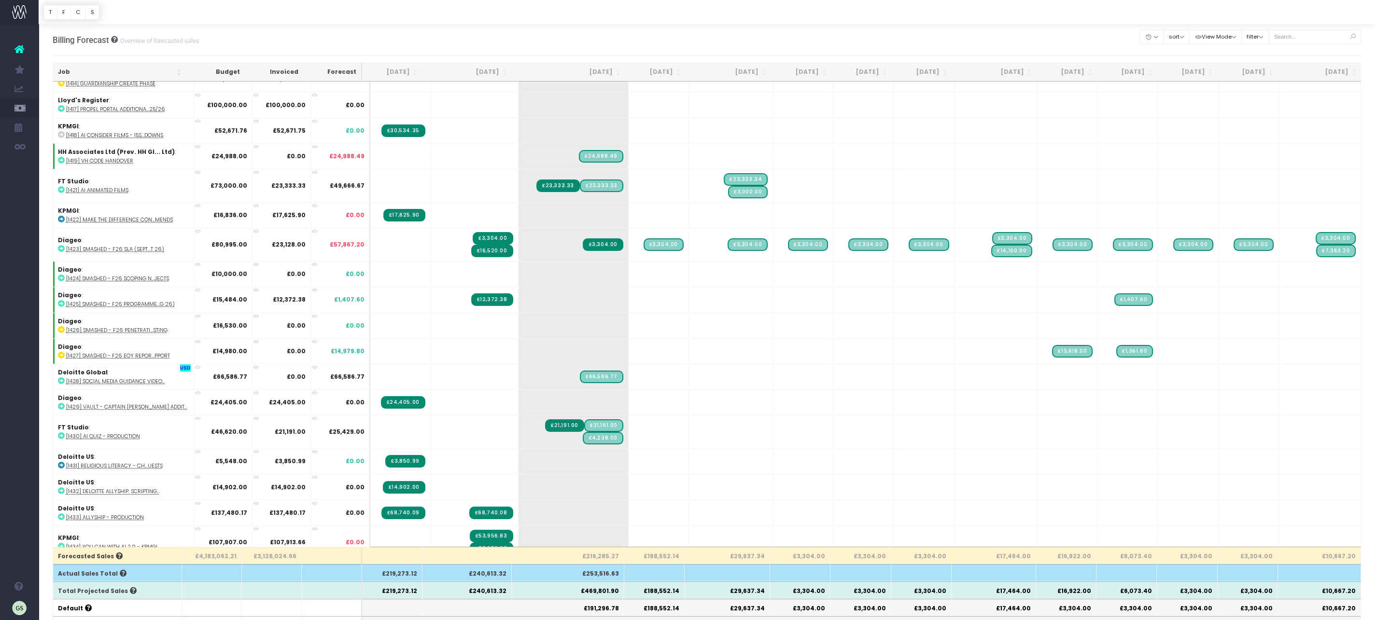
scroll to position [461, 0]
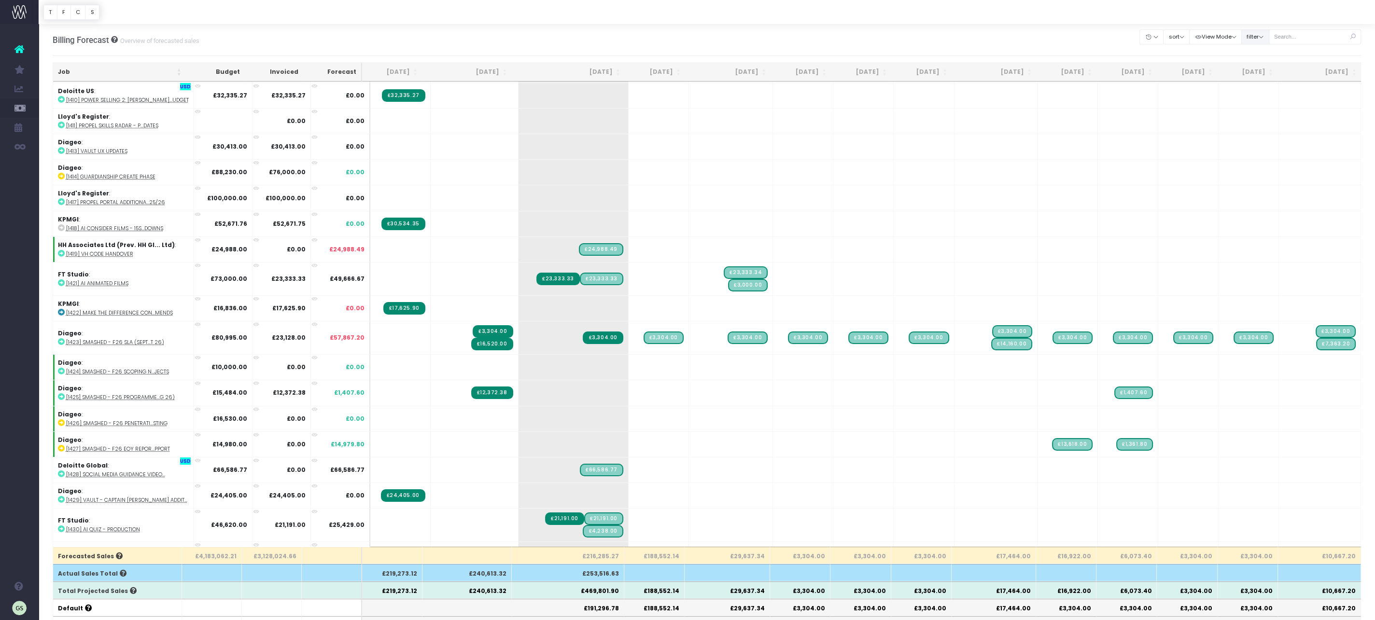
click at [1269, 37] on button "filter" at bounding box center [1255, 36] width 28 height 15
click at [1291, 191] on div "New Business" at bounding box center [1283, 198] width 84 height 15
click at [1290, 208] on label "Marketing" at bounding box center [1270, 212] width 40 height 8
click at [1271, 208] on input "Marketing" at bounding box center [1268, 211] width 6 height 6
checkbox input "false"
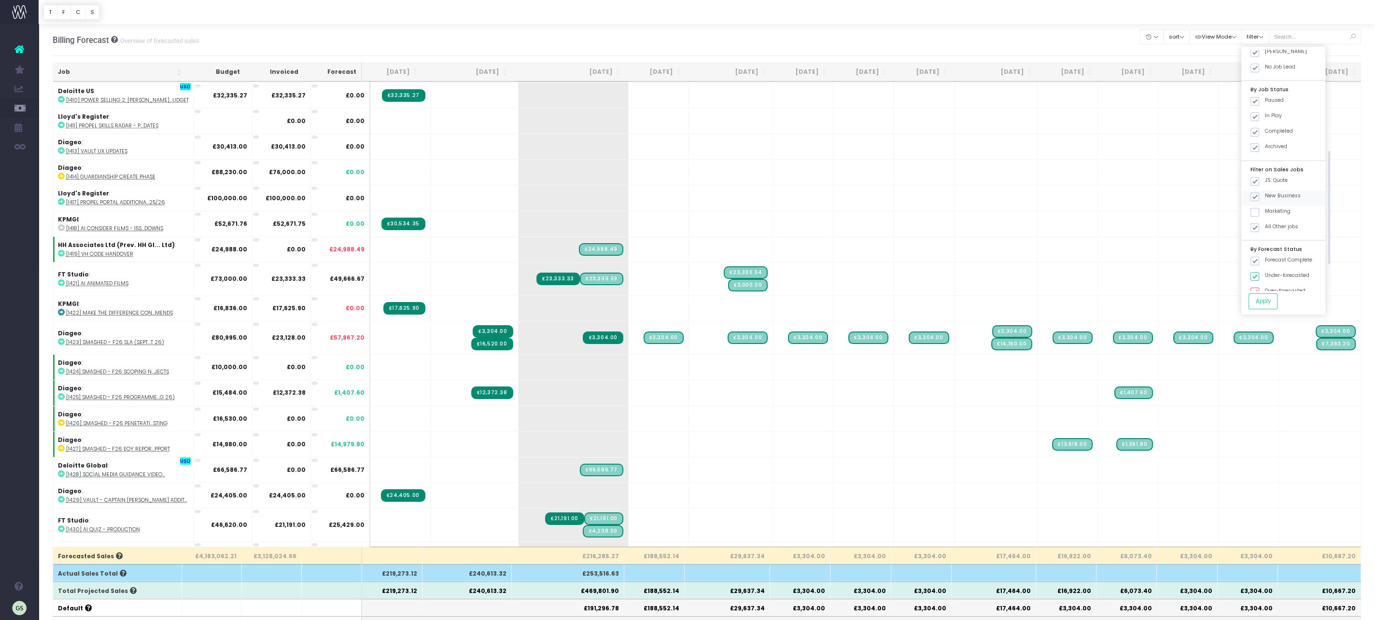
click at [1289, 196] on label "New Business" at bounding box center [1275, 196] width 50 height 8
click at [1271, 196] on input "New Business" at bounding box center [1268, 195] width 6 height 6
checkbox input "false"
click at [1282, 224] on label "All Other jobs" at bounding box center [1274, 227] width 48 height 8
click at [1271, 224] on input "All Other jobs" at bounding box center [1268, 226] width 6 height 6
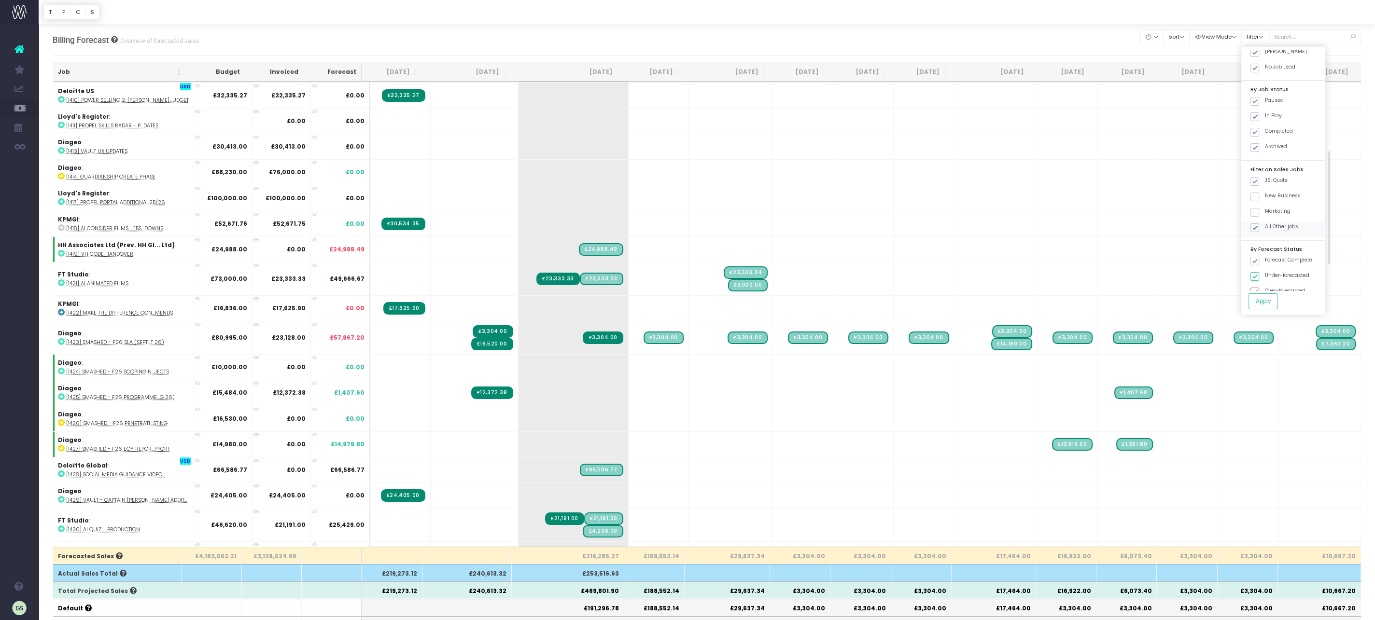
checkbox input "false"
click at [1277, 299] on button "Apply" at bounding box center [1262, 302] width 29 height 16
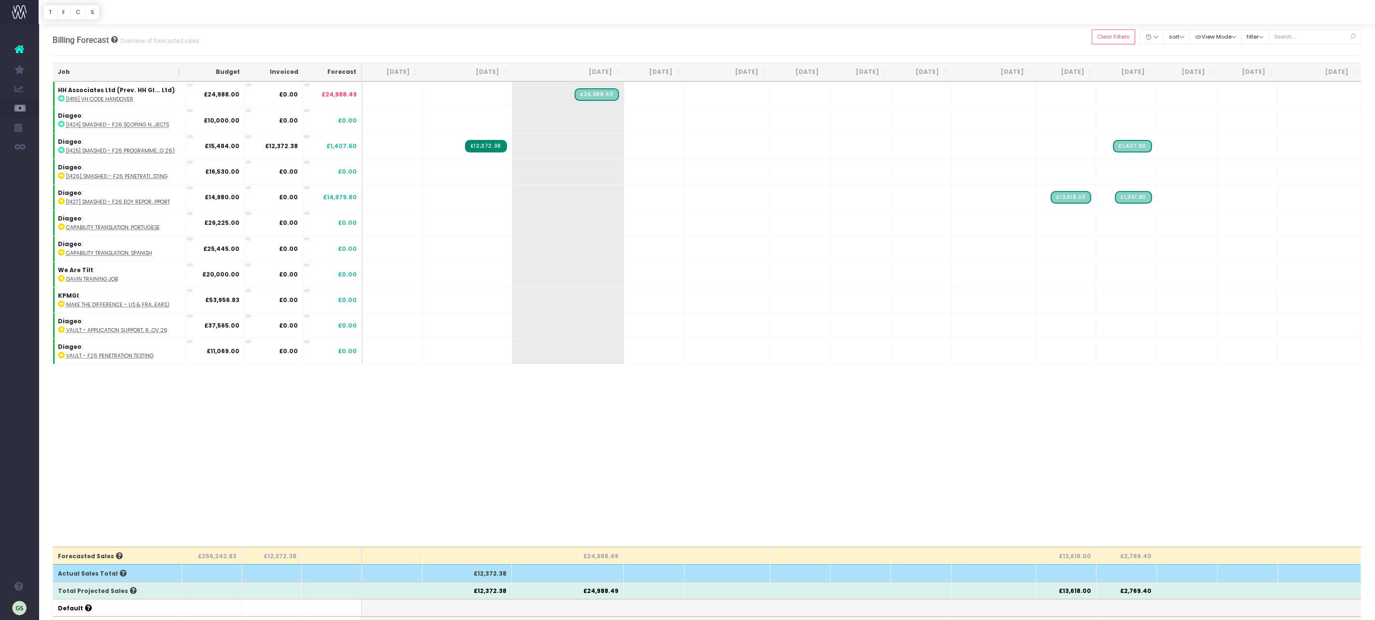
scroll to position [0, 0]
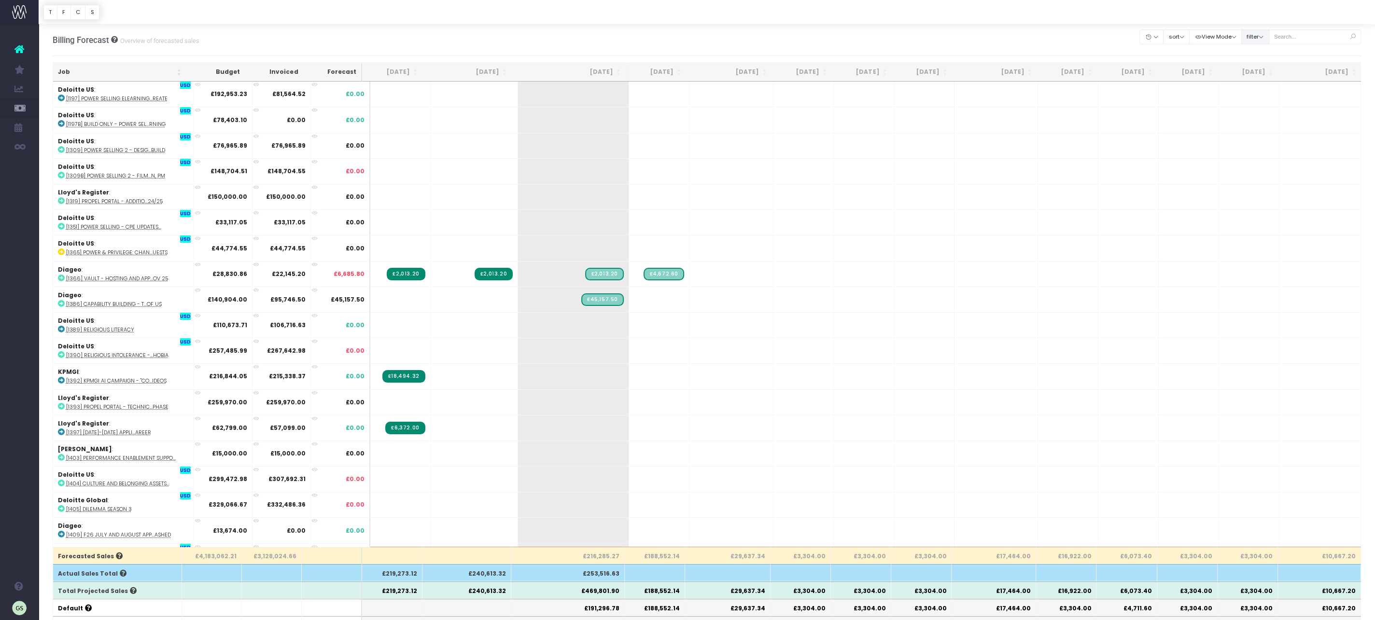
click at [1269, 35] on button "filter" at bounding box center [1255, 36] width 28 height 15
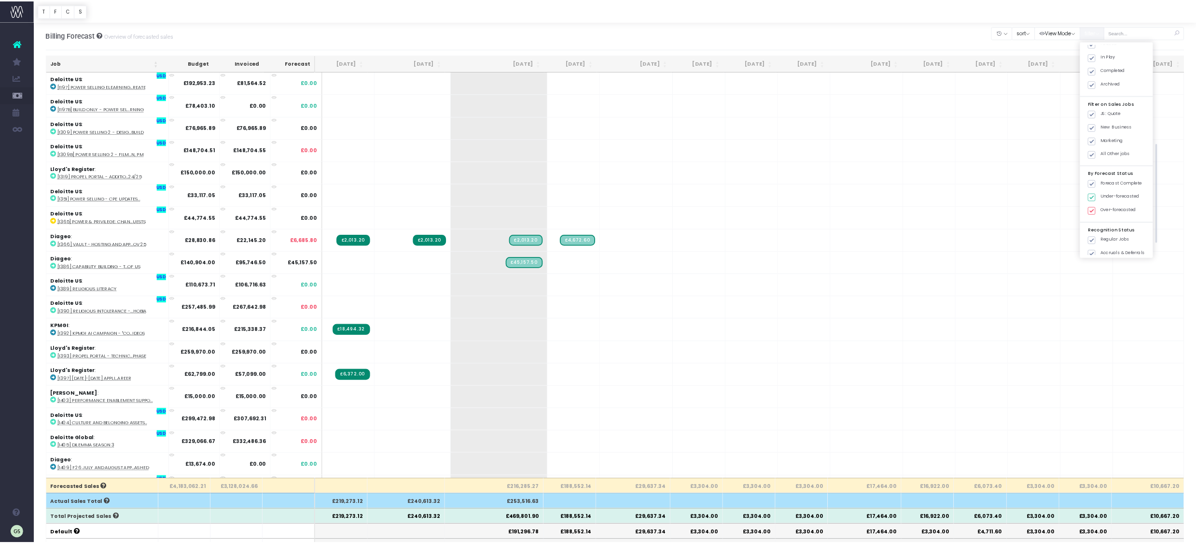
scroll to position [274, 0]
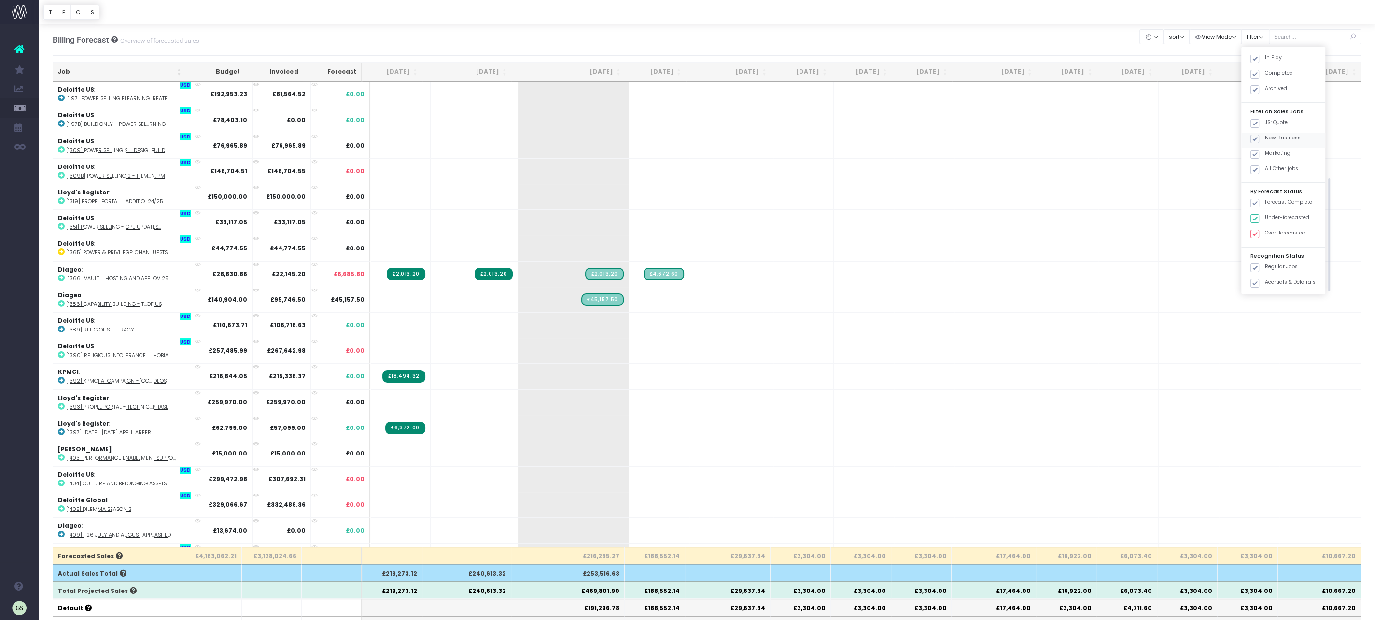
click at [1273, 140] on div "New Business" at bounding box center [1283, 140] width 84 height 15
click at [1259, 138] on span at bounding box center [1254, 139] width 9 height 9
click at [1269, 138] on input "New Business" at bounding box center [1268, 137] width 6 height 6
checkbox input "false"
click at [1259, 153] on span at bounding box center [1254, 154] width 9 height 9
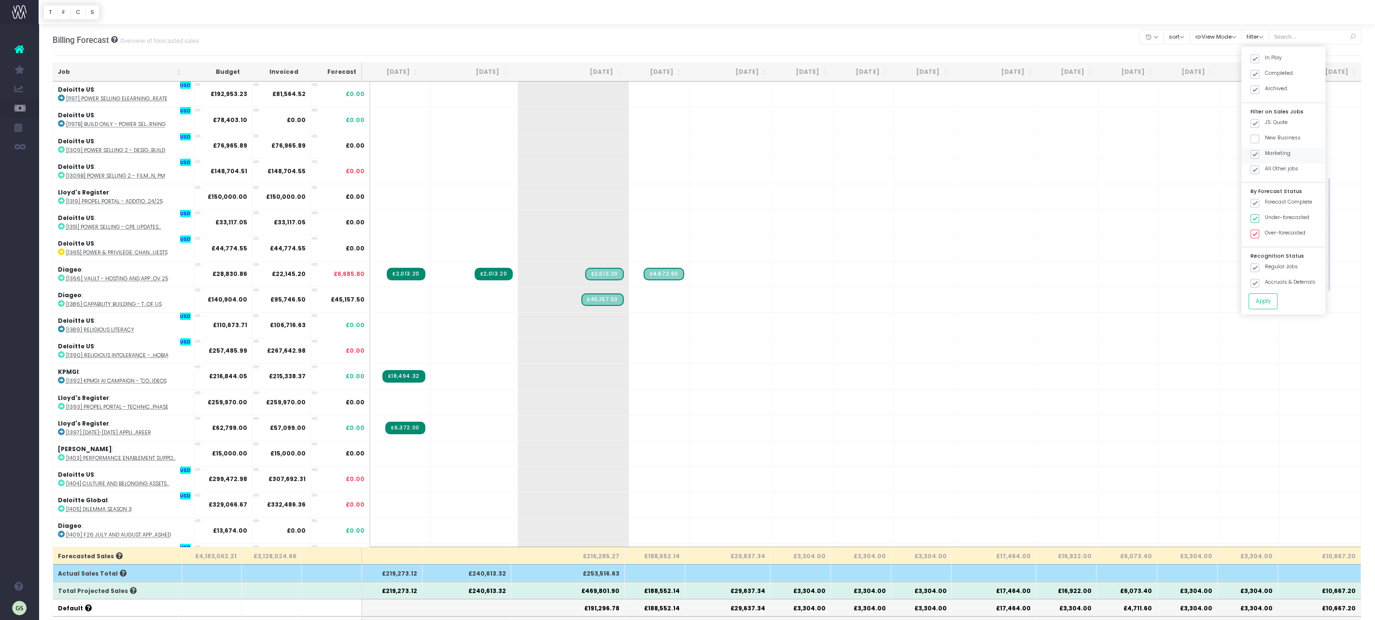
click at [1268, 153] on input "Marketing" at bounding box center [1268, 153] width 6 height 6
checkbox input "false"
click at [1259, 168] on span at bounding box center [1254, 170] width 9 height 9
click at [1267, 168] on input "All Other jobs" at bounding box center [1268, 168] width 6 height 6
checkbox input "false"
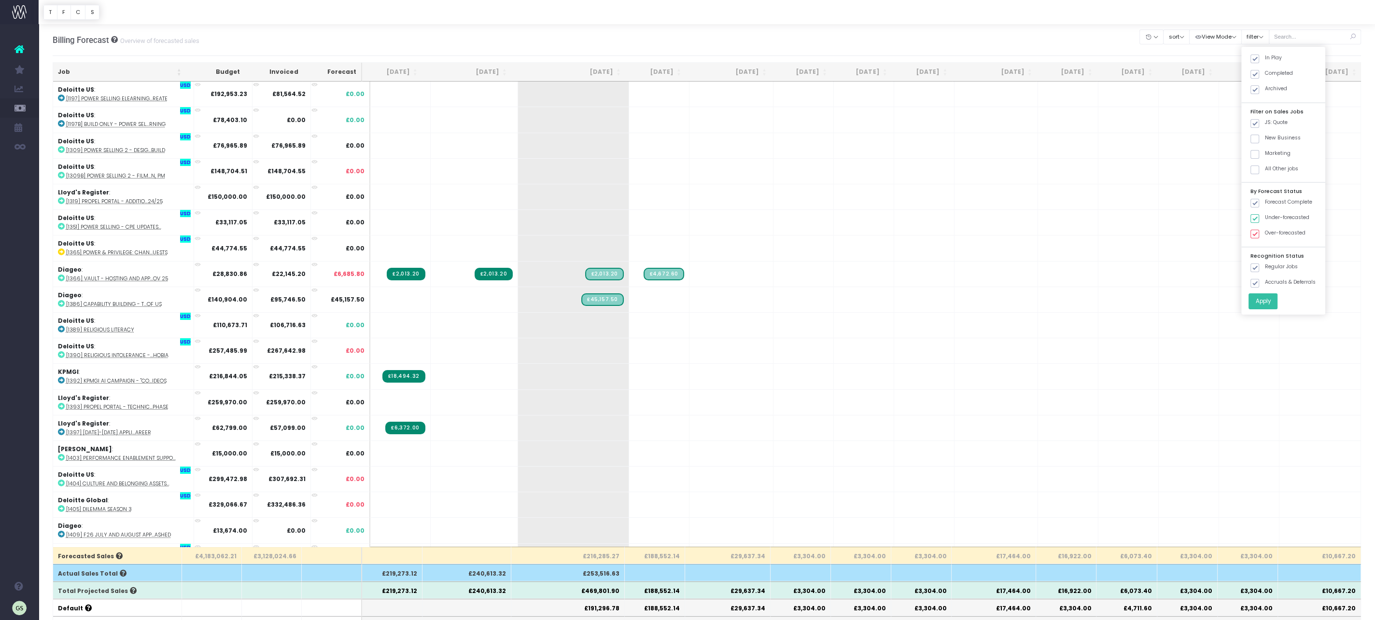
click at [1273, 303] on button "Apply" at bounding box center [1262, 302] width 29 height 16
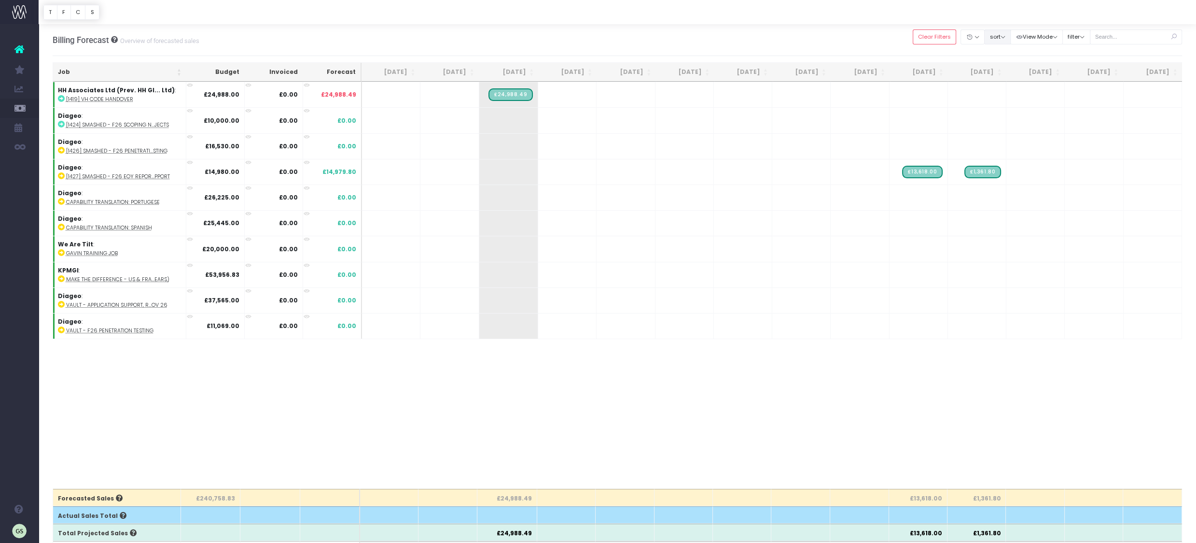
click at [1011, 39] on button "sort" at bounding box center [997, 36] width 27 height 15
click at [1063, 36] on button "View Mode" at bounding box center [1036, 36] width 53 height 15
click at [1060, 53] on link "Show [PERSON_NAME]" at bounding box center [1059, 55] width 98 height 16
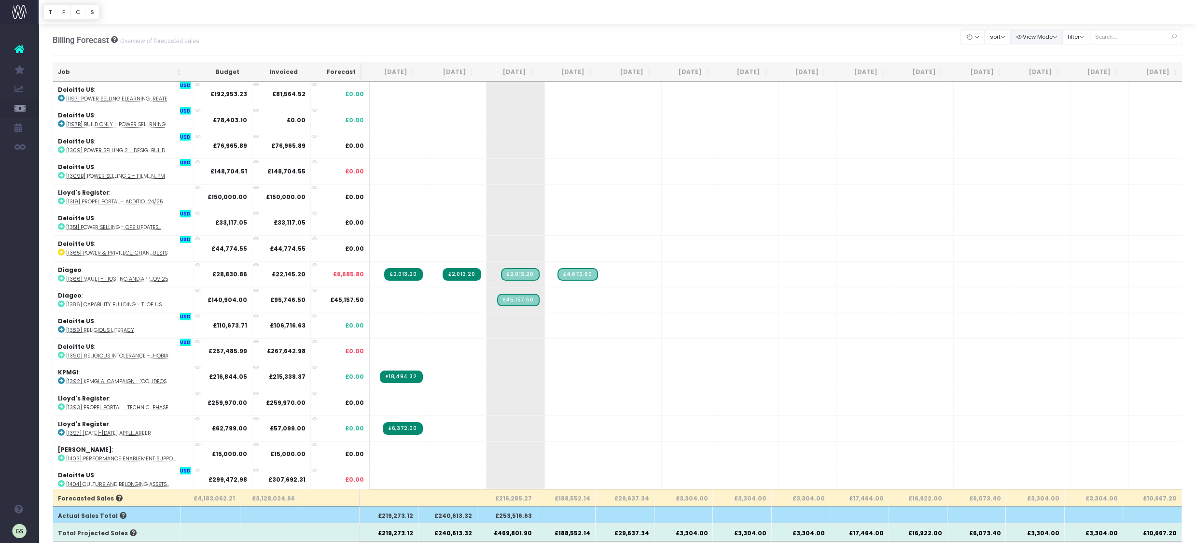
click at [1063, 38] on button "View Mode" at bounding box center [1036, 36] width 53 height 15
click at [1064, 70] on link "Show Revenue Recognition" at bounding box center [1058, 71] width 95 height 16
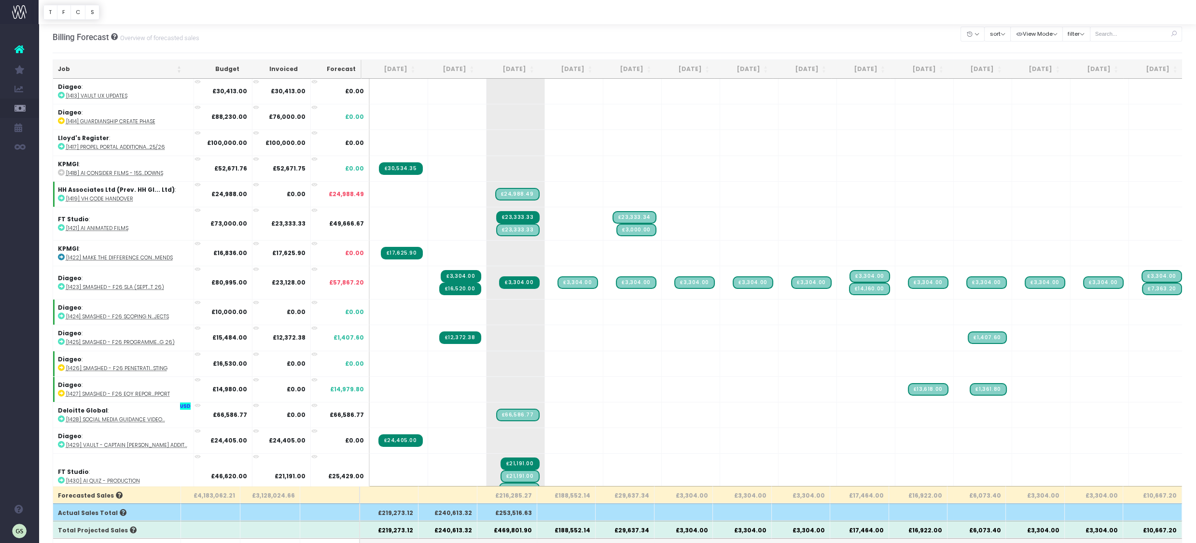
scroll to position [517, 0]
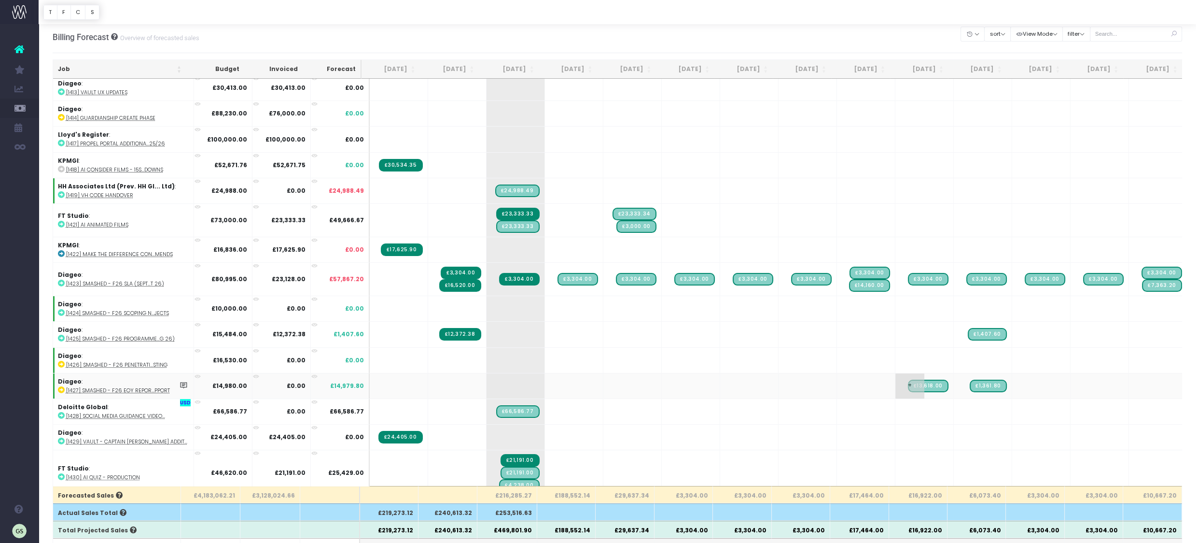
click at [938, 379] on span "£13,618.00" at bounding box center [928, 385] width 41 height 13
click at [940, 379] on span "£13,618.00" at bounding box center [928, 385] width 41 height 13
click at [59, 386] on icon at bounding box center [61, 389] width 7 height 7
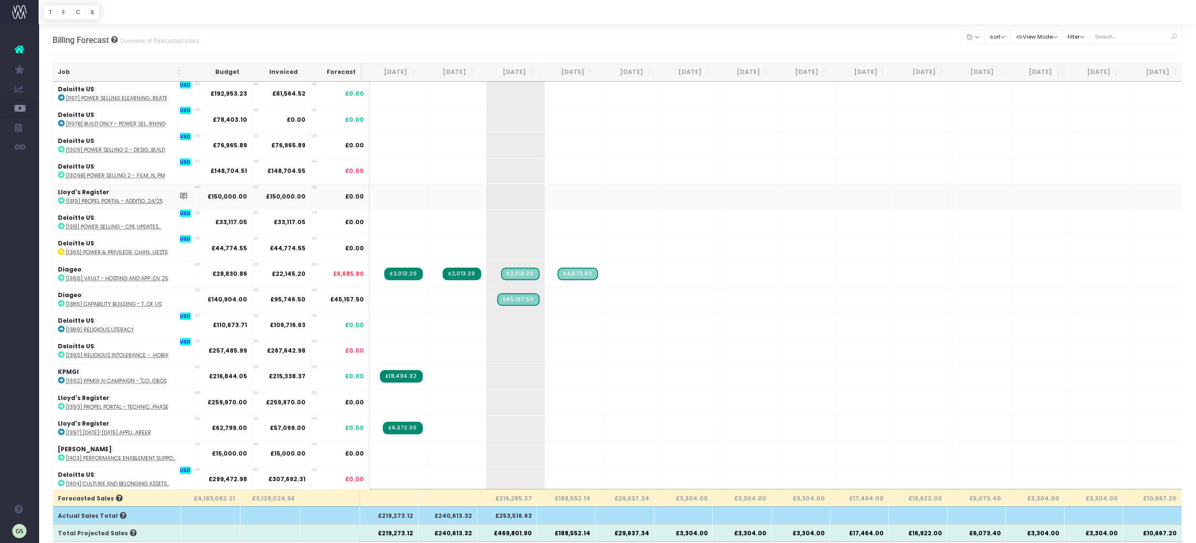
scroll to position [0, 0]
click at [1091, 40] on button "filter" at bounding box center [1077, 36] width 28 height 15
click at [869, 282] on td "+" at bounding box center [866, 274] width 58 height 26
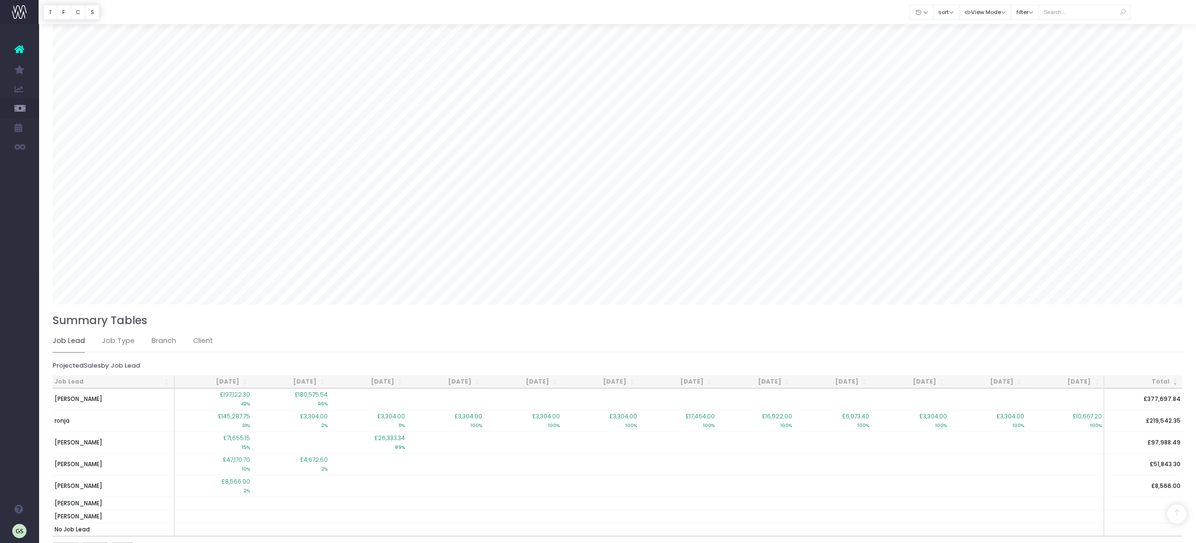
scroll to position [676, 0]
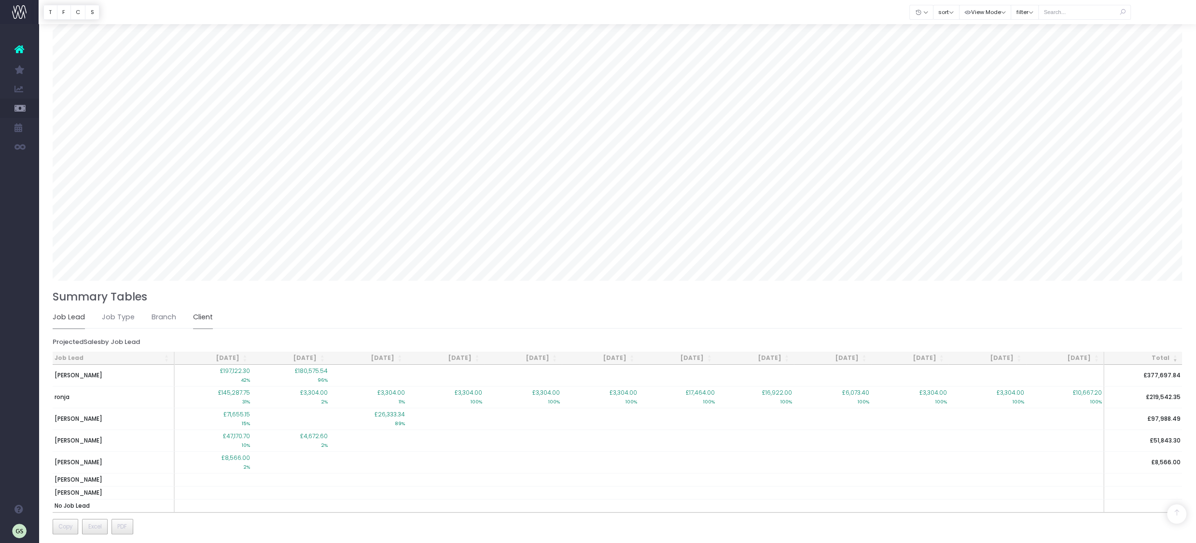
click at [201, 313] on link "Client" at bounding box center [203, 317] width 20 height 22
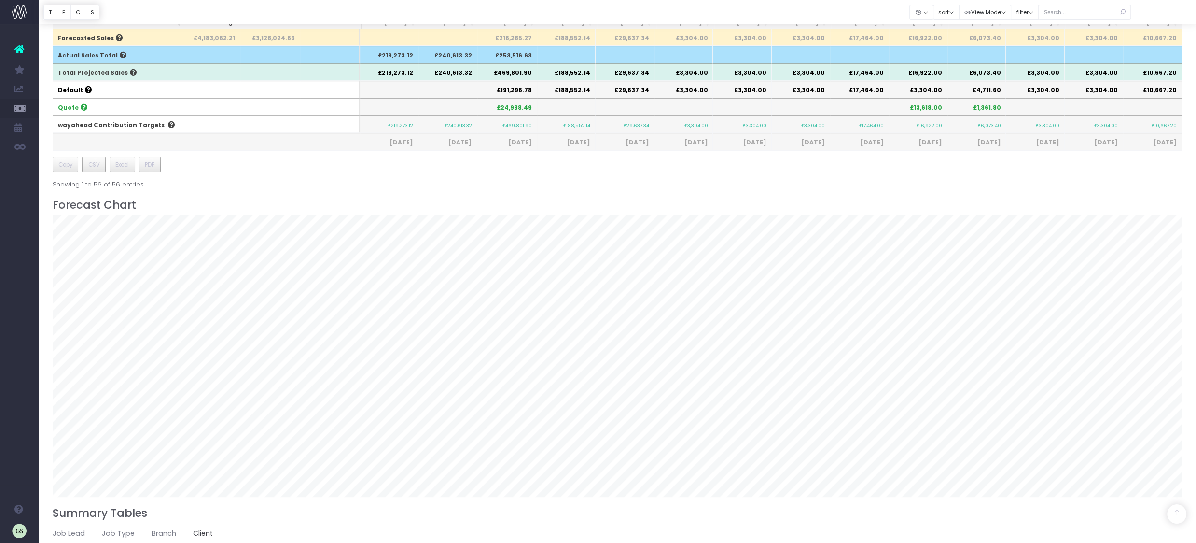
scroll to position [425, 0]
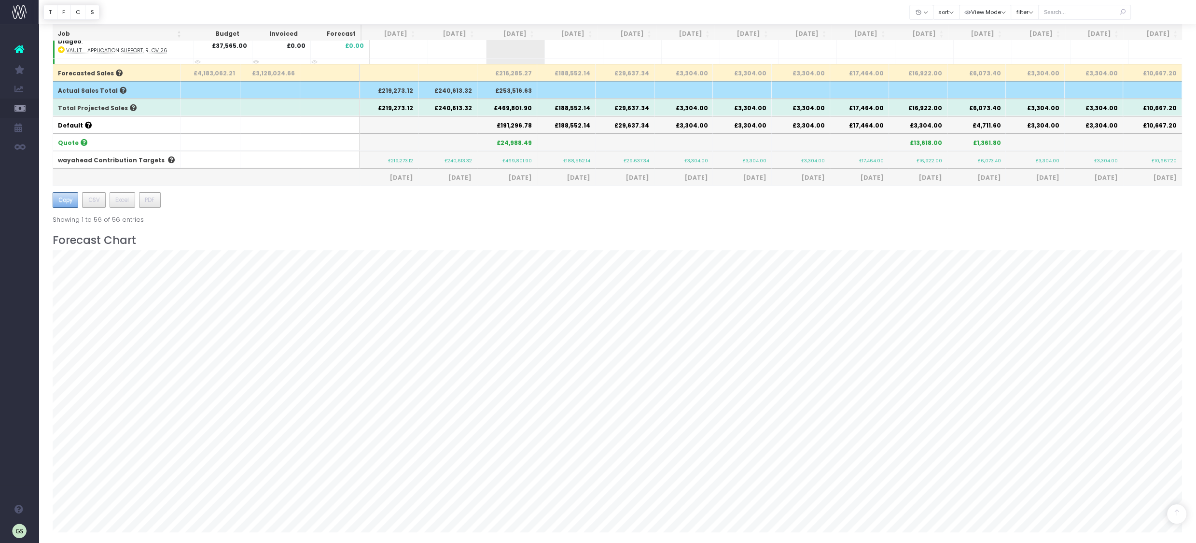
click at [60, 196] on span "Copy" at bounding box center [65, 200] width 14 height 9
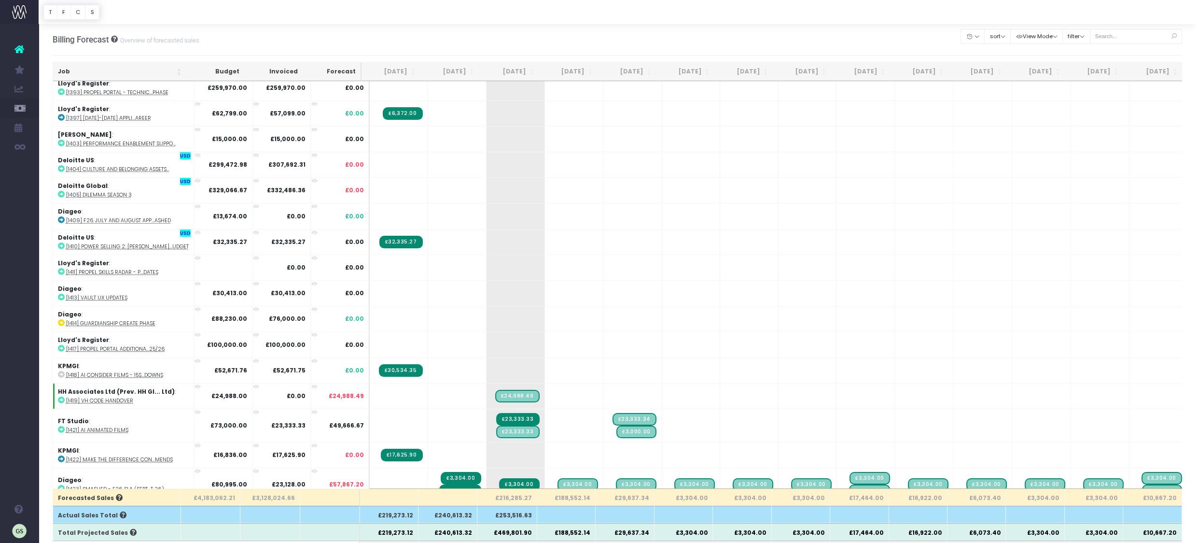
scroll to position [330, 0]
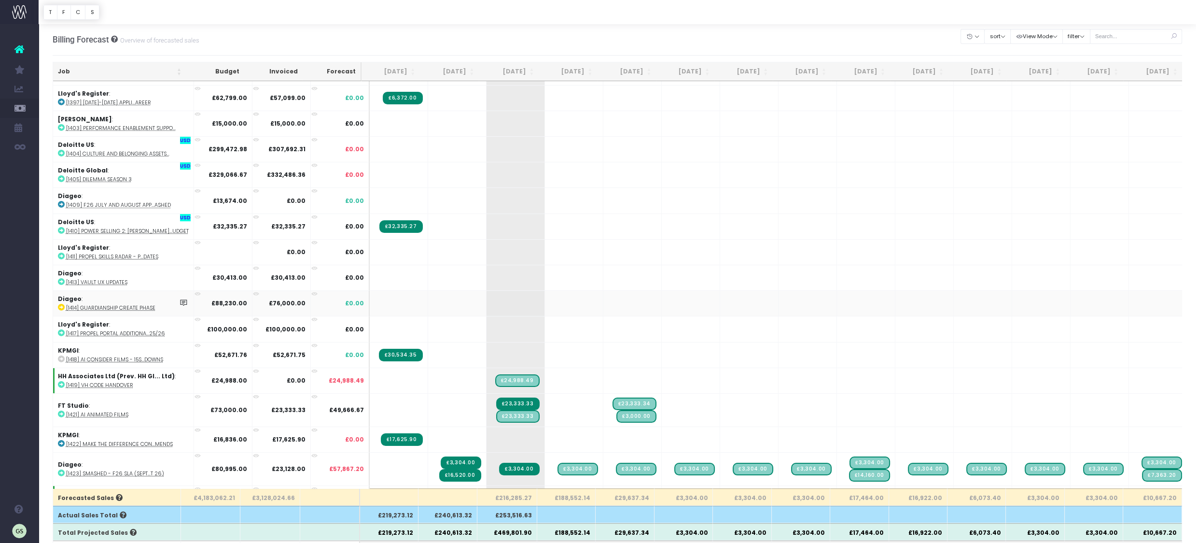
click at [253, 291] on icon at bounding box center [256, 294] width 6 height 6
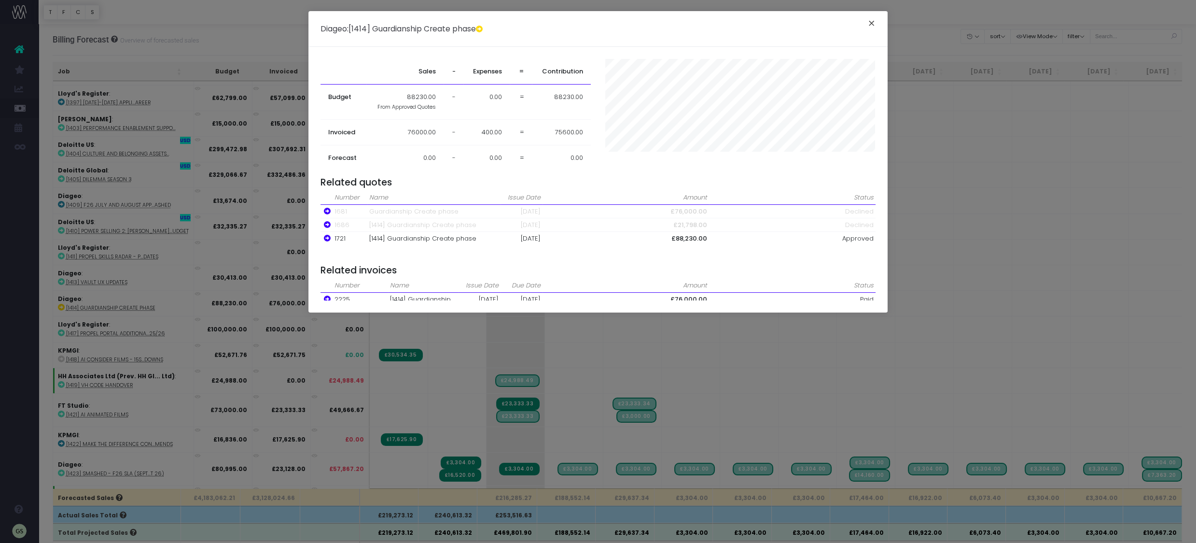
click at [873, 25] on button "×" at bounding box center [872, 24] width 20 height 15
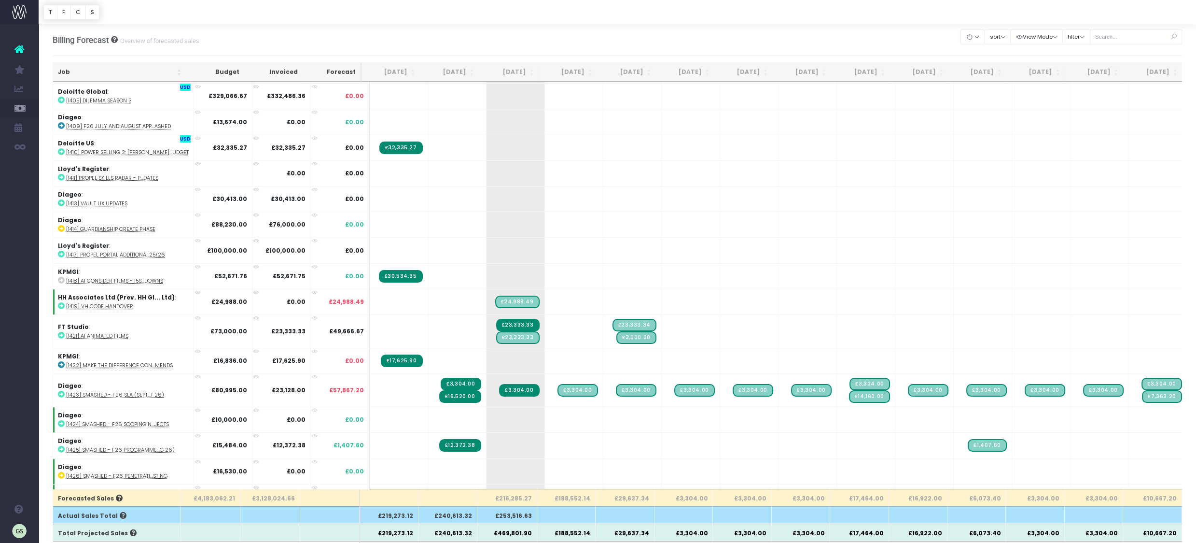
scroll to position [411, 0]
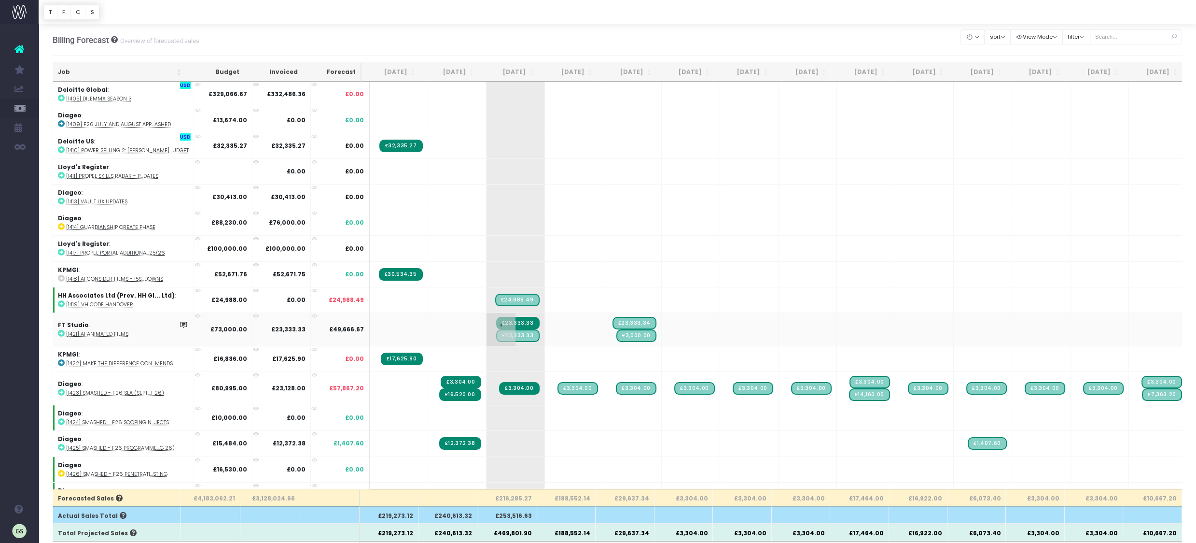
click at [521, 317] on span "£23,333.33" at bounding box center [517, 323] width 43 height 13
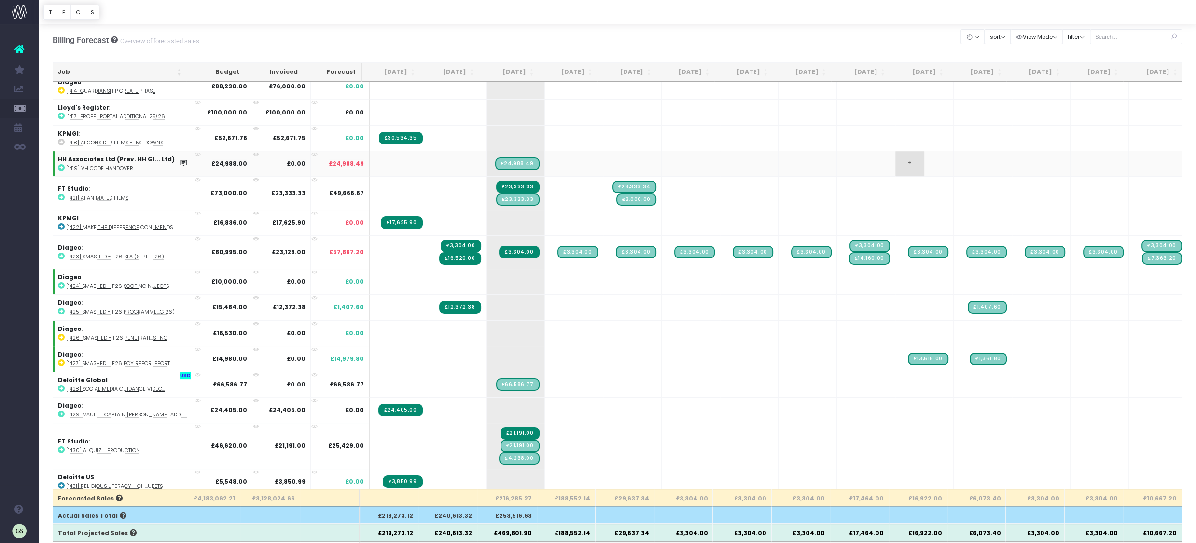
scroll to position [548, 0]
click at [60, 193] on icon at bounding box center [61, 196] width 7 height 7
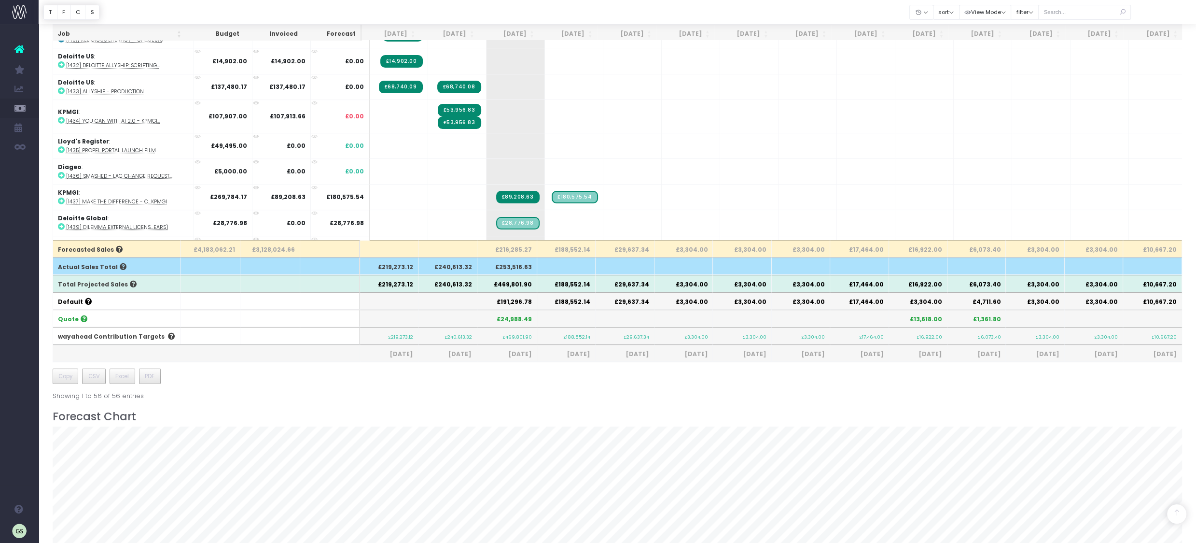
scroll to position [743, 0]
click at [62, 118] on icon at bounding box center [61, 121] width 7 height 7
click at [457, 118] on span "£53,956.83" at bounding box center [459, 124] width 43 height 13
